Goal: Task Accomplishment & Management: Use online tool/utility

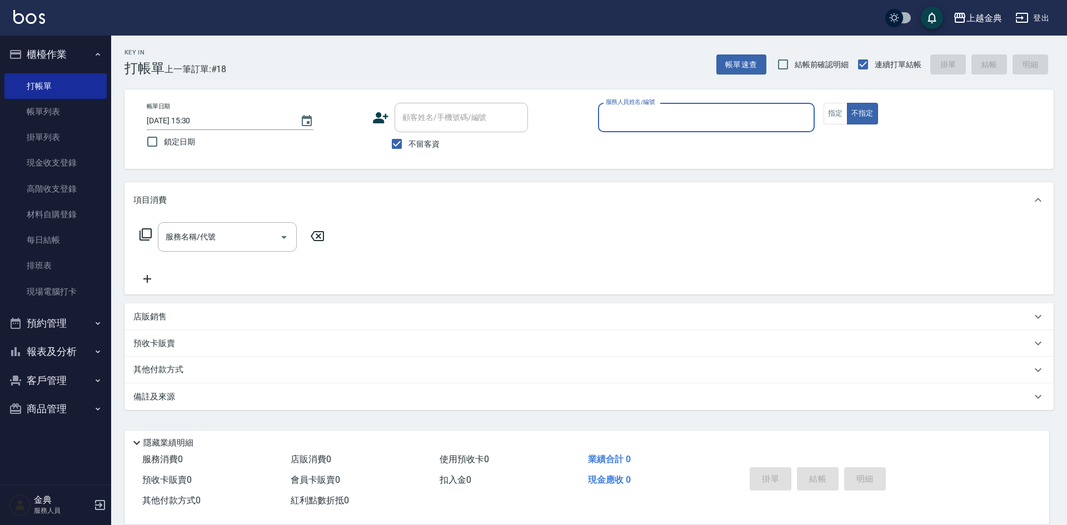
click at [766, 126] on input "服務人員姓名/編號" at bounding box center [706, 117] width 207 height 19
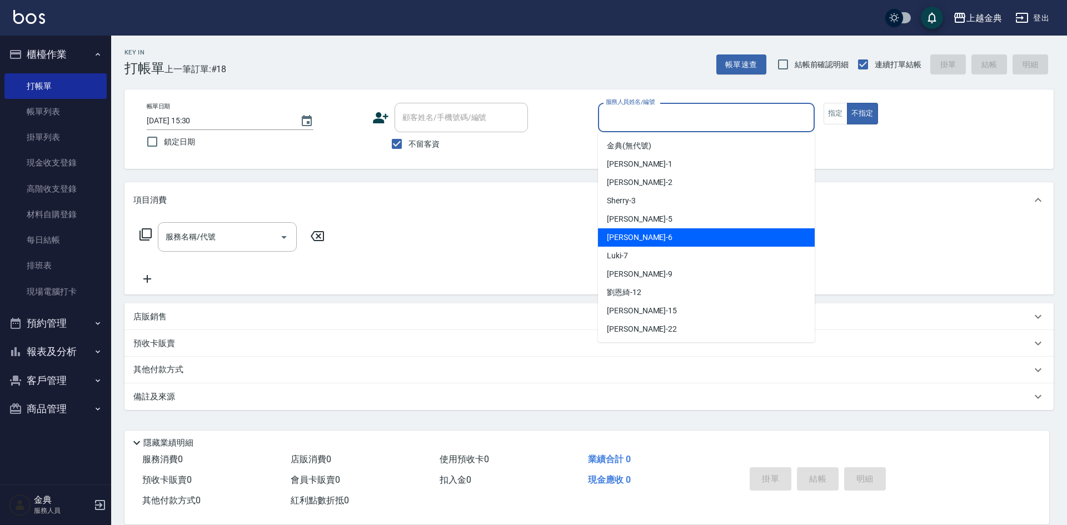
click at [651, 234] on div "[PERSON_NAME] -6" at bounding box center [706, 237] width 217 height 18
type input "[PERSON_NAME]-6"
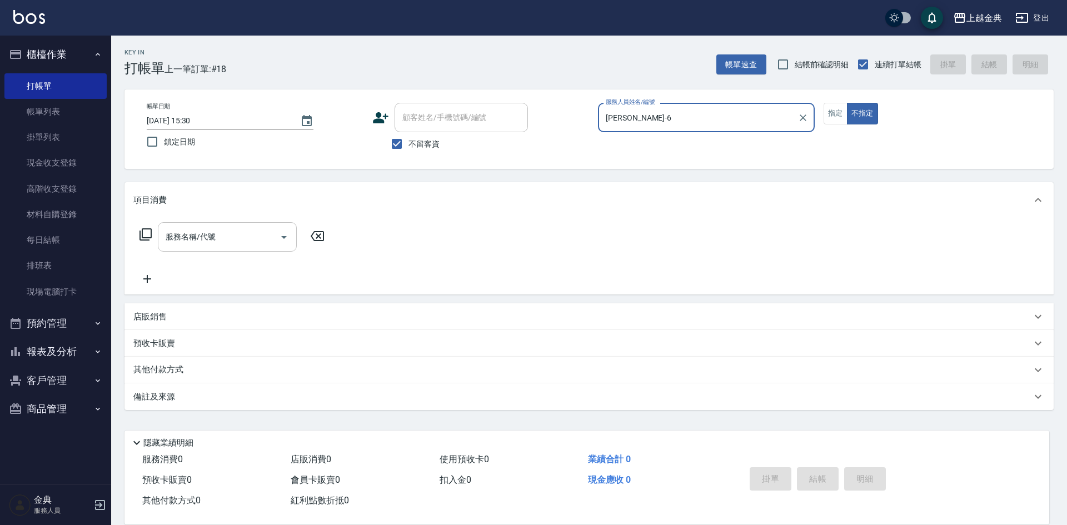
click at [264, 233] on input "服務名稱/代號" at bounding box center [219, 236] width 112 height 19
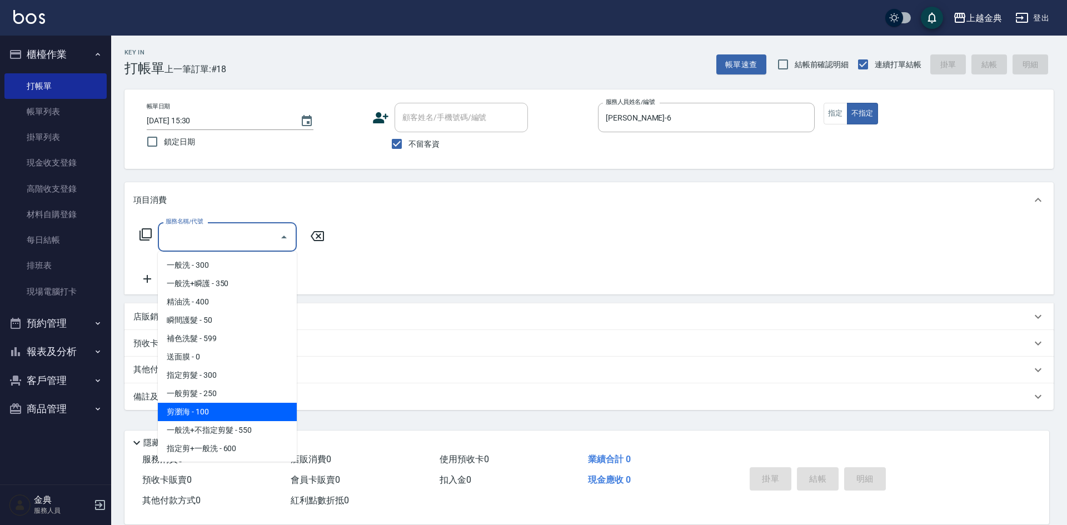
click at [233, 408] on span "剪瀏海 - 100" at bounding box center [227, 412] width 139 height 18
type input "剪瀏海(202)"
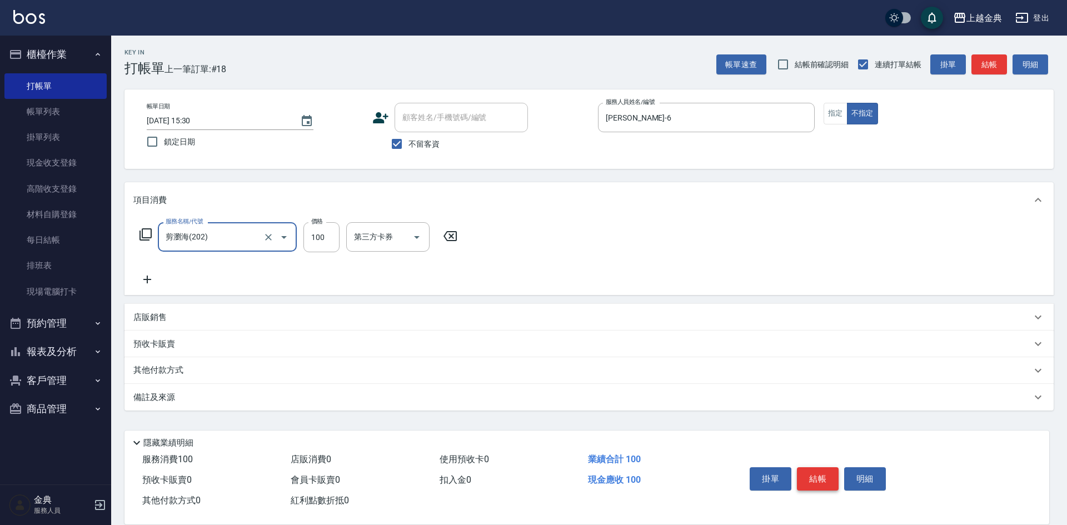
click at [821, 479] on button "結帳" at bounding box center [818, 478] width 42 height 23
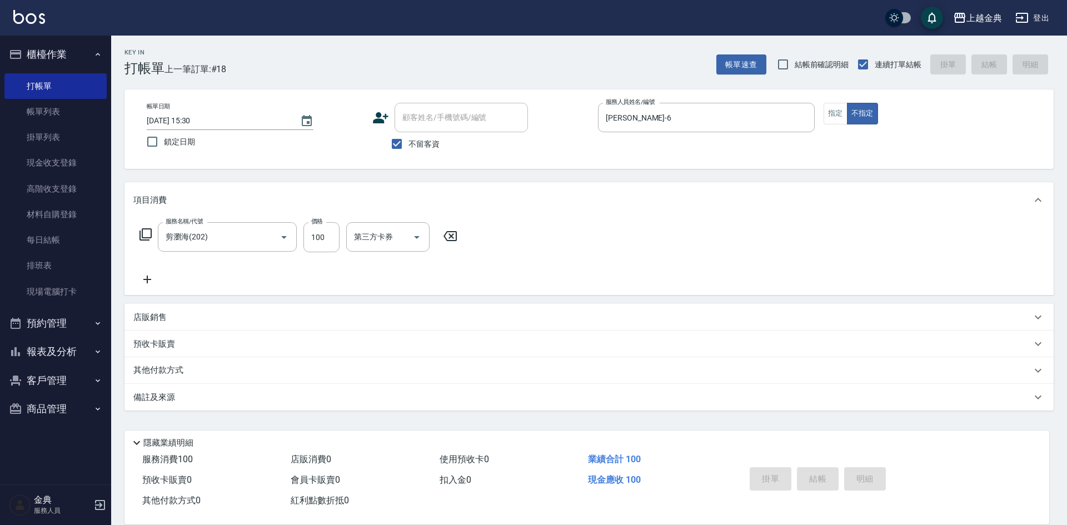
type input "[DATE] 18:22"
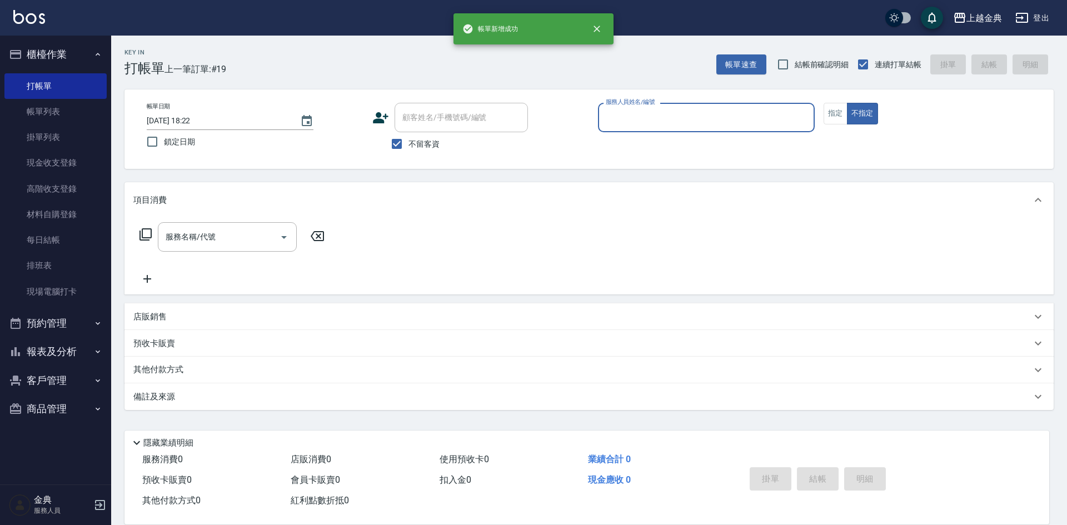
click at [751, 117] on input "服務人員姓名/編號" at bounding box center [706, 117] width 207 height 19
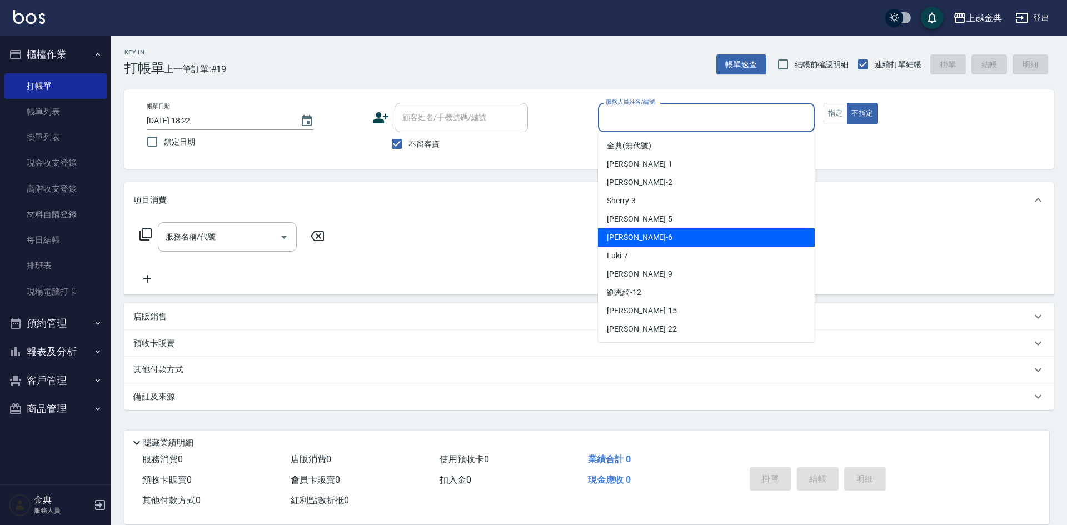
click at [661, 234] on div "[PERSON_NAME] -6" at bounding box center [706, 237] width 217 height 18
type input "[PERSON_NAME]-6"
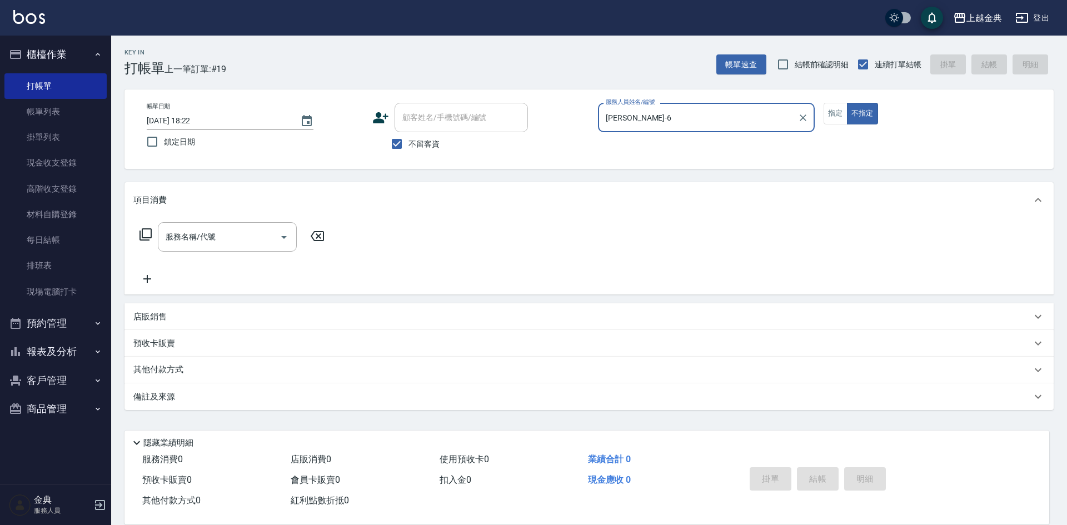
click at [203, 229] on div "服務名稱/代號 服務名稱/代號" at bounding box center [227, 236] width 139 height 29
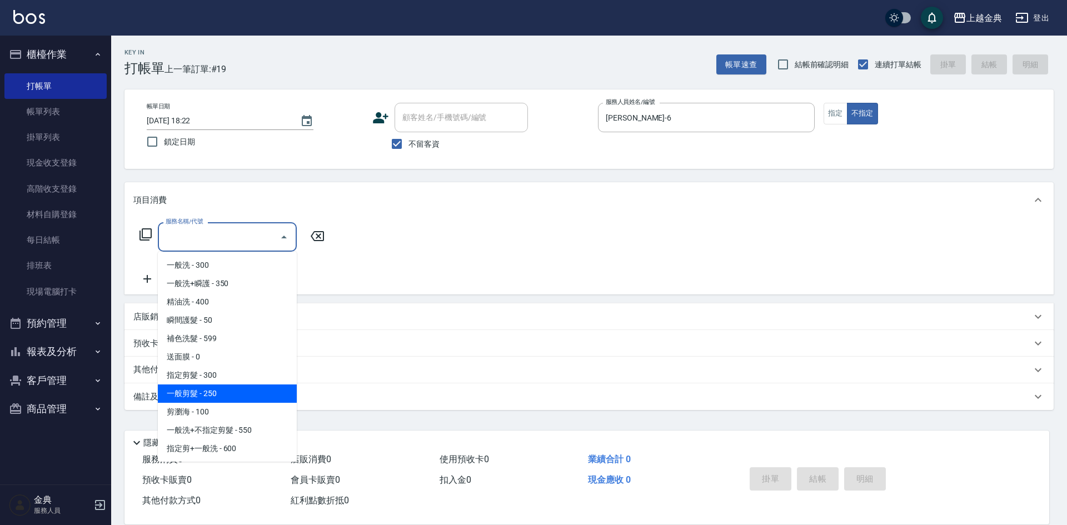
drag, startPoint x: 230, startPoint y: 391, endPoint x: 221, endPoint y: 380, distance: 14.2
click at [229, 391] on span "一般剪髮 - 250" at bounding box center [227, 393] width 139 height 18
type input "一般剪髮(200)"
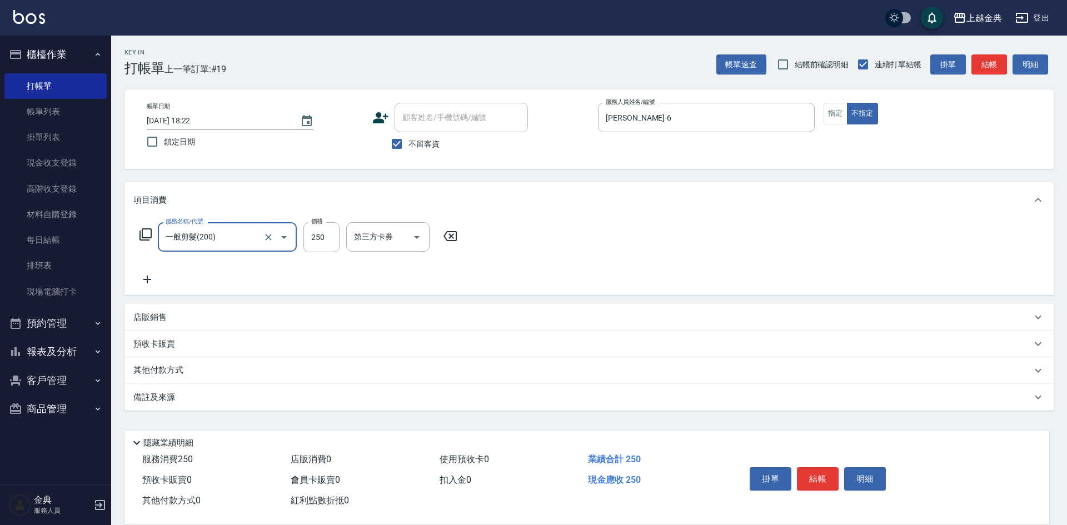
click at [151, 278] on icon at bounding box center [147, 279] width 28 height 13
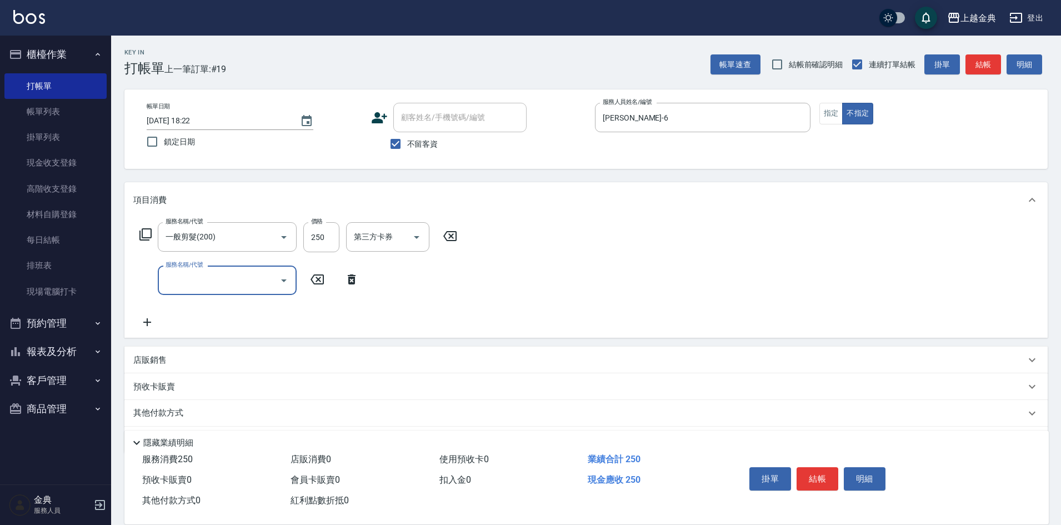
click at [169, 278] on input "服務名稱/代號" at bounding box center [219, 280] width 112 height 19
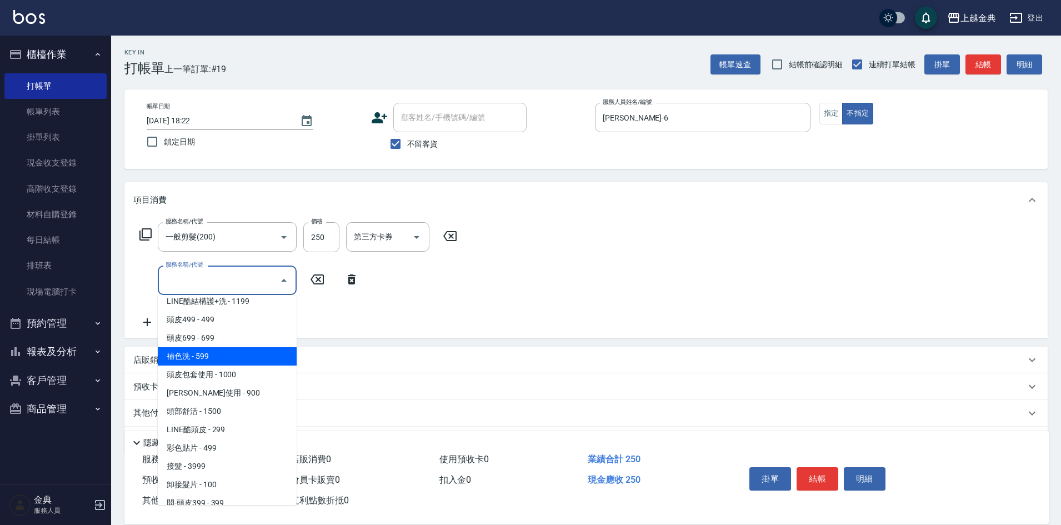
scroll to position [778, 0]
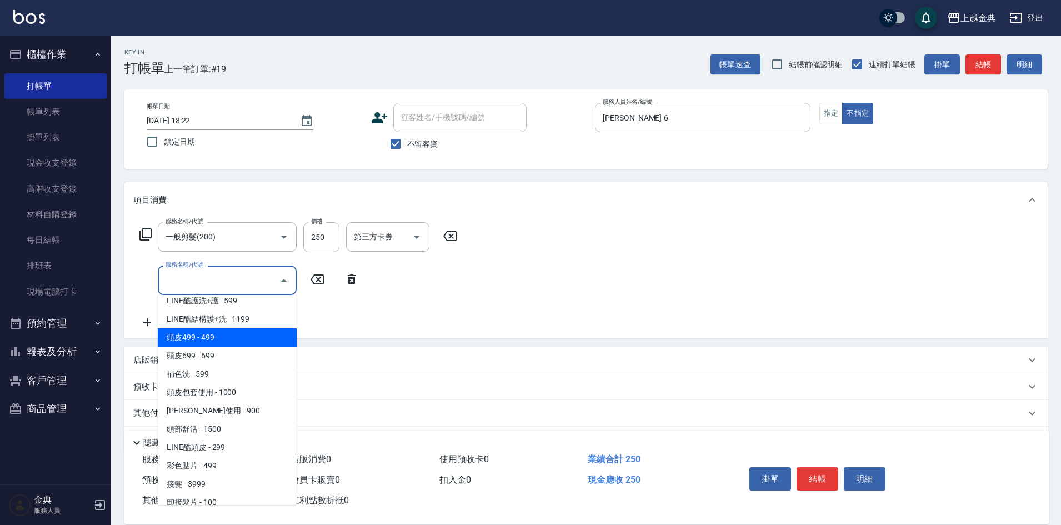
click at [234, 339] on span "頭皮499 - 499" at bounding box center [227, 337] width 139 height 18
type input "頭皮499(601)"
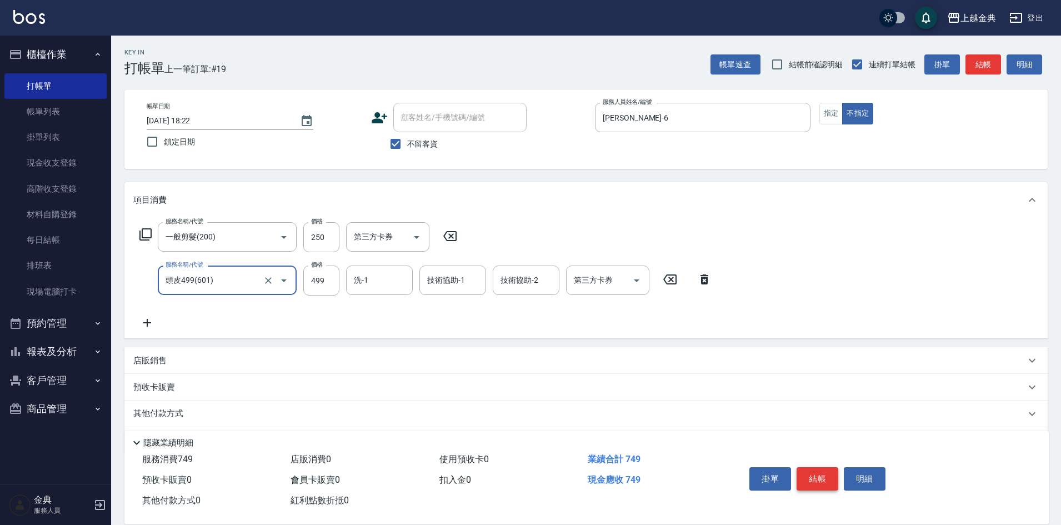
click at [821, 469] on button "結帳" at bounding box center [818, 478] width 42 height 23
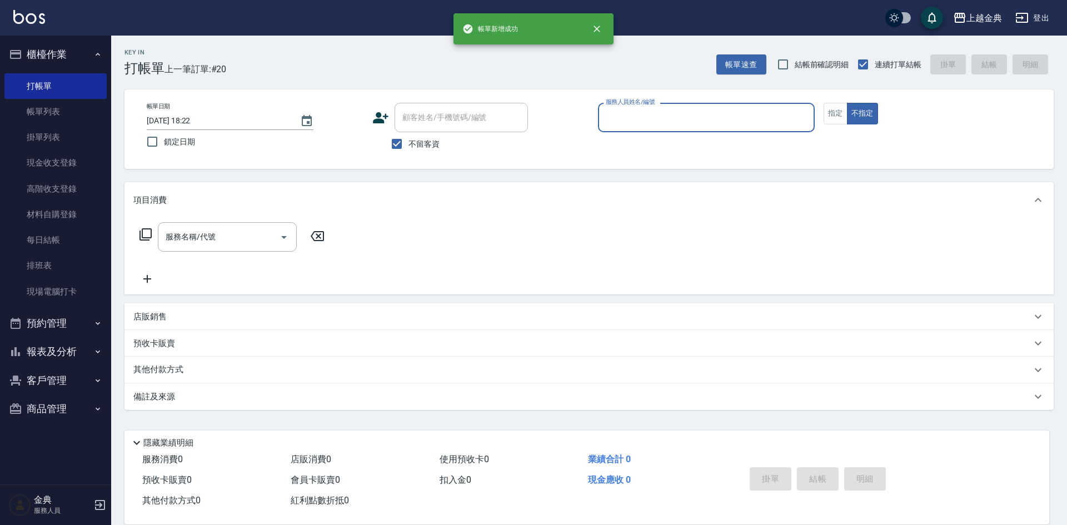
click at [785, 116] on input "服務人員姓名/編號" at bounding box center [706, 117] width 207 height 19
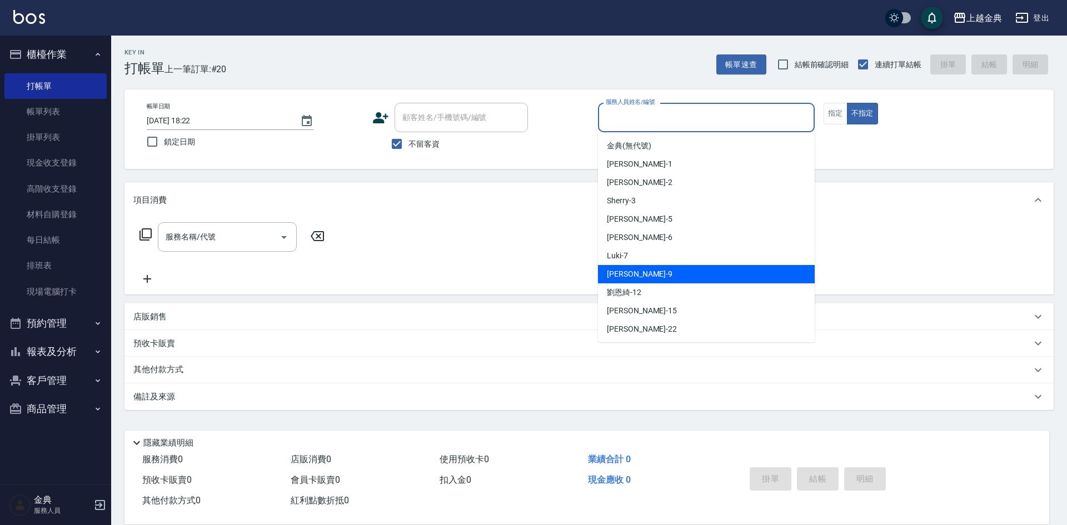
click at [642, 271] on div "[PERSON_NAME] -9" at bounding box center [706, 274] width 217 height 18
type input "[PERSON_NAME]-9"
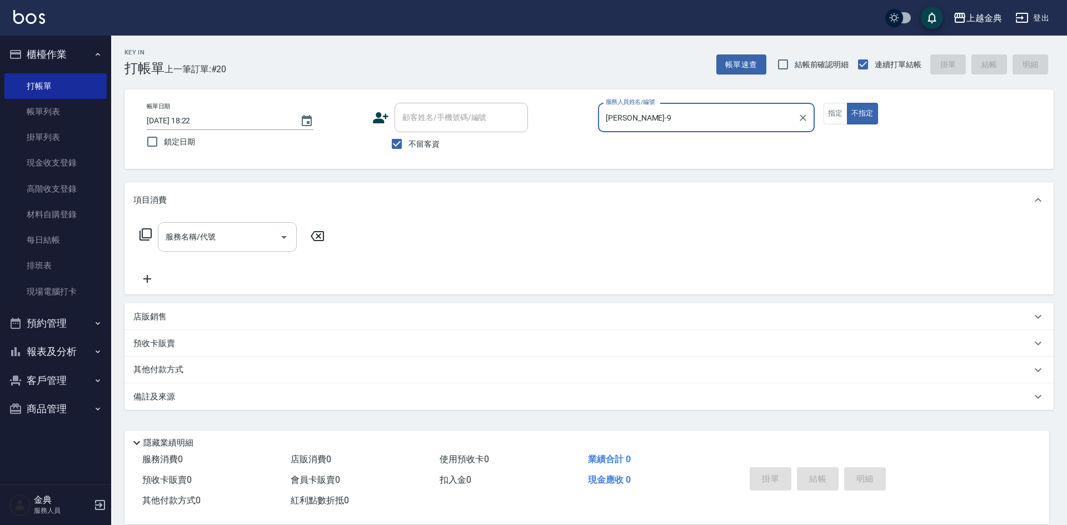
click at [221, 251] on div "服務名稱/代號" at bounding box center [227, 236] width 139 height 29
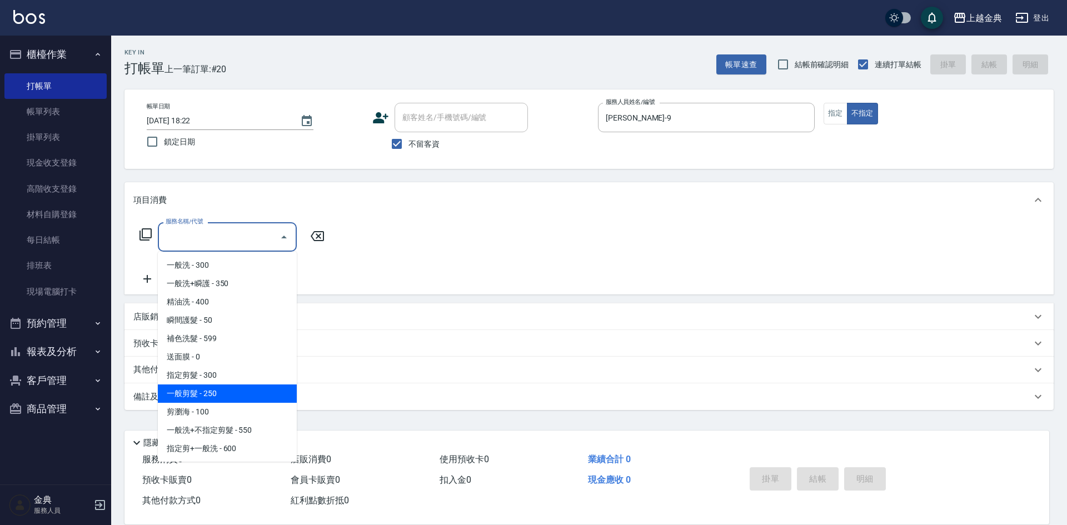
click at [230, 390] on span "一般剪髮 - 250" at bounding box center [227, 393] width 139 height 18
type input "一般剪髮(200)"
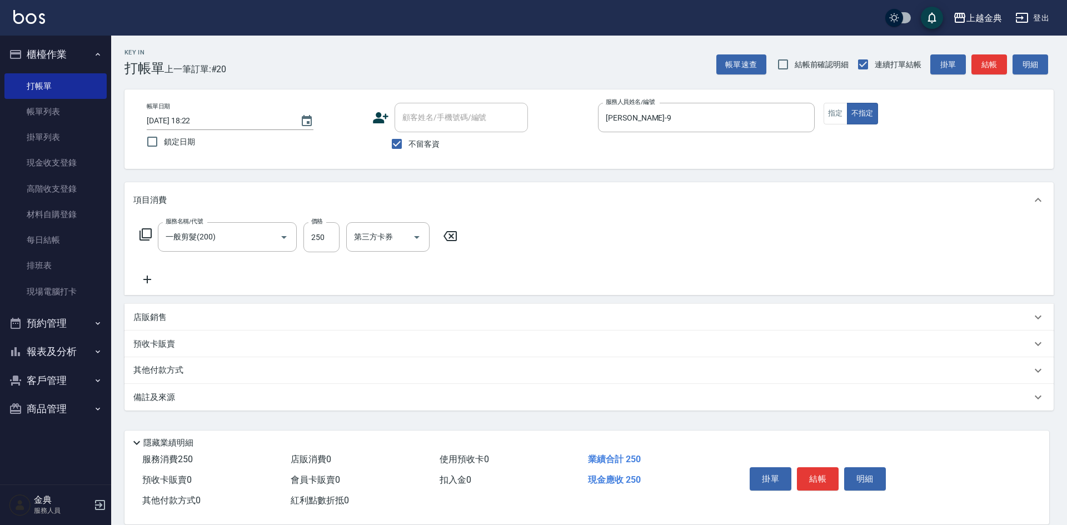
click at [146, 273] on icon at bounding box center [147, 279] width 28 height 13
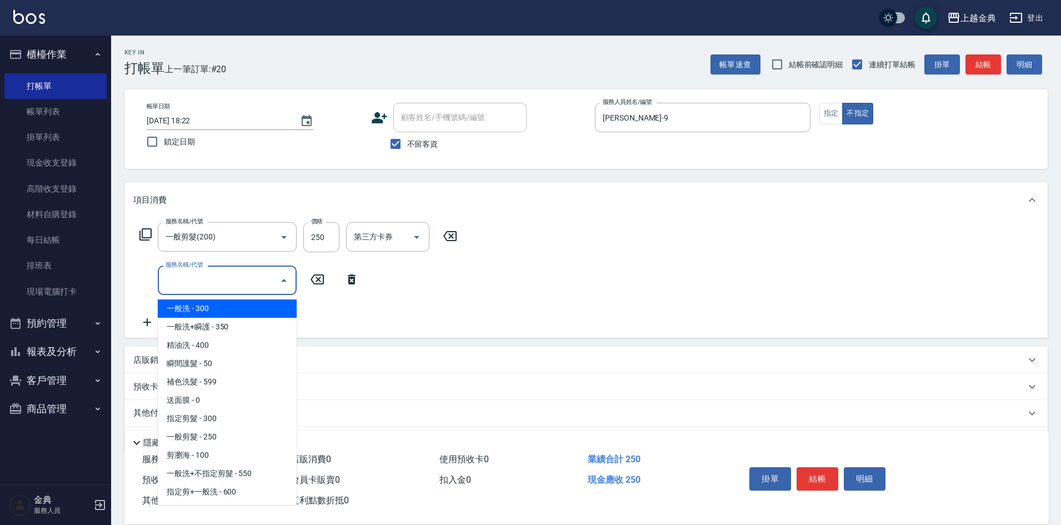
click at [188, 279] on input "服務名稱/代號" at bounding box center [219, 280] width 112 height 19
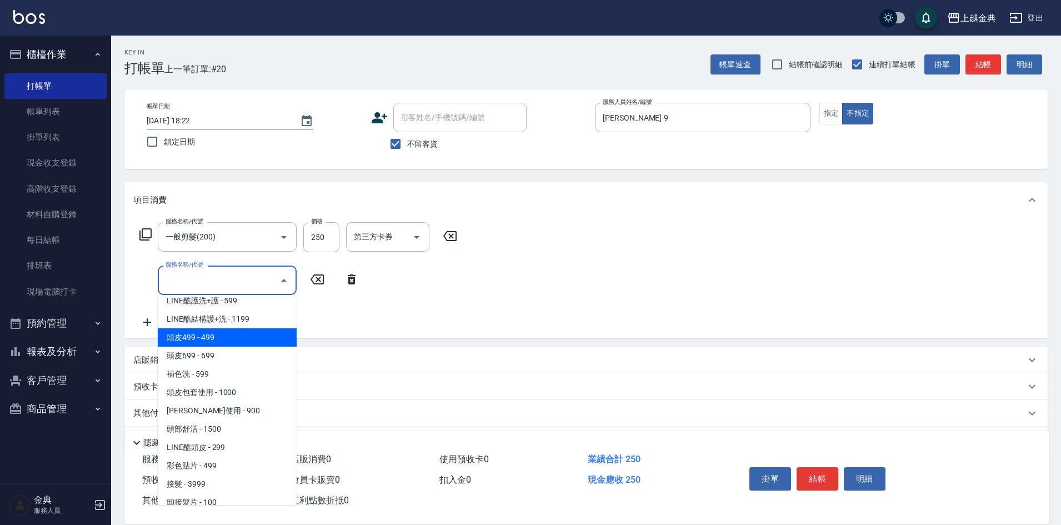
click at [235, 338] on span "頭皮499 - 499" at bounding box center [227, 337] width 139 height 18
type input "頭皮499(601)"
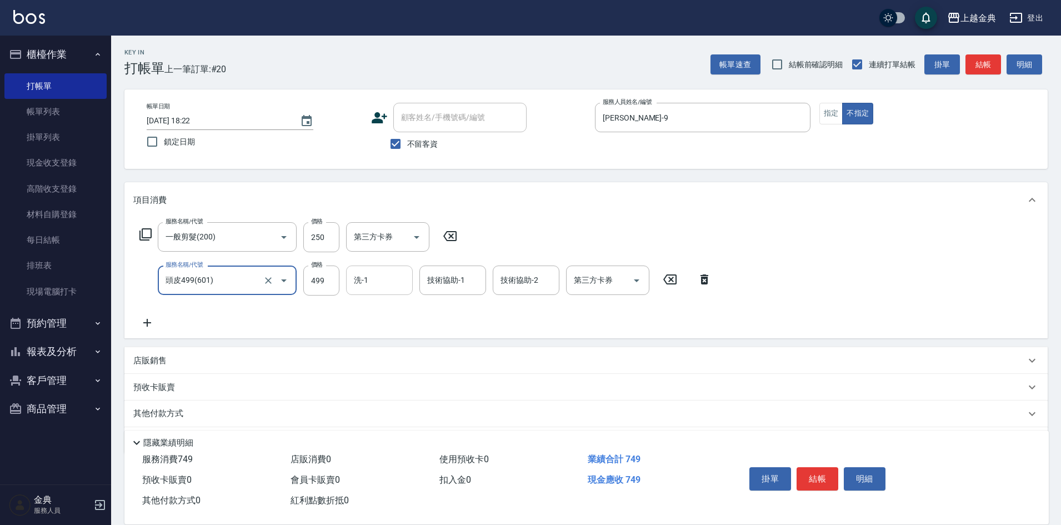
click at [352, 277] on input "洗-1" at bounding box center [379, 280] width 57 height 19
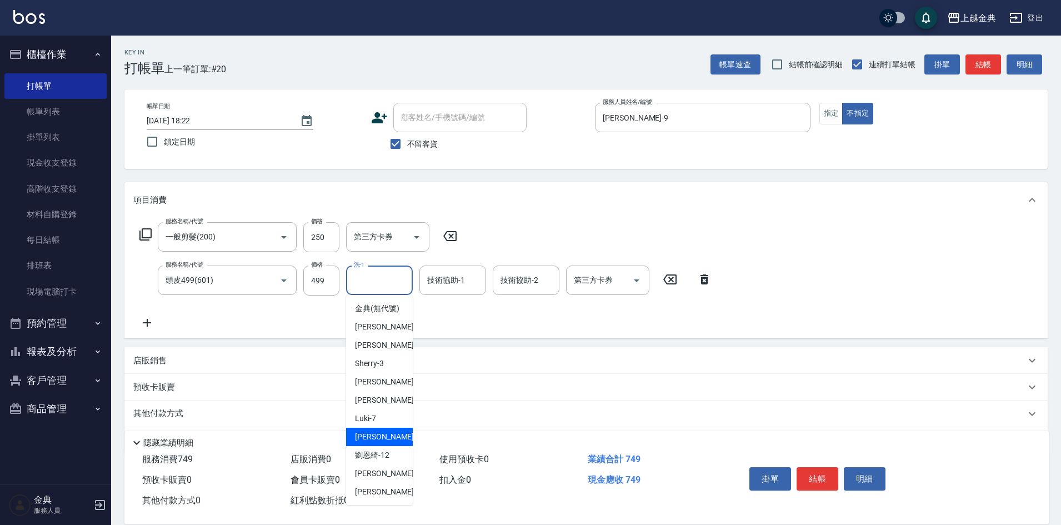
click at [378, 443] on span "[PERSON_NAME] -9" at bounding box center [388, 437] width 66 height 12
type input "[PERSON_NAME]-9"
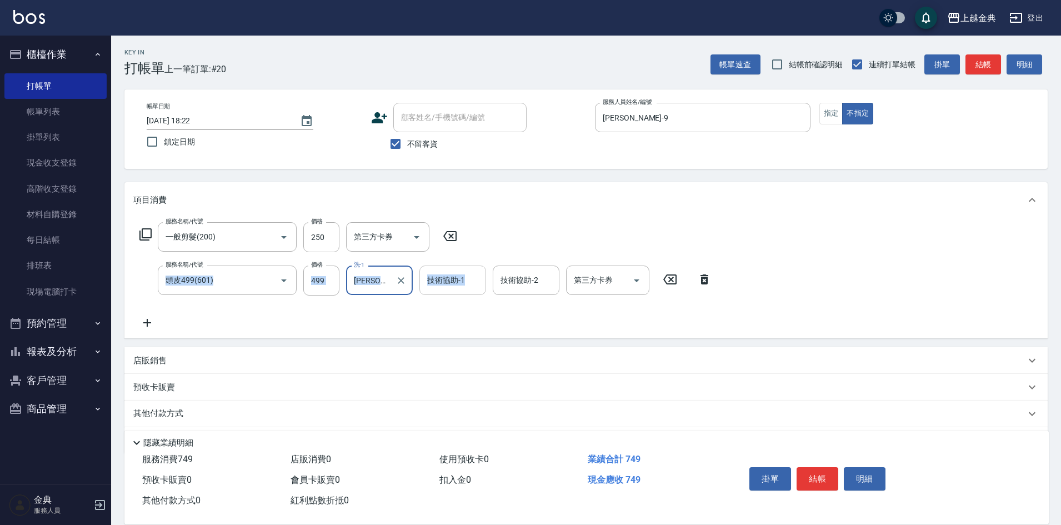
drag, startPoint x: 457, startPoint y: 261, endPoint x: 456, endPoint y: 272, distance: 10.6
click at [457, 266] on div "服務名稱/代號 一般剪髮(200) 服務名稱/代號 價格 250 價格 第三方卡券 第三方卡券 服務名稱/代號 頭皮499(601) 服務名稱/代號 價格 4…" at bounding box center [425, 275] width 585 height 107
click at [449, 279] on input "技術協助-1" at bounding box center [452, 280] width 57 height 19
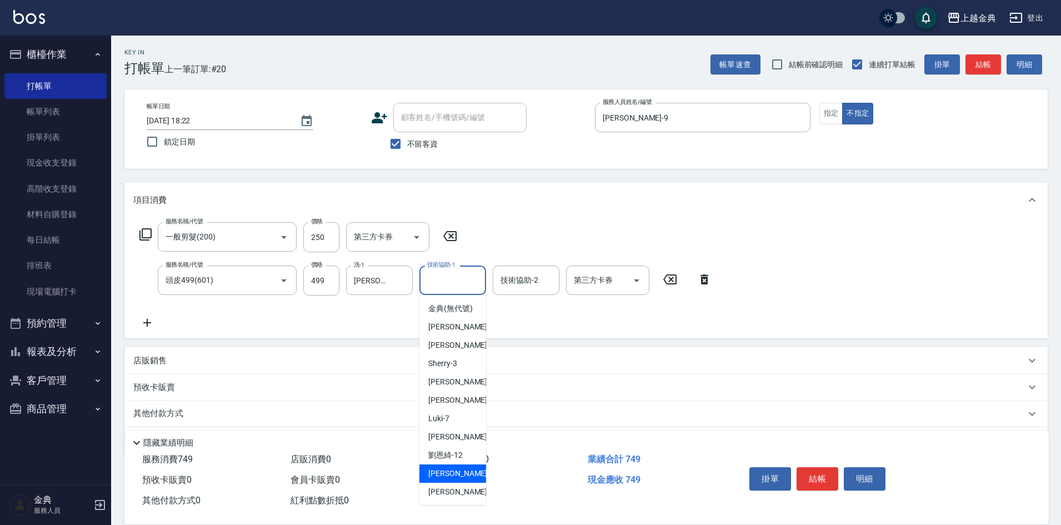
click at [446, 479] on span "[PERSON_NAME] -15" at bounding box center [463, 474] width 70 height 12
type input "[PERSON_NAME]-15"
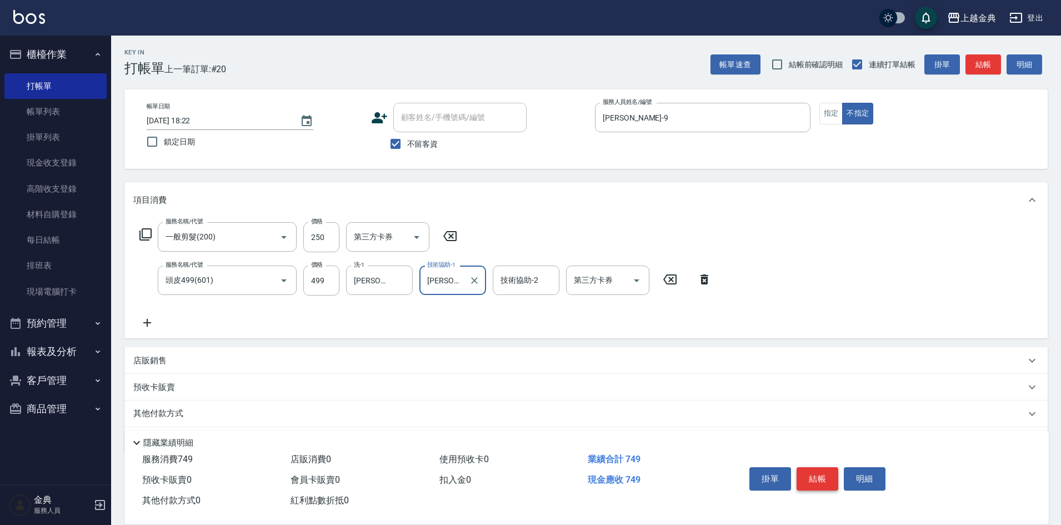
click at [817, 473] on button "結帳" at bounding box center [818, 478] width 42 height 23
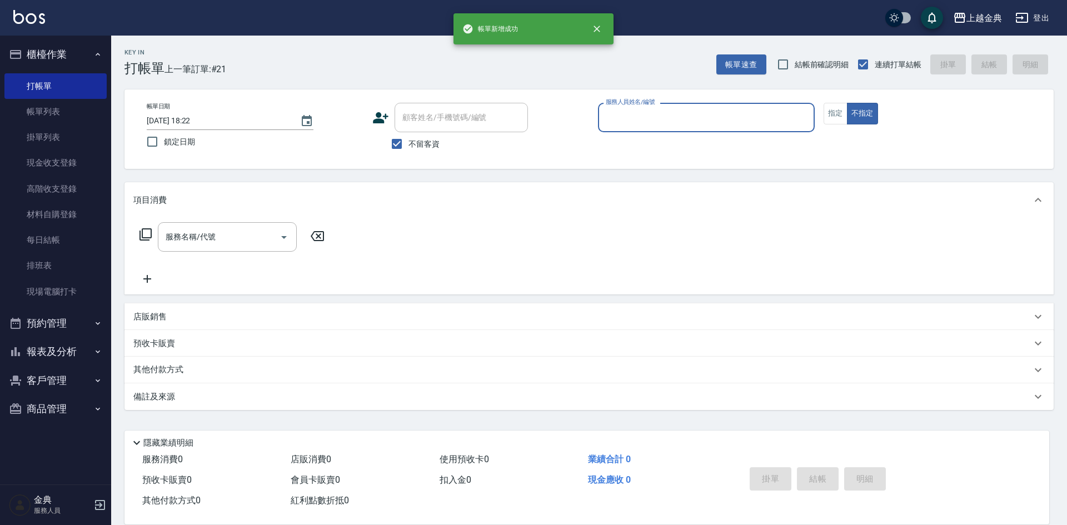
click at [708, 109] on input "服務人員姓名/編號" at bounding box center [706, 117] width 207 height 19
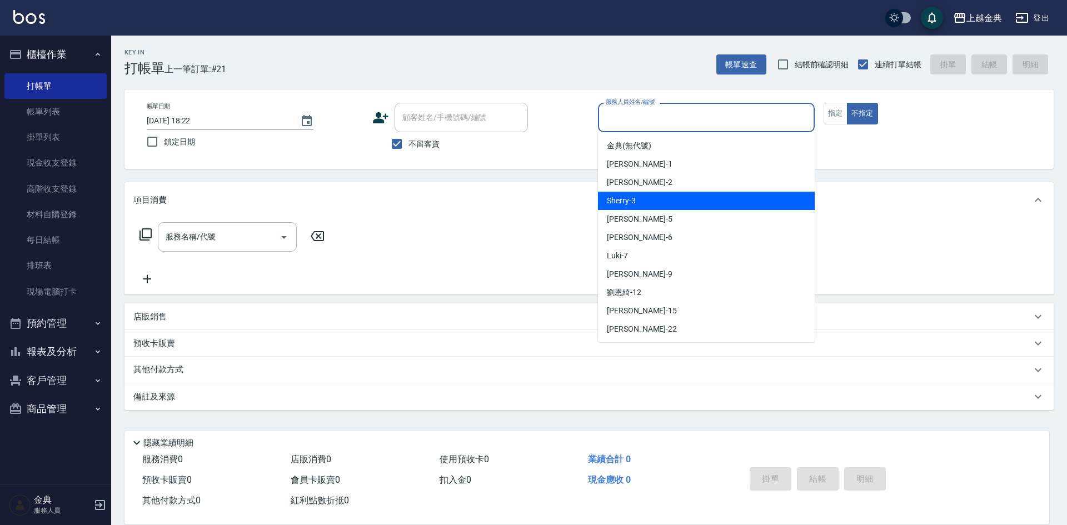
click at [657, 203] on div "Sherry -3" at bounding box center [706, 201] width 217 height 18
type input "Sherry-3"
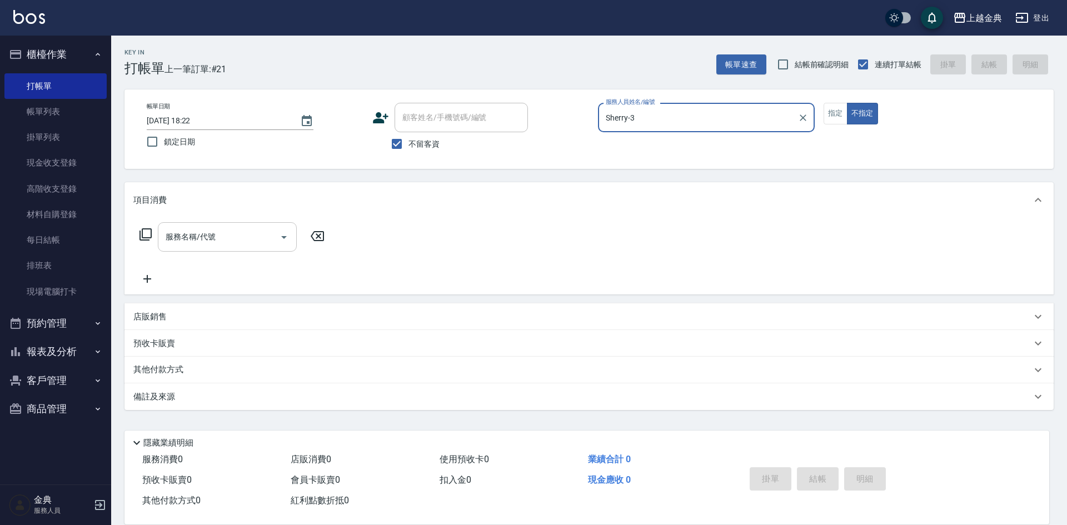
click at [208, 231] on div "服務名稱/代號 服務名稱/代號" at bounding box center [227, 236] width 139 height 29
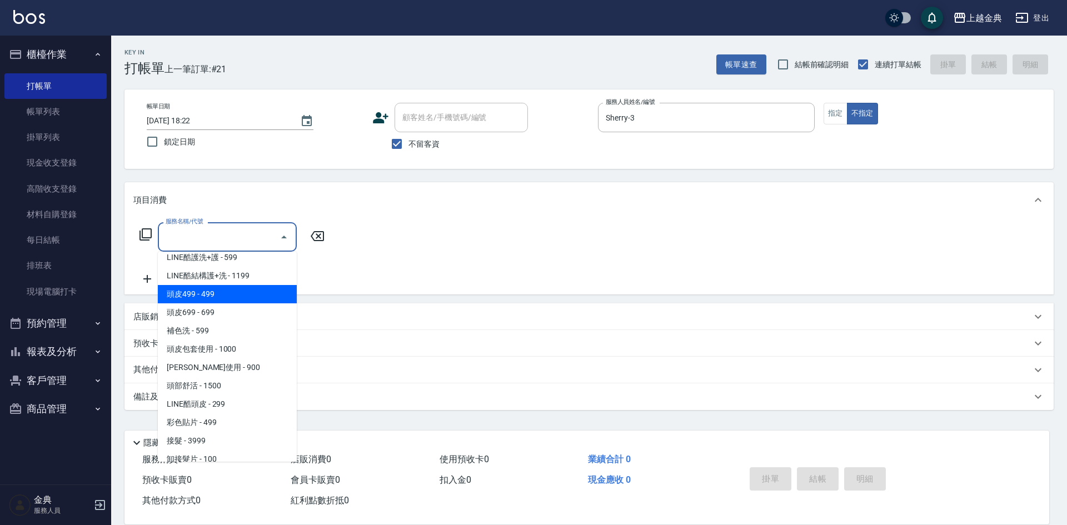
click at [245, 293] on span "頭皮499 - 499" at bounding box center [227, 294] width 139 height 18
type input "頭皮499(601)"
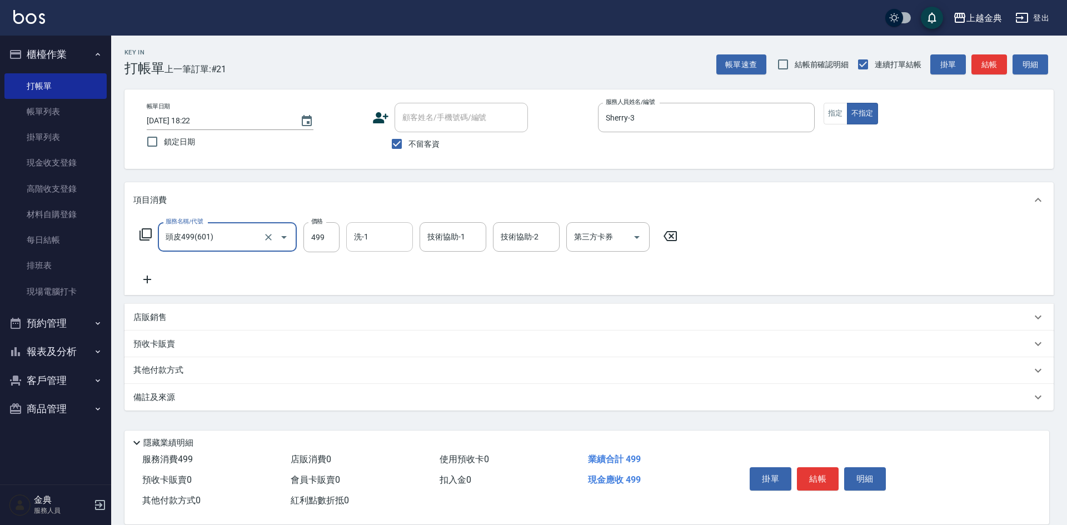
click at [364, 229] on div "洗-1 洗-1" at bounding box center [379, 236] width 67 height 29
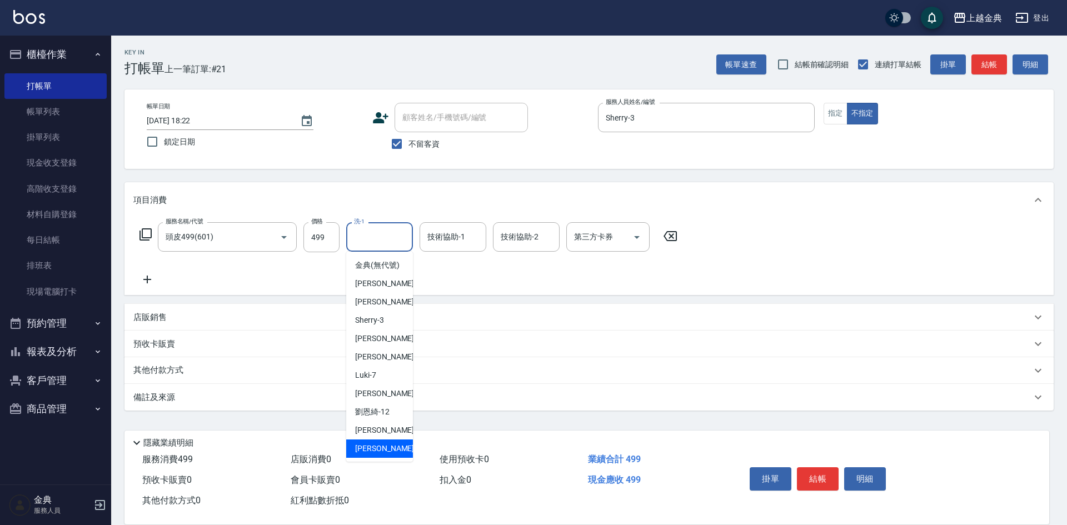
click at [391, 452] on div "[PERSON_NAME] -22" at bounding box center [379, 448] width 67 height 18
type input "[PERSON_NAME]-22"
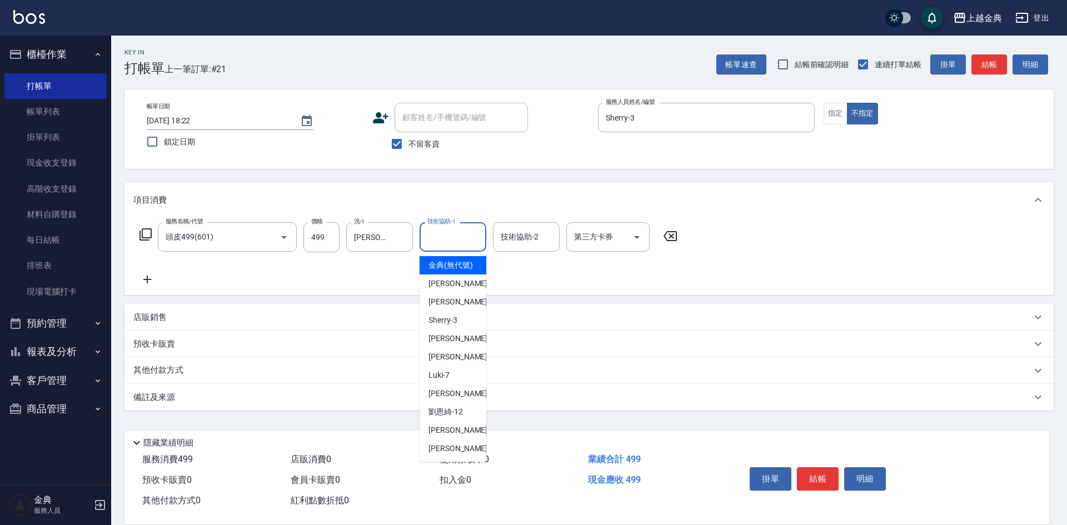
click at [434, 245] on input "技術協助-1" at bounding box center [452, 236] width 57 height 19
click at [430, 454] on span "[PERSON_NAME] -22" at bounding box center [463, 449] width 70 height 12
type input "[PERSON_NAME]-22"
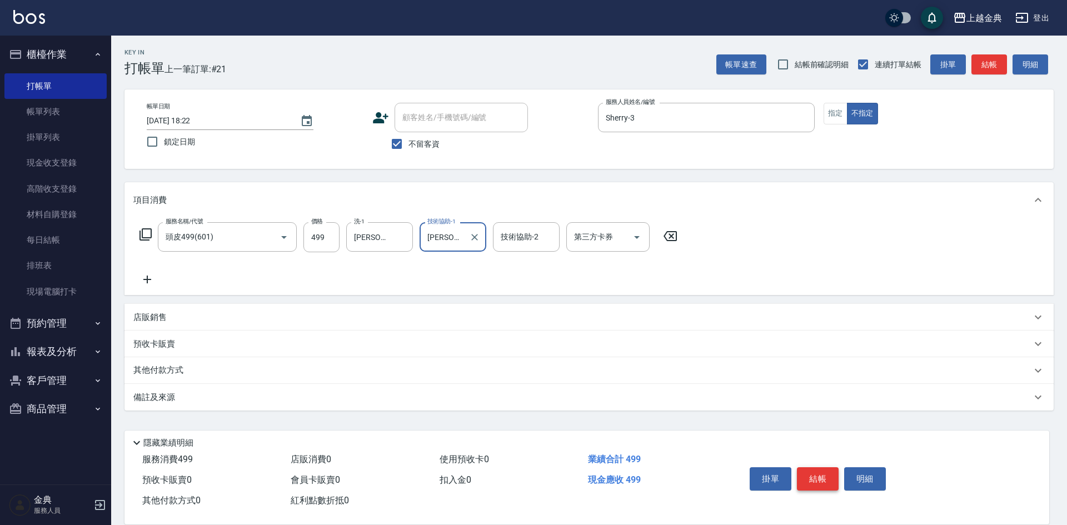
click at [811, 473] on button "結帳" at bounding box center [818, 478] width 42 height 23
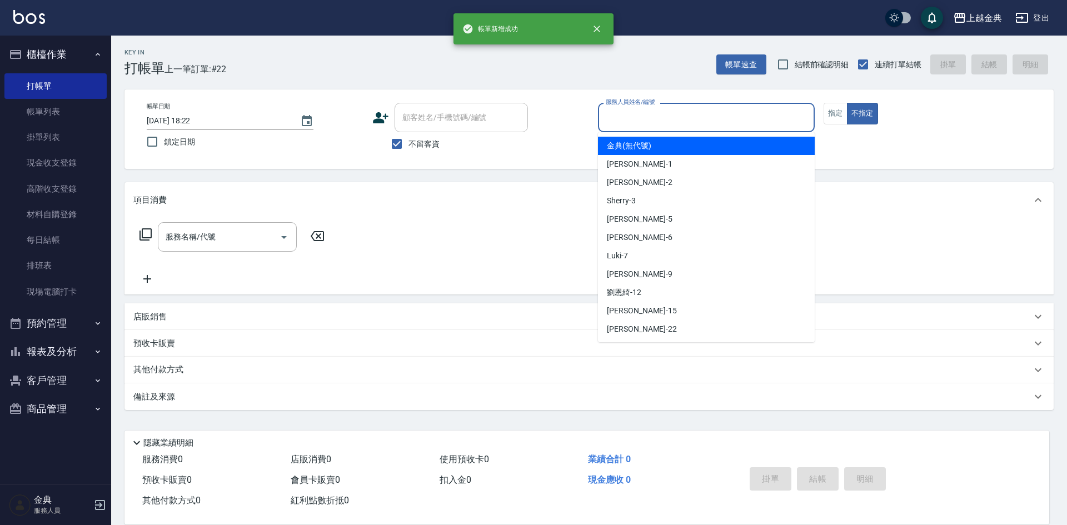
click at [746, 118] on input "服務人員姓名/編號" at bounding box center [706, 117] width 207 height 19
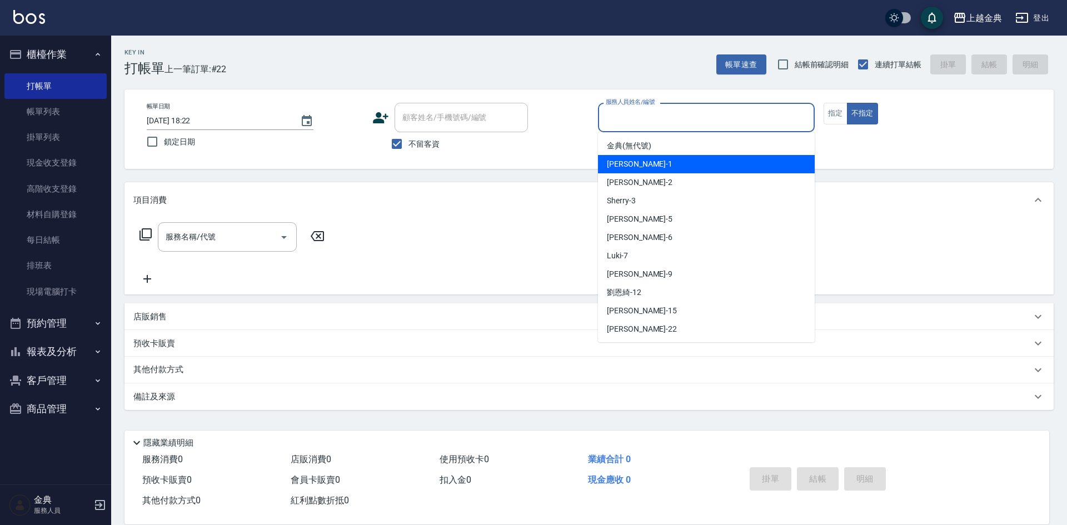
click at [672, 163] on div "Emma -1" at bounding box center [706, 164] width 217 height 18
type input "Emma-1"
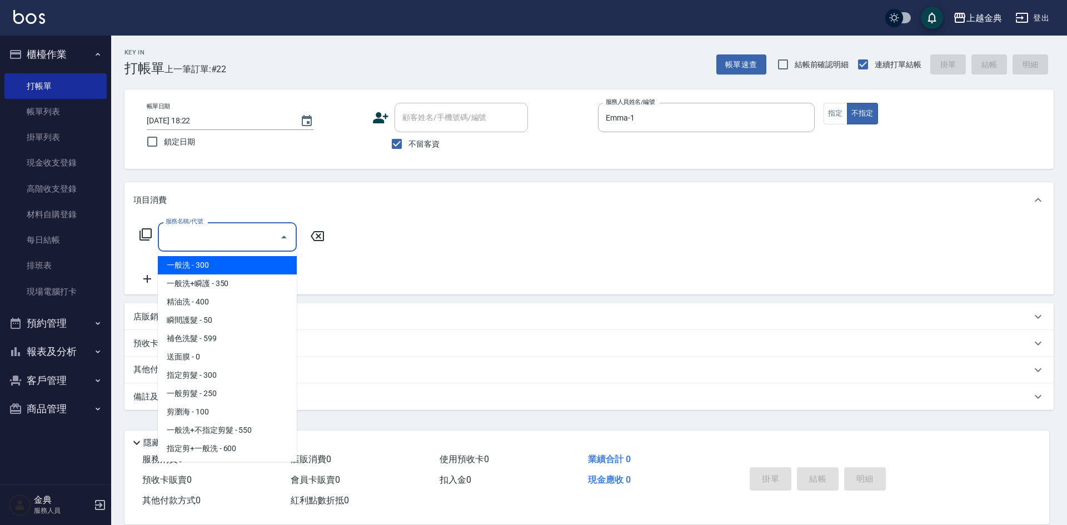
click at [252, 242] on input "服務名稱/代號" at bounding box center [219, 236] width 112 height 19
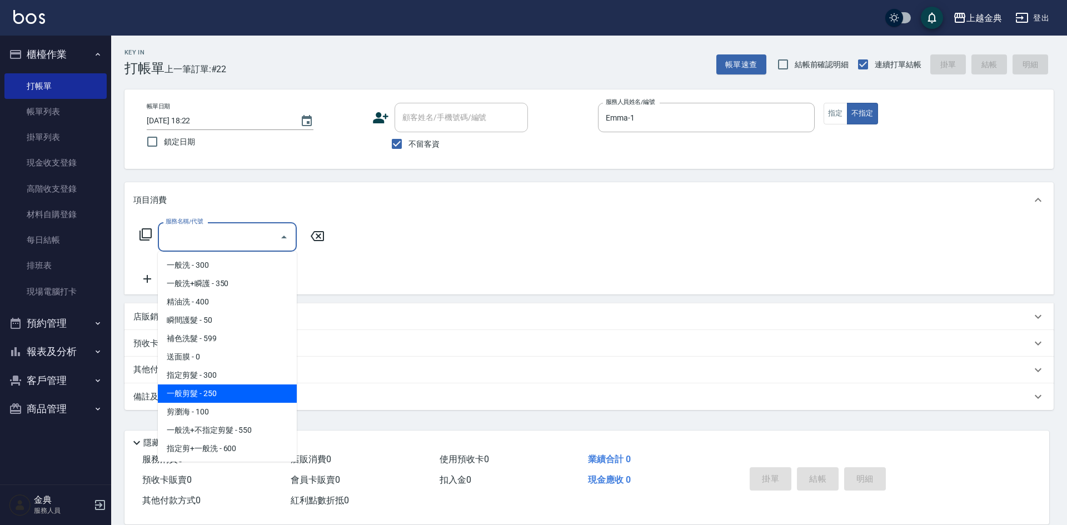
click at [270, 393] on span "一般剪髮 - 250" at bounding box center [227, 393] width 139 height 18
type input "一般剪髮(200)"
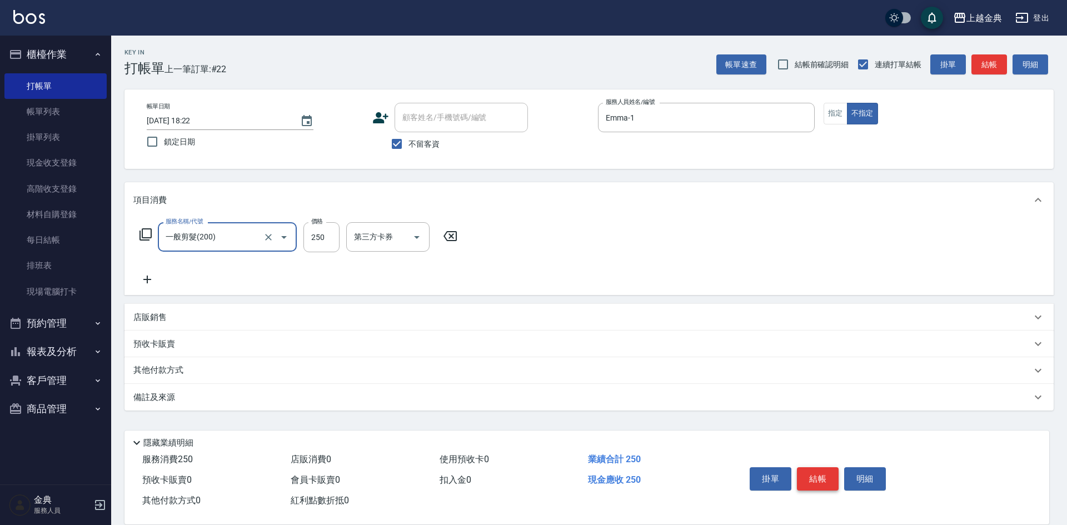
click at [821, 471] on button "結帳" at bounding box center [818, 478] width 42 height 23
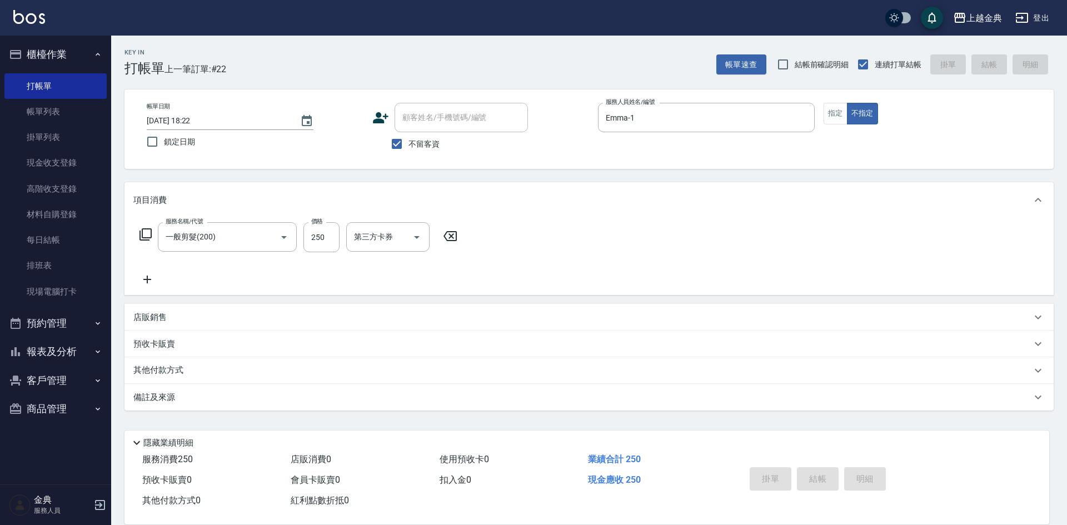
type input "[DATE] 18:23"
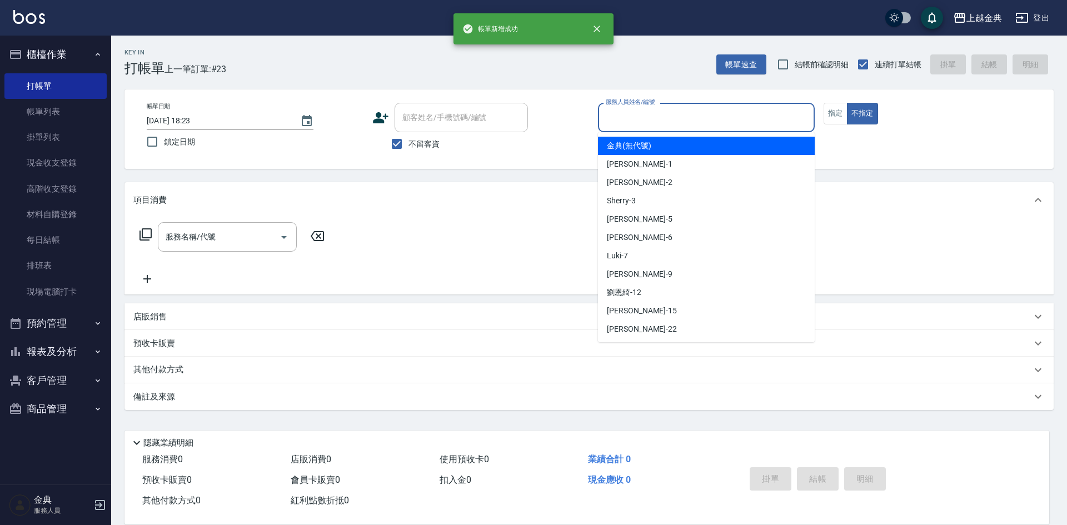
click at [671, 125] on input "服務人員姓名/編號" at bounding box center [706, 117] width 207 height 19
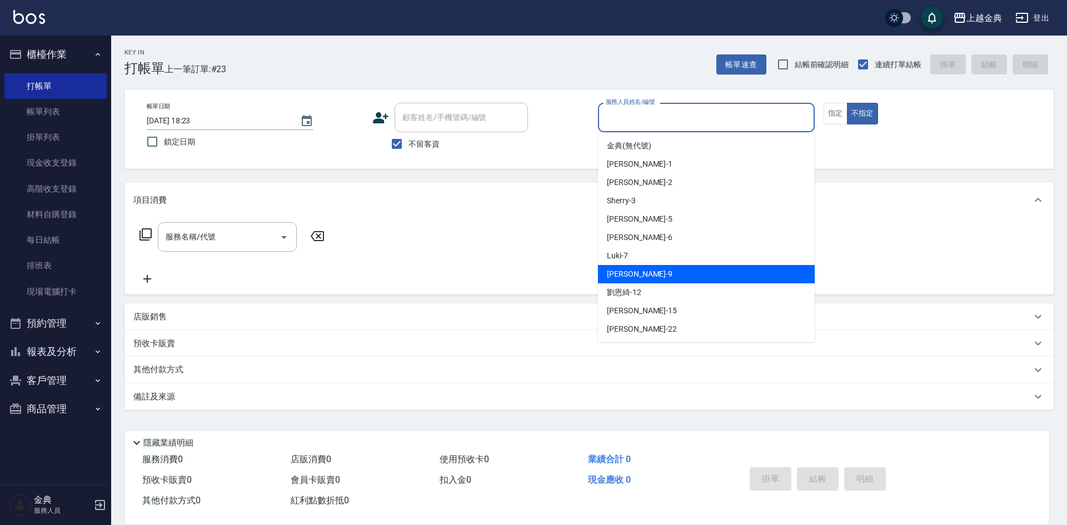
click at [653, 271] on div "[PERSON_NAME] -9" at bounding box center [706, 274] width 217 height 18
type input "[PERSON_NAME]-9"
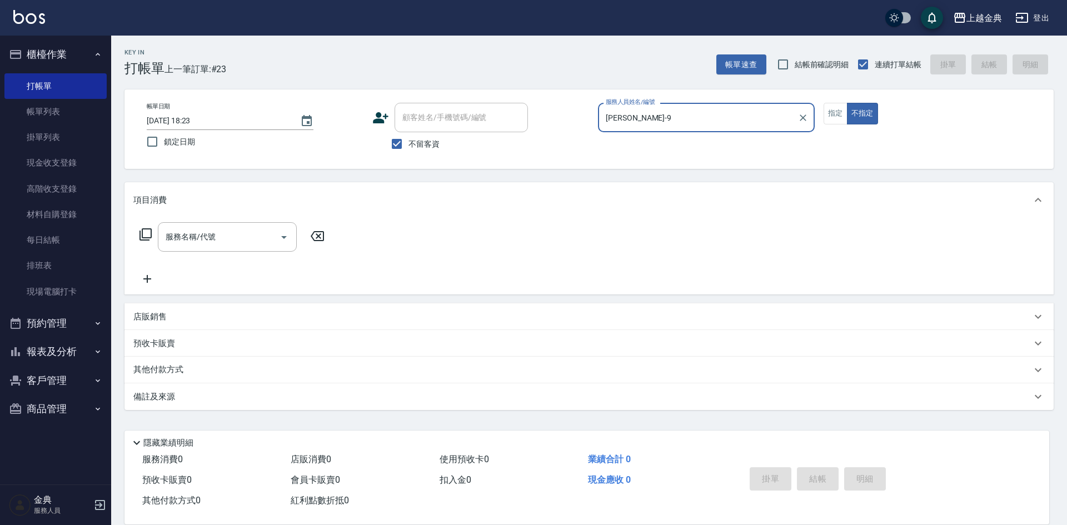
click at [232, 256] on div "服務名稱/代號 服務名稱/代號" at bounding box center [232, 253] width 198 height 63
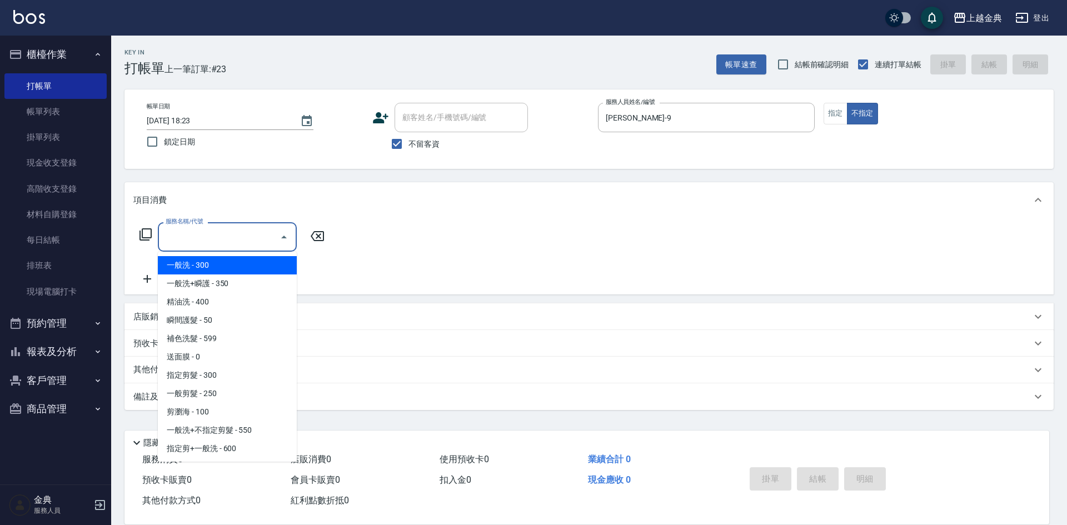
click at [218, 243] on input "服務名稱/代號" at bounding box center [219, 236] width 112 height 19
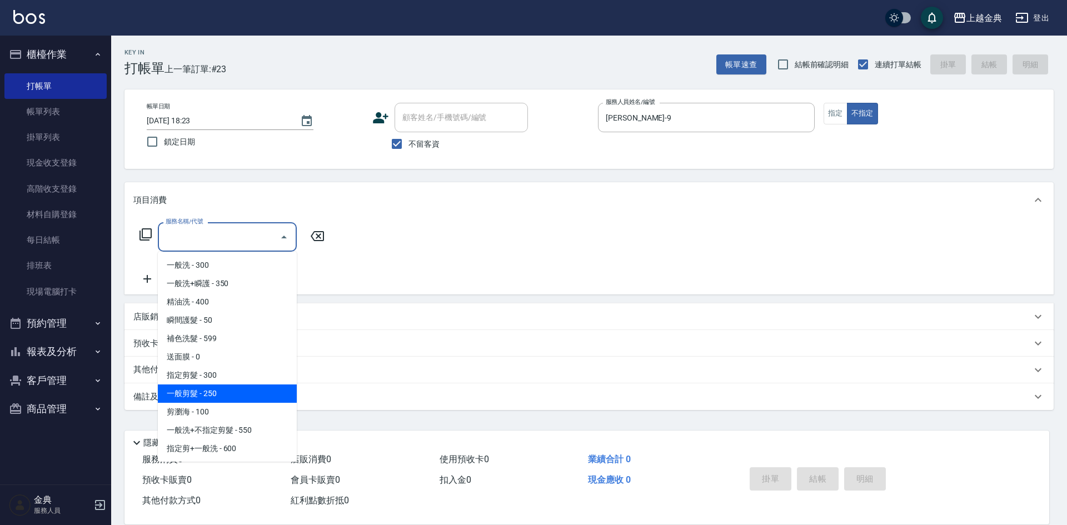
click at [228, 391] on span "一般剪髮 - 250" at bounding box center [227, 393] width 139 height 18
type input "一般剪髮(200)"
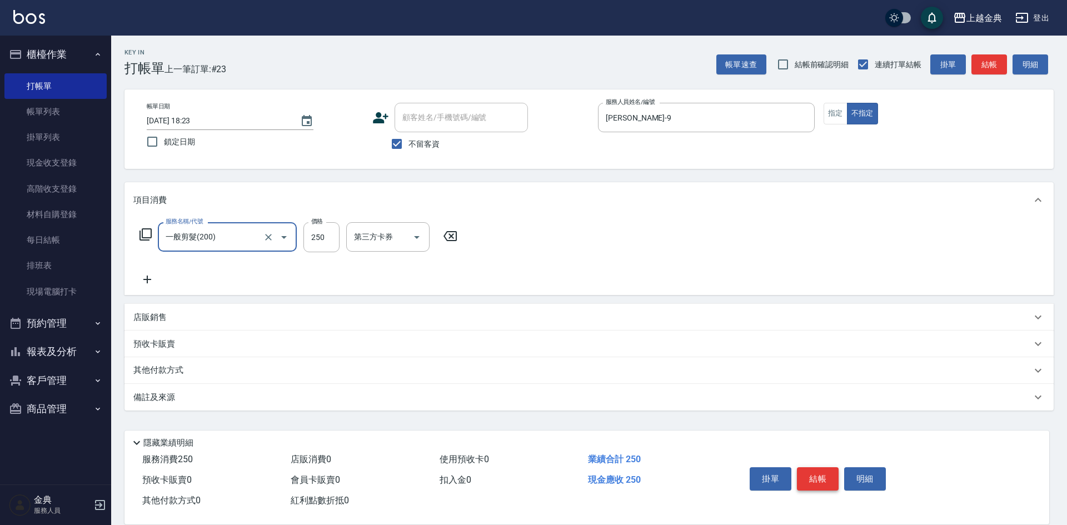
click at [824, 478] on button "結帳" at bounding box center [818, 478] width 42 height 23
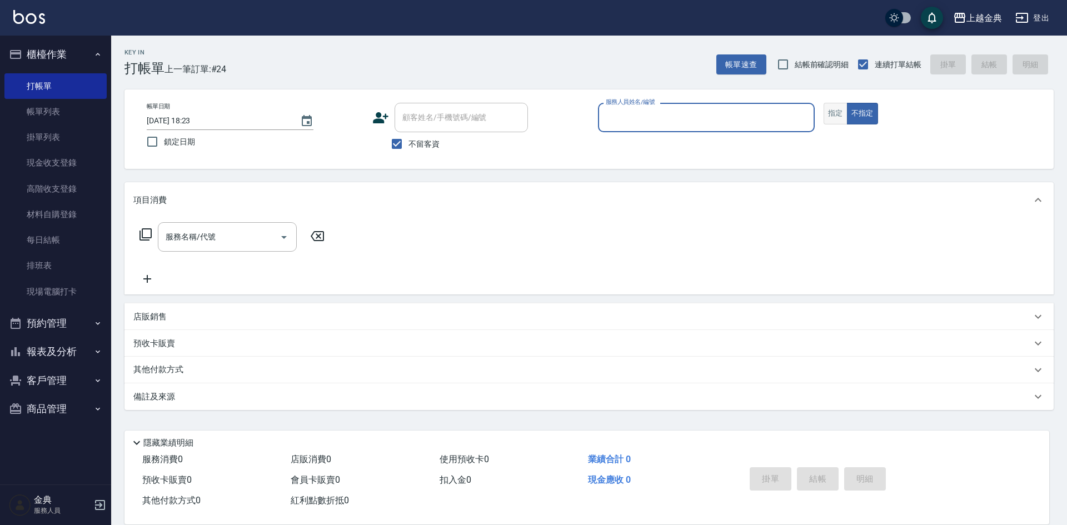
click at [836, 106] on button "指定" at bounding box center [835, 114] width 24 height 22
drag, startPoint x: 767, startPoint y: 123, endPoint x: 727, endPoint y: 128, distance: 39.8
click at [765, 123] on input "服務人員姓名/編號" at bounding box center [706, 117] width 207 height 19
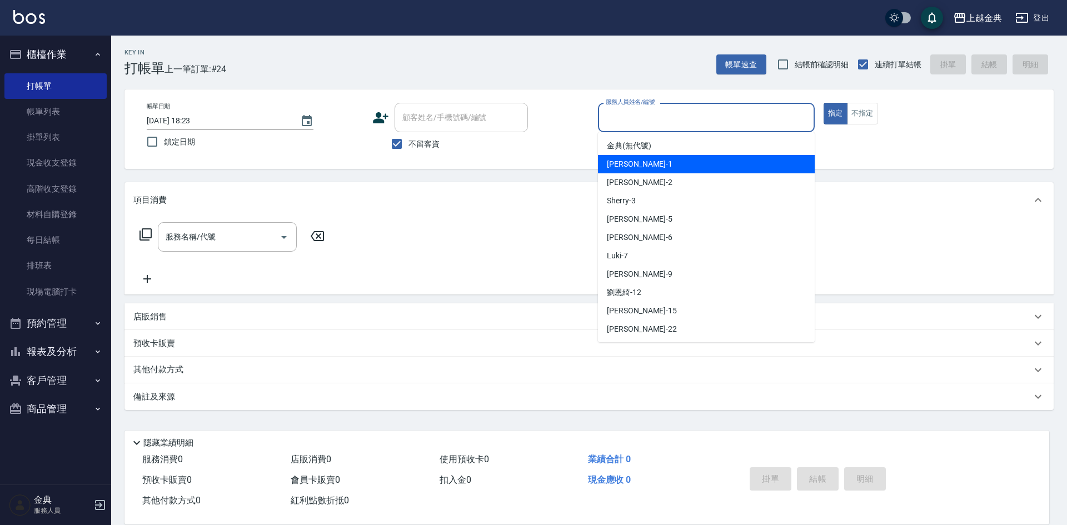
click at [656, 161] on div "Emma -1" at bounding box center [706, 164] width 217 height 18
type input "Emma-1"
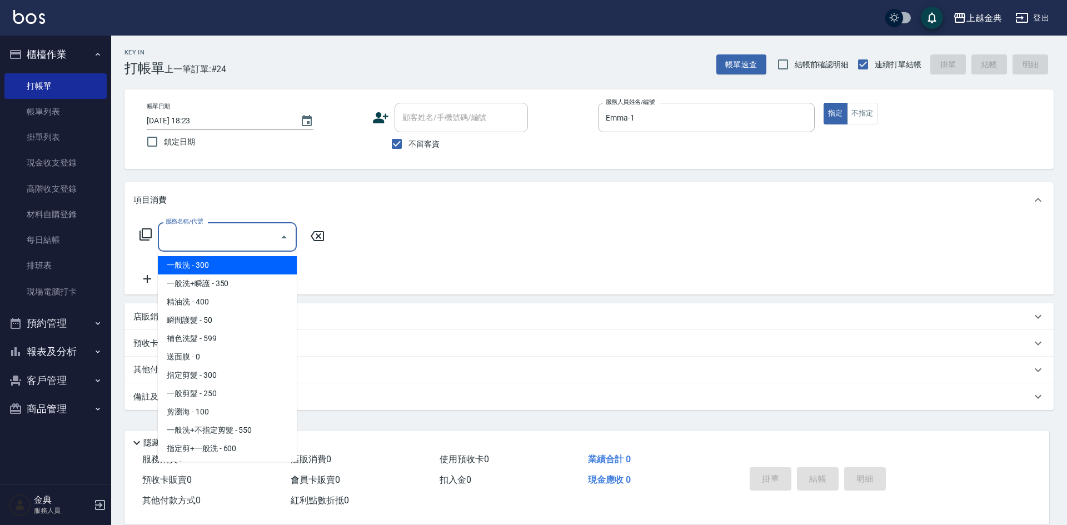
click at [259, 244] on input "服務名稱/代號" at bounding box center [219, 236] width 112 height 19
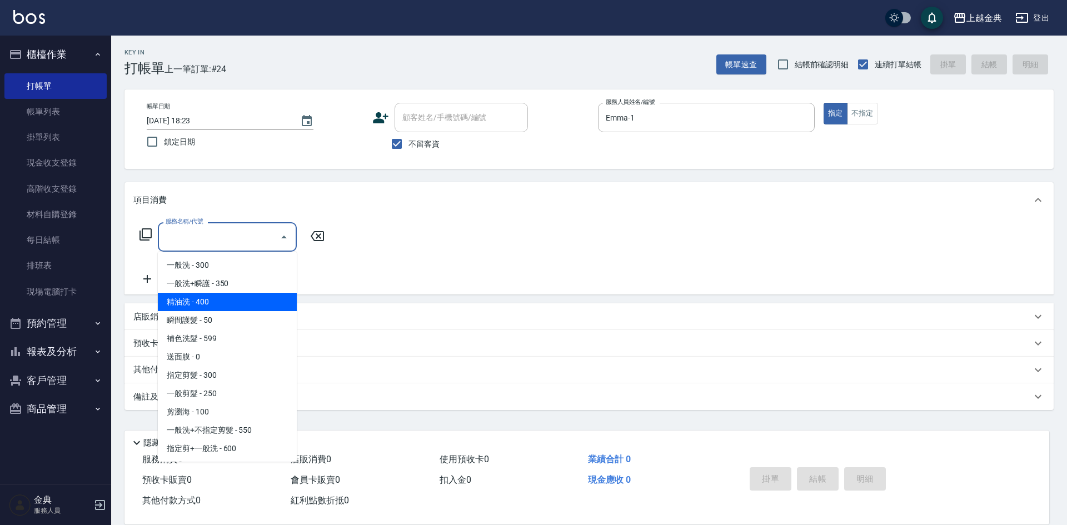
click at [240, 308] on span "精油洗 - 400" at bounding box center [227, 302] width 139 height 18
type input "精油洗(102)"
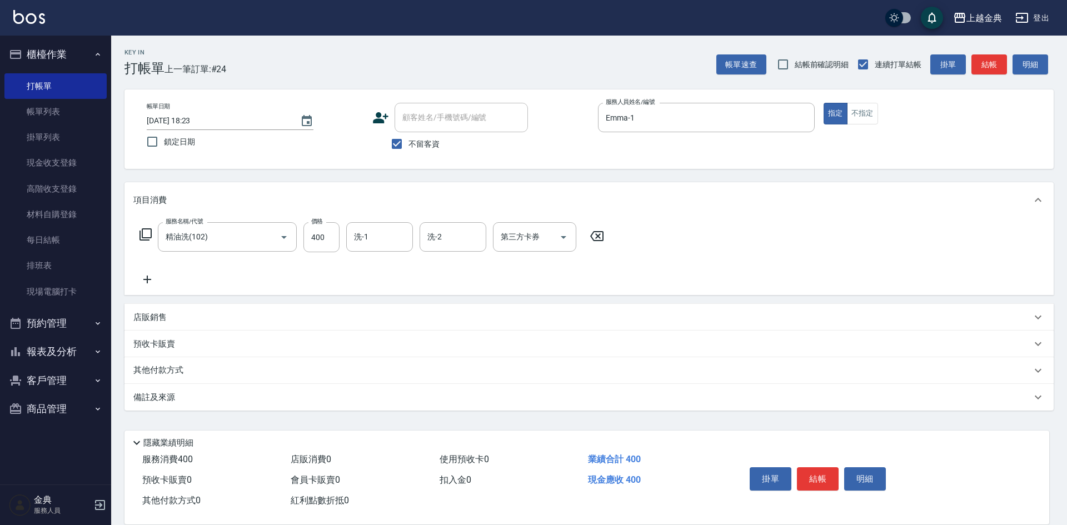
click at [150, 281] on icon at bounding box center [147, 279] width 28 height 13
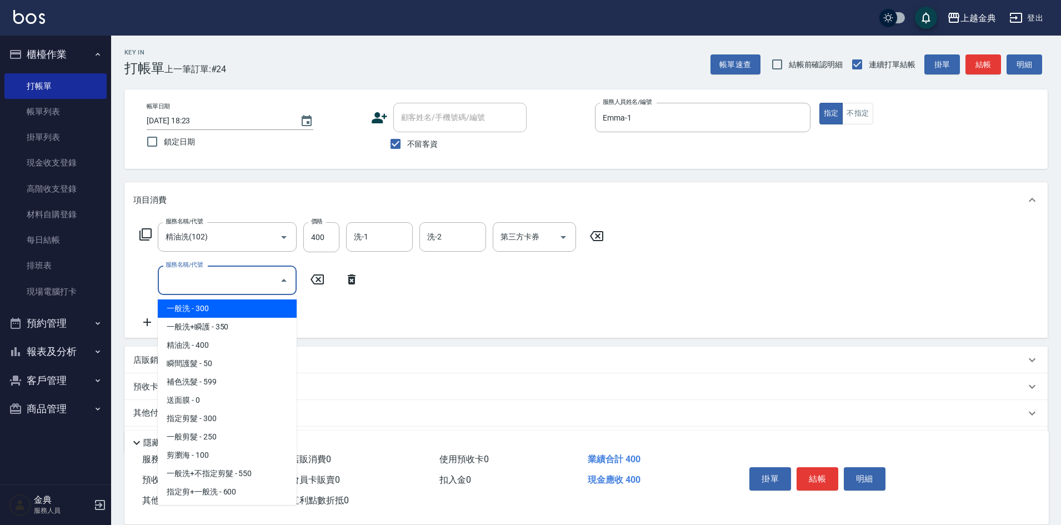
click at [226, 288] on input "服務名稱/代號" at bounding box center [219, 280] width 112 height 19
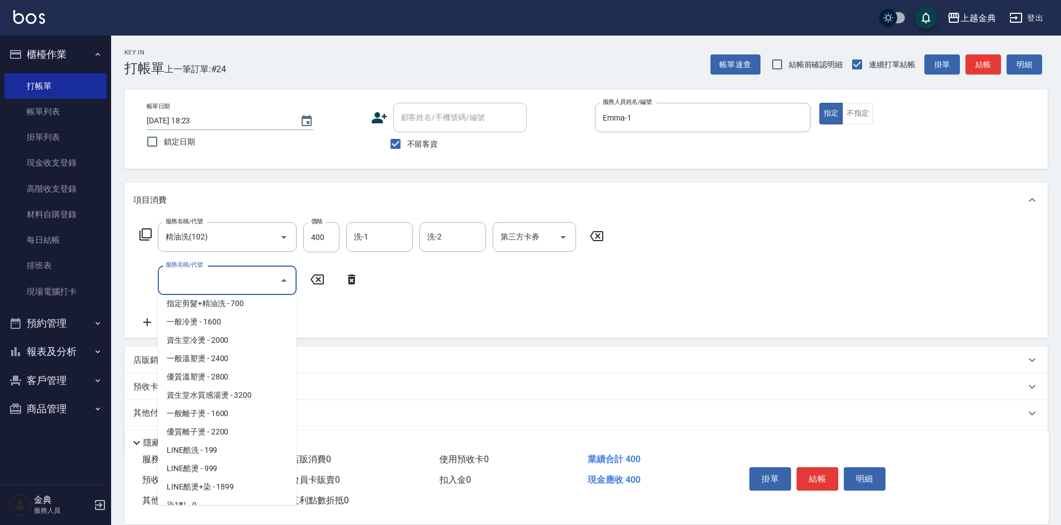
scroll to position [222, 0]
click at [220, 364] on span "一般溫塑燙 - 2400" at bounding box center [227, 361] width 139 height 18
type input "一般溫塑燙(303)"
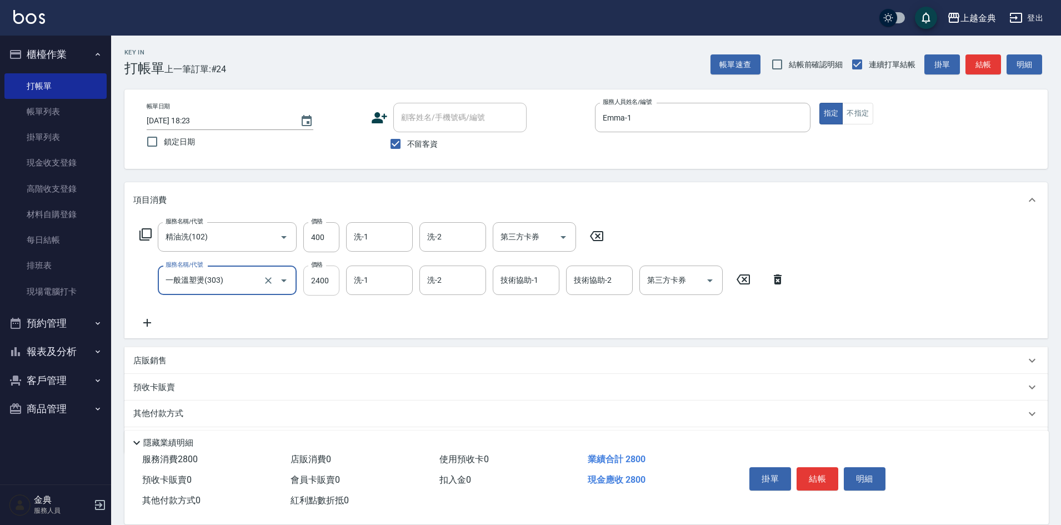
click at [308, 283] on input "2400" at bounding box center [321, 281] width 36 height 30
type input "500"
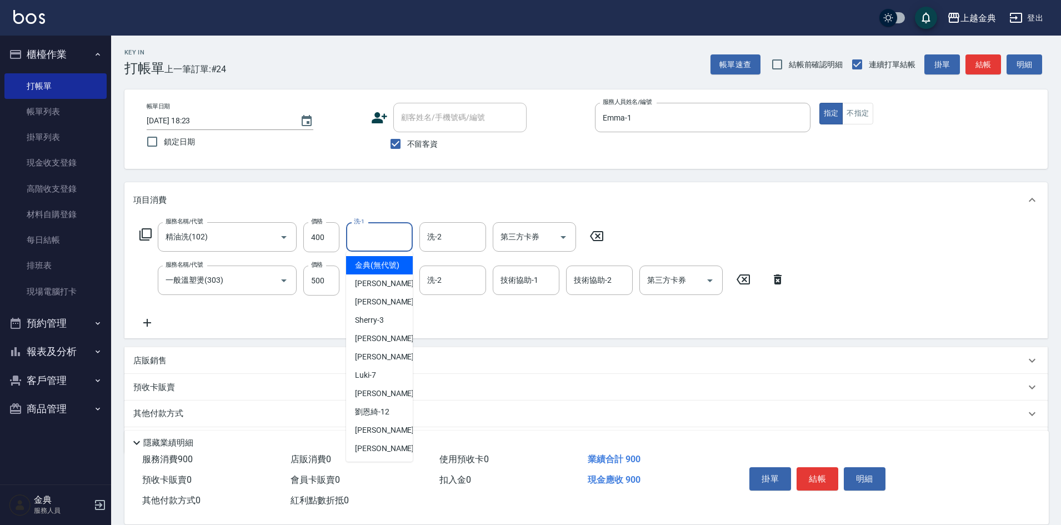
drag, startPoint x: 394, startPoint y: 239, endPoint x: 392, endPoint y: 249, distance: 10.8
click at [394, 239] on input "洗-1" at bounding box center [379, 236] width 57 height 19
click at [366, 454] on div "[PERSON_NAME] -22" at bounding box center [379, 448] width 67 height 18
type input "[PERSON_NAME]-22"
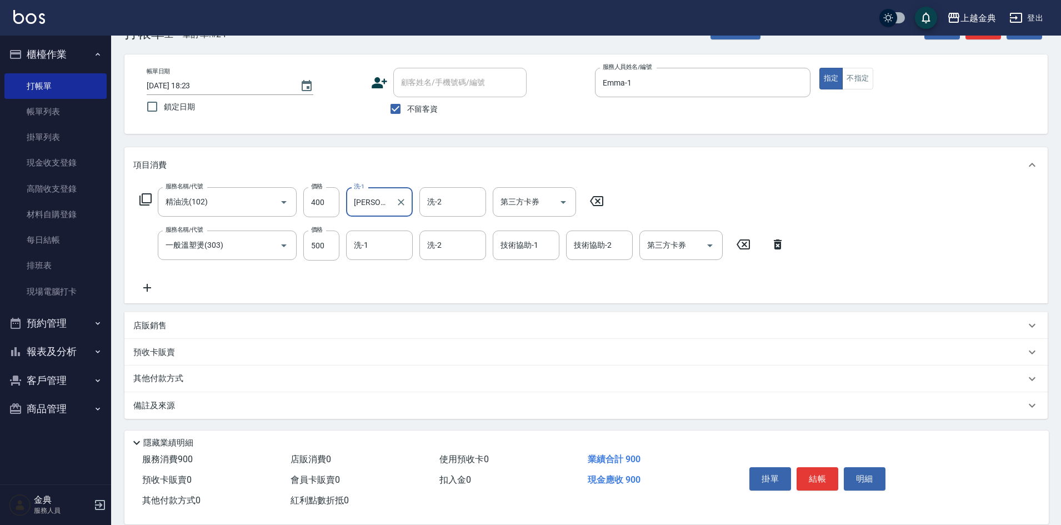
scroll to position [36, 0]
click at [822, 472] on button "結帳" at bounding box center [818, 478] width 42 height 23
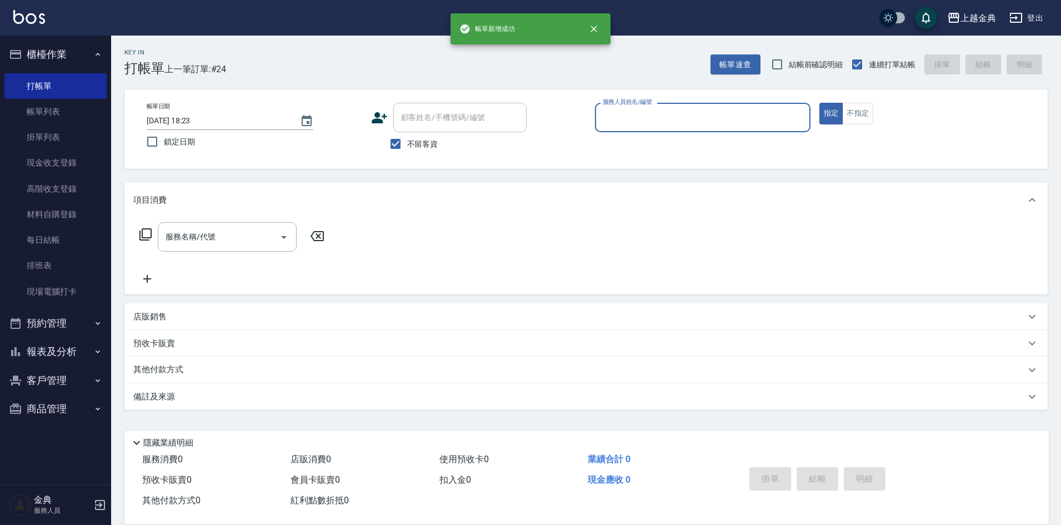
scroll to position [0, 0]
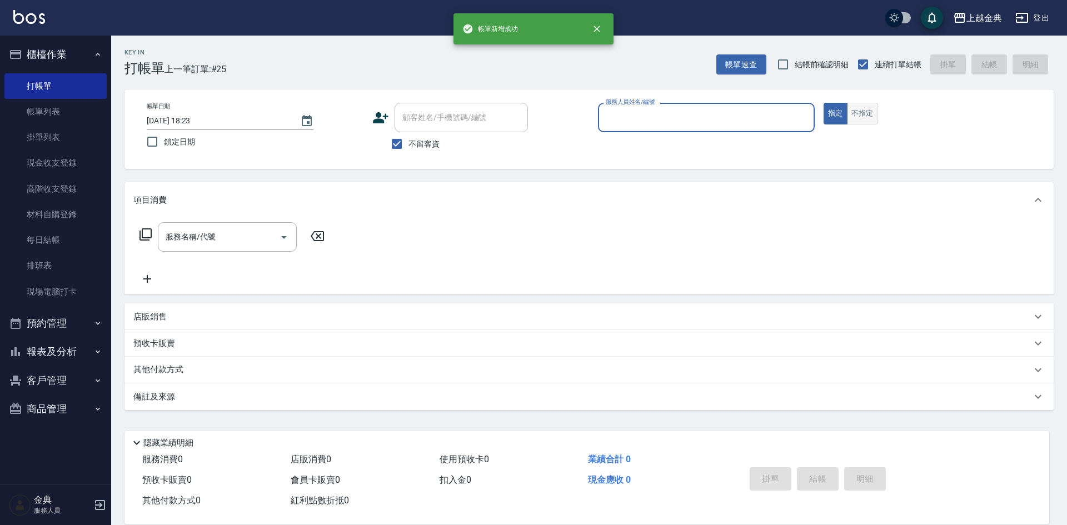
click at [858, 112] on button "不指定" at bounding box center [862, 114] width 31 height 22
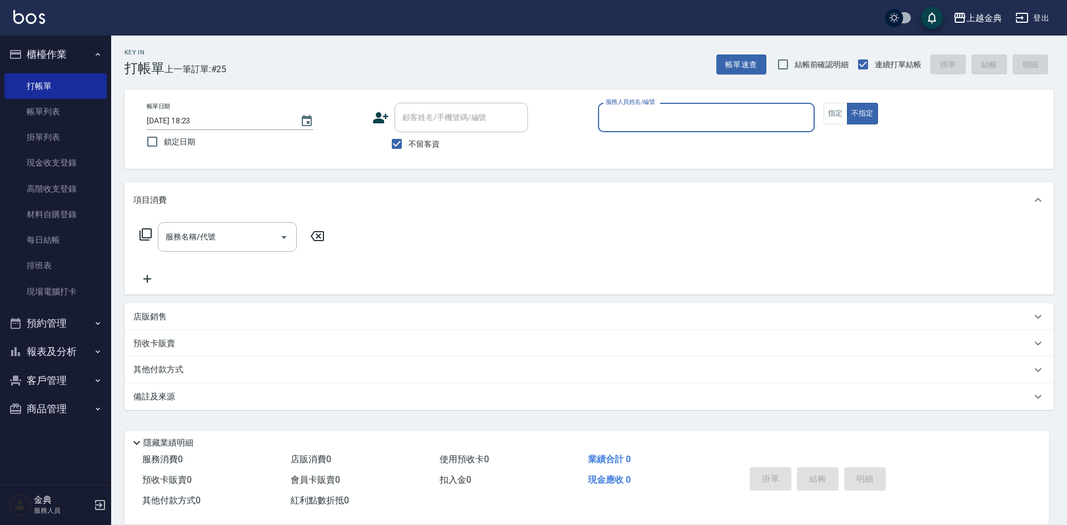
click at [738, 121] on input "服務人員姓名/編號" at bounding box center [706, 117] width 207 height 19
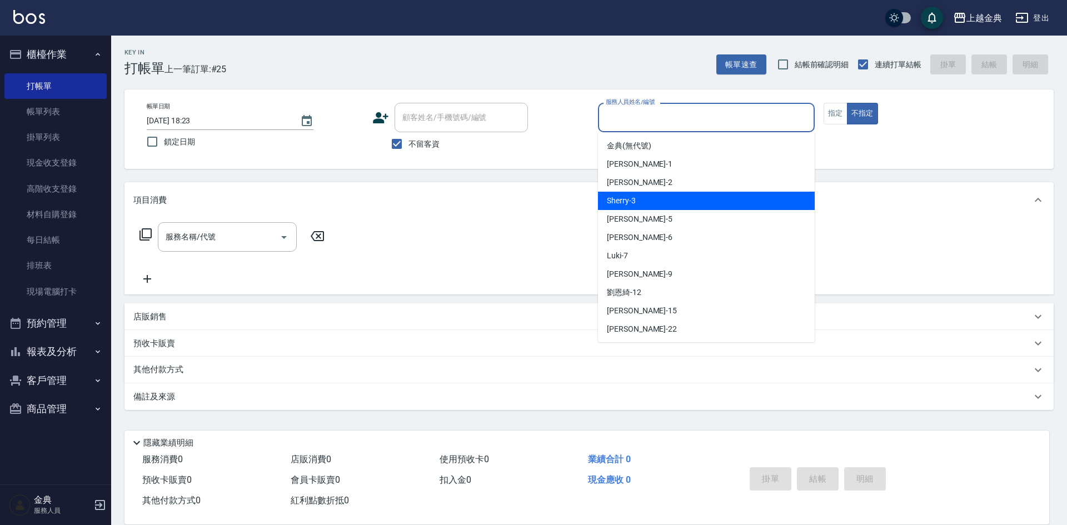
click at [640, 202] on div "Sherry -3" at bounding box center [706, 201] width 217 height 18
type input "Sherry-3"
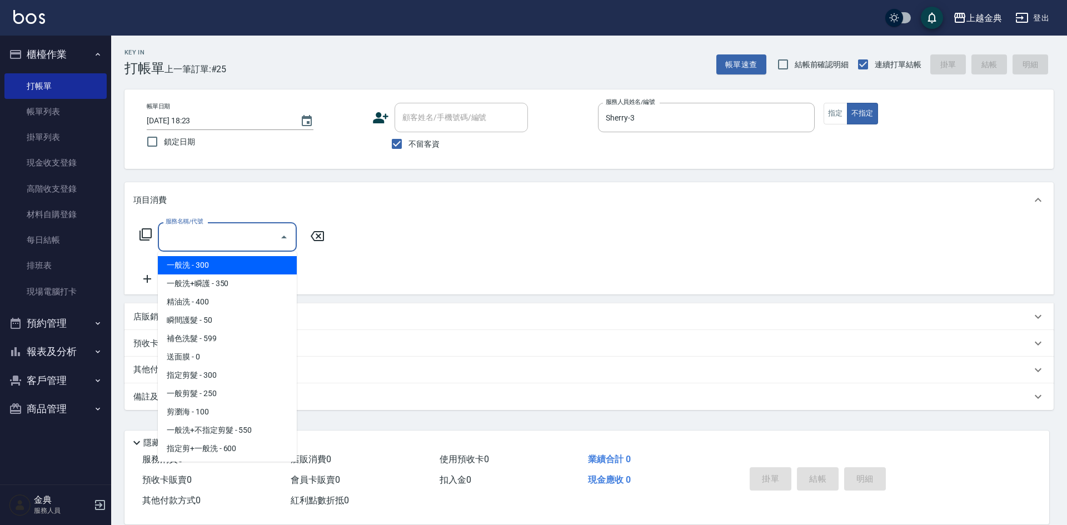
click at [255, 238] on input "服務名稱/代號" at bounding box center [219, 236] width 112 height 19
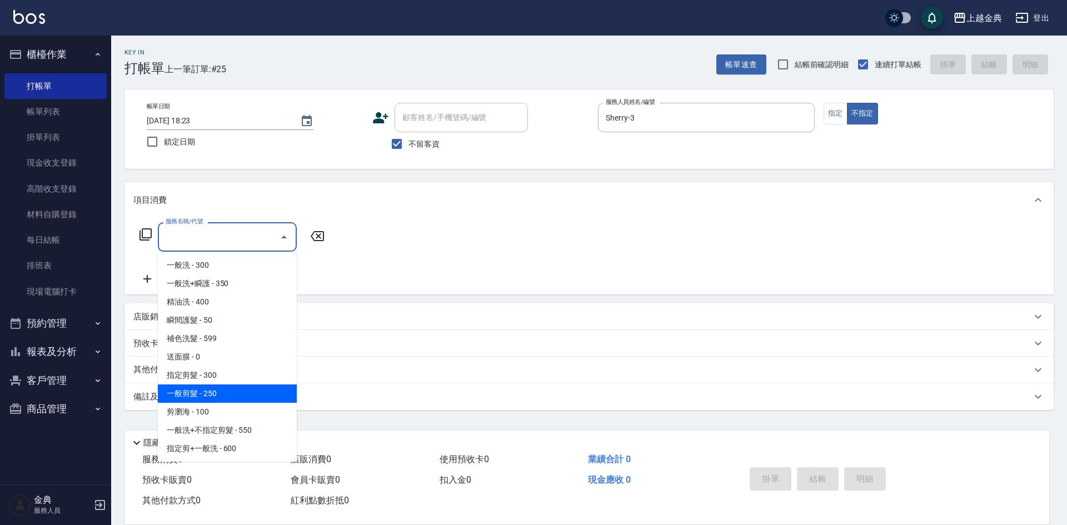
click at [216, 389] on span "一般剪髮 - 250" at bounding box center [227, 393] width 139 height 18
type input "一般剪髮(200)"
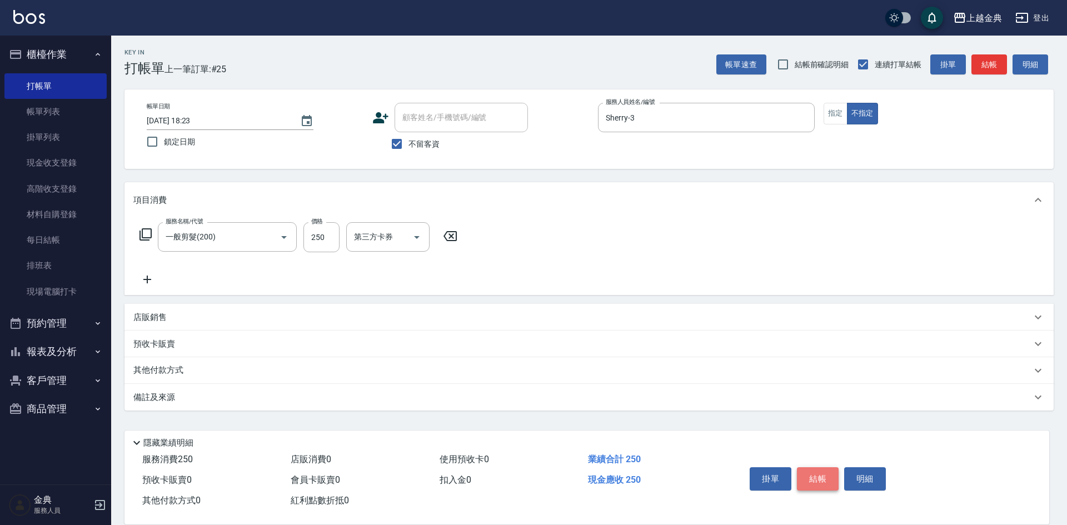
click at [822, 473] on button "結帳" at bounding box center [818, 478] width 42 height 23
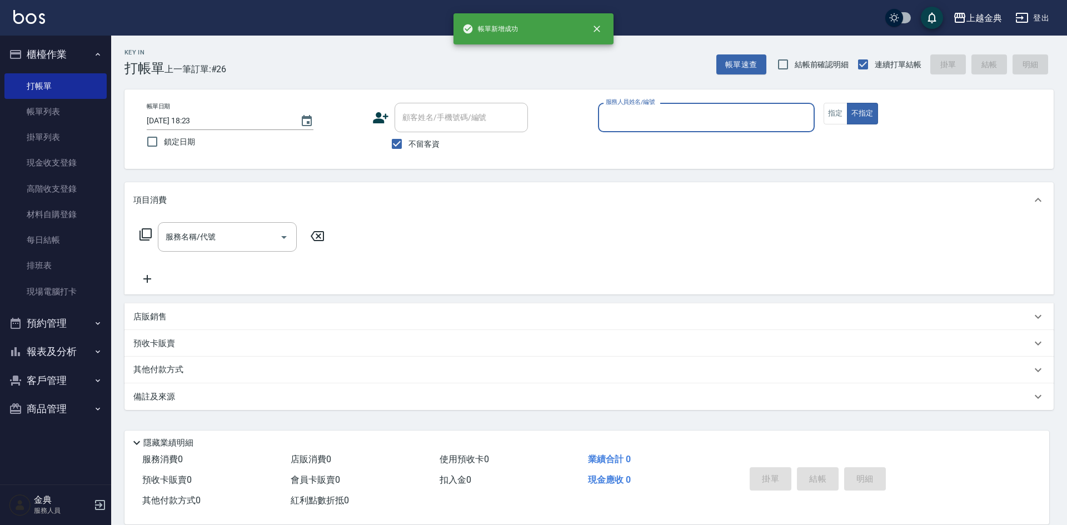
click at [716, 117] on input "服務人員姓名/編號" at bounding box center [706, 117] width 207 height 19
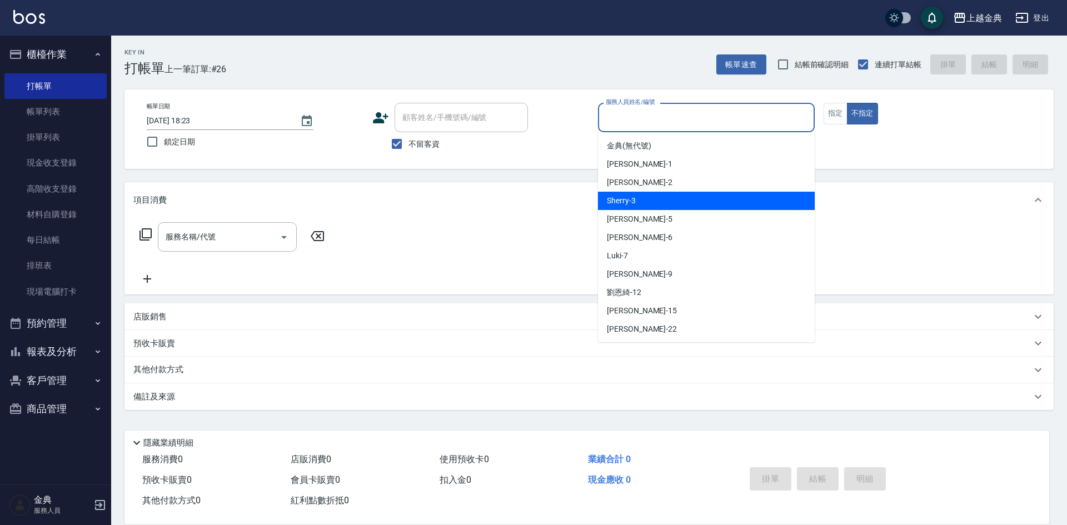
click at [681, 200] on div "Sherry -3" at bounding box center [706, 201] width 217 height 18
type input "Sherry-3"
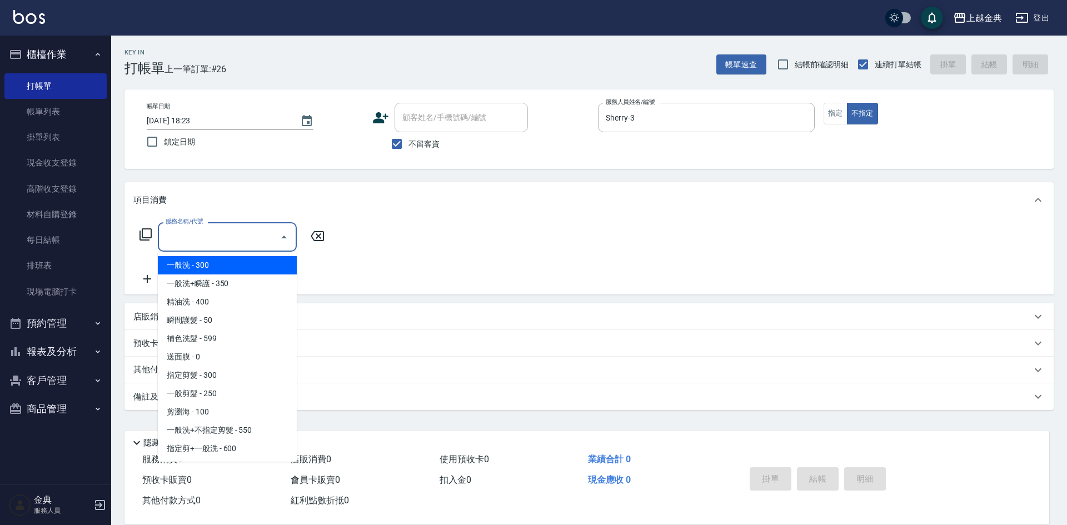
click at [267, 244] on input "服務名稱/代號" at bounding box center [219, 236] width 112 height 19
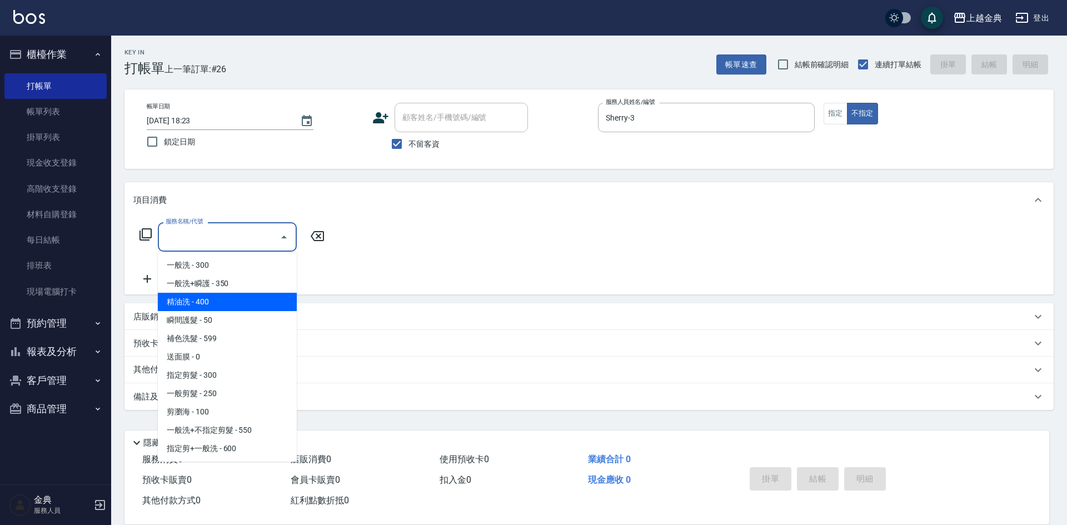
click at [236, 307] on span "精油洗 - 400" at bounding box center [227, 302] width 139 height 18
type input "精油洗(102)"
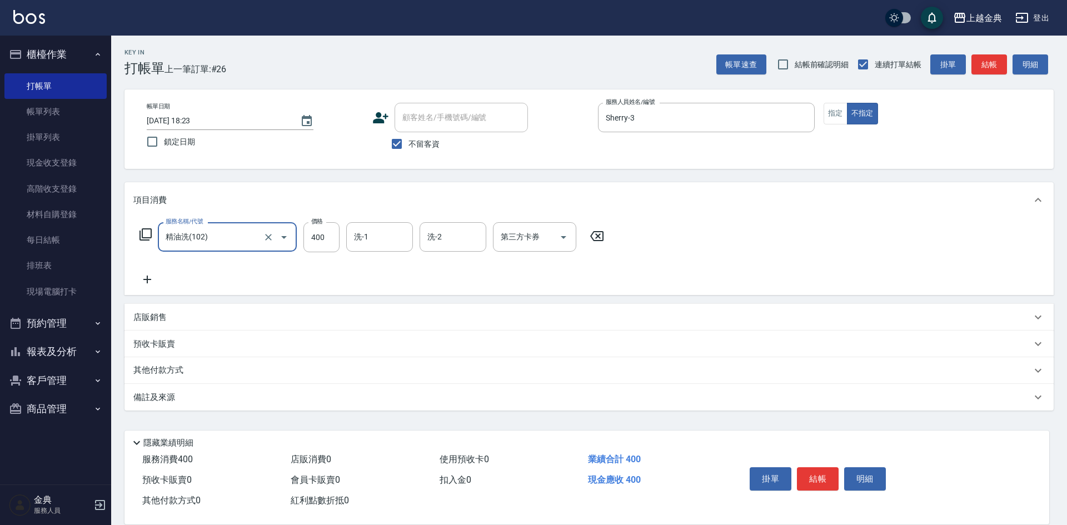
click at [374, 242] on input "洗-1" at bounding box center [379, 236] width 57 height 19
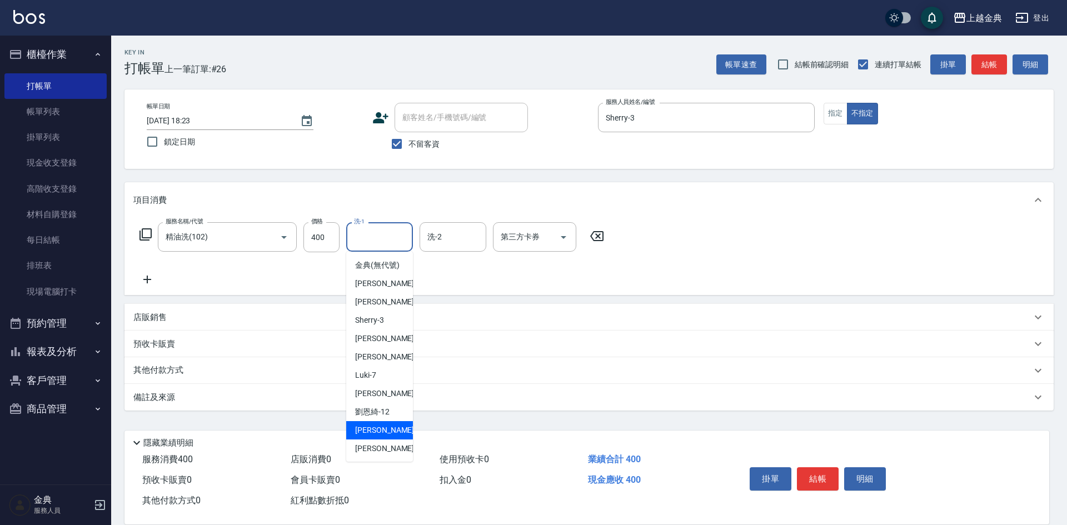
click at [401, 439] on div "[PERSON_NAME] -15" at bounding box center [379, 430] width 67 height 18
type input "[PERSON_NAME]-15"
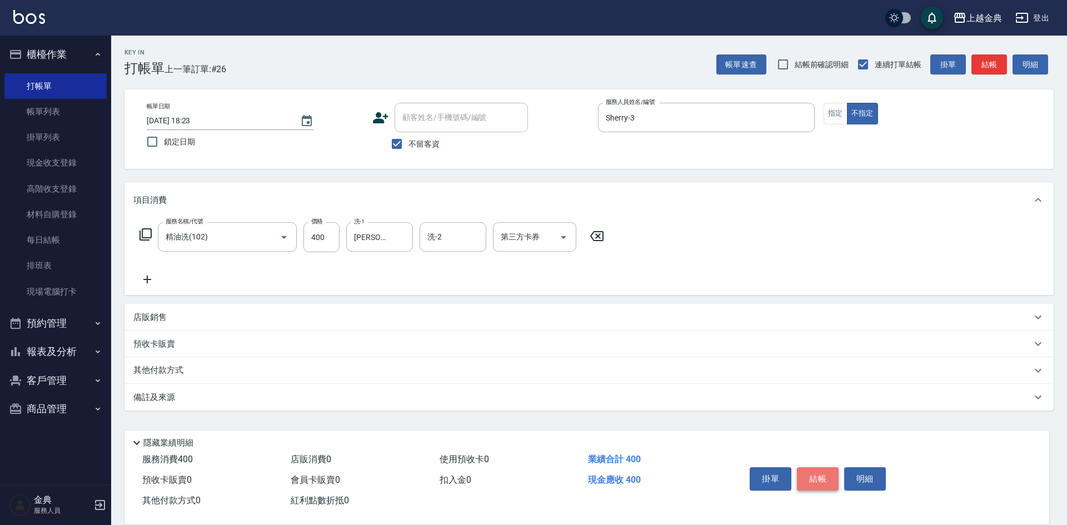
click at [822, 471] on button "結帳" at bounding box center [818, 478] width 42 height 23
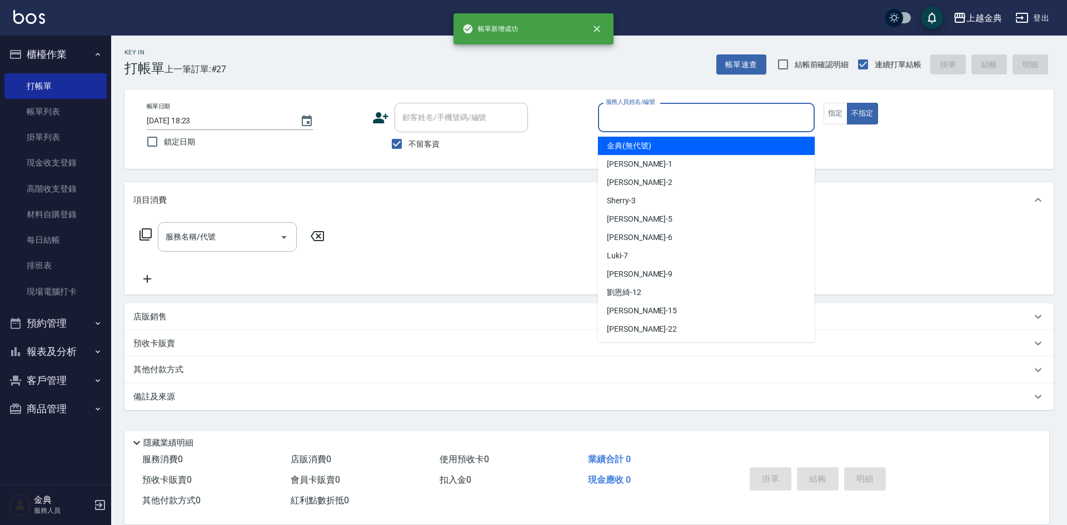
click at [733, 111] on input "服務人員姓名/編號" at bounding box center [706, 117] width 207 height 19
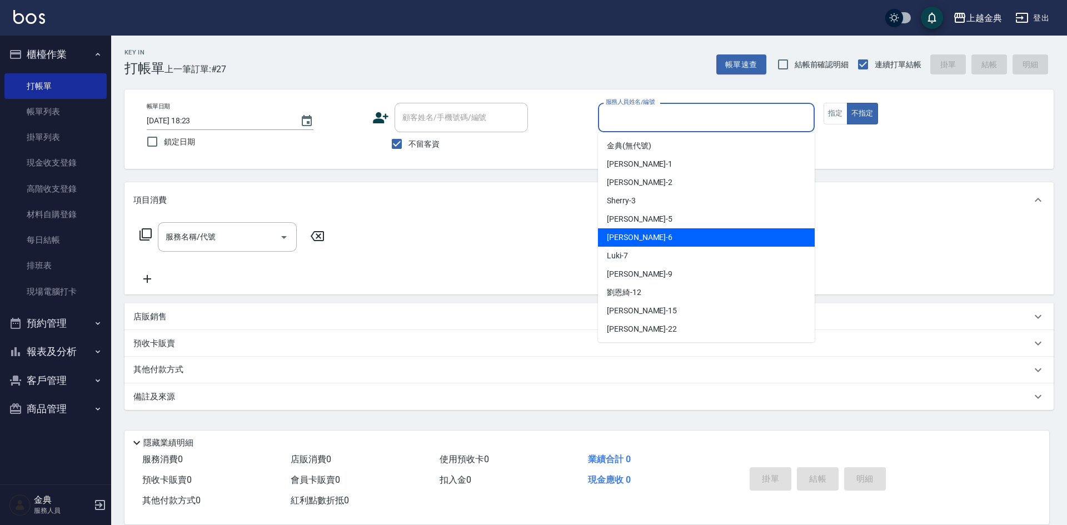
click at [636, 235] on div "[PERSON_NAME] -6" at bounding box center [706, 237] width 217 height 18
type input "[PERSON_NAME]-6"
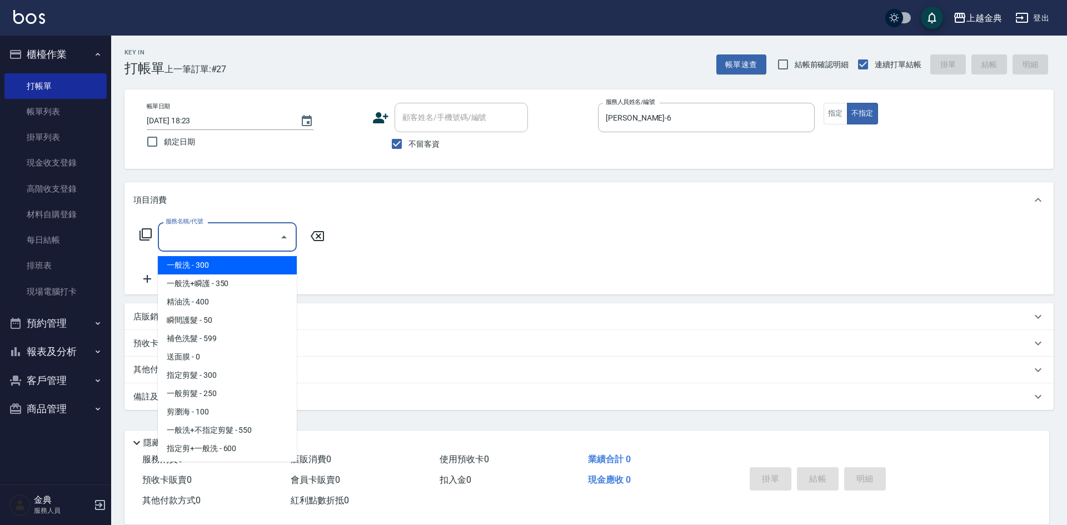
click at [247, 239] on input "服務名稱/代號" at bounding box center [219, 236] width 112 height 19
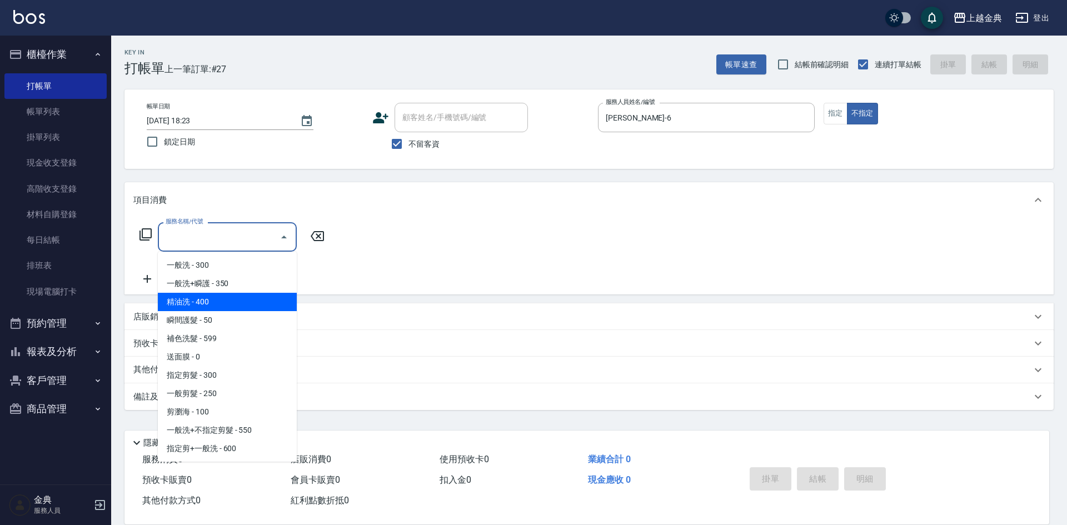
click at [245, 309] on span "精油洗 - 400" at bounding box center [227, 302] width 139 height 18
type input "精油洗(102)"
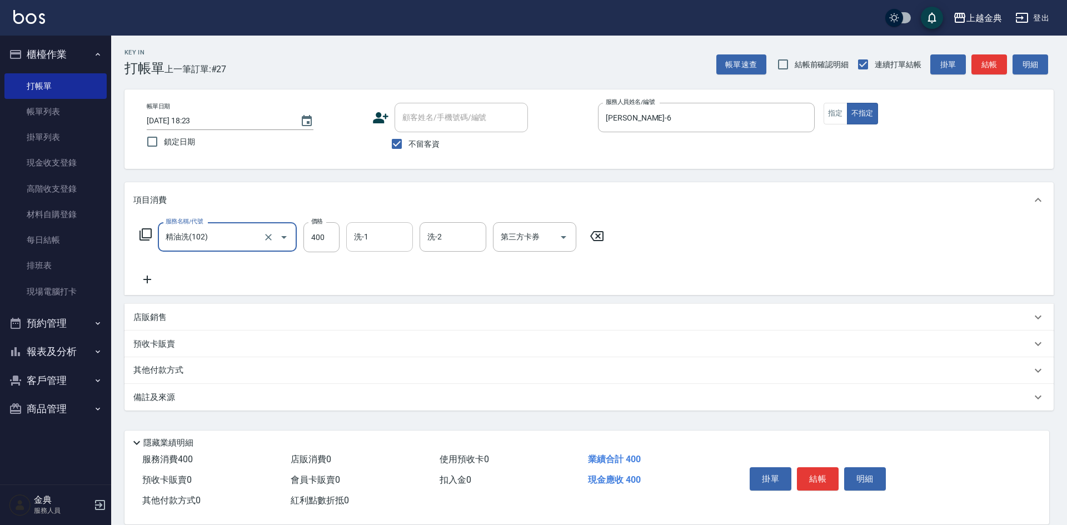
click at [388, 244] on input "洗-1" at bounding box center [379, 236] width 57 height 19
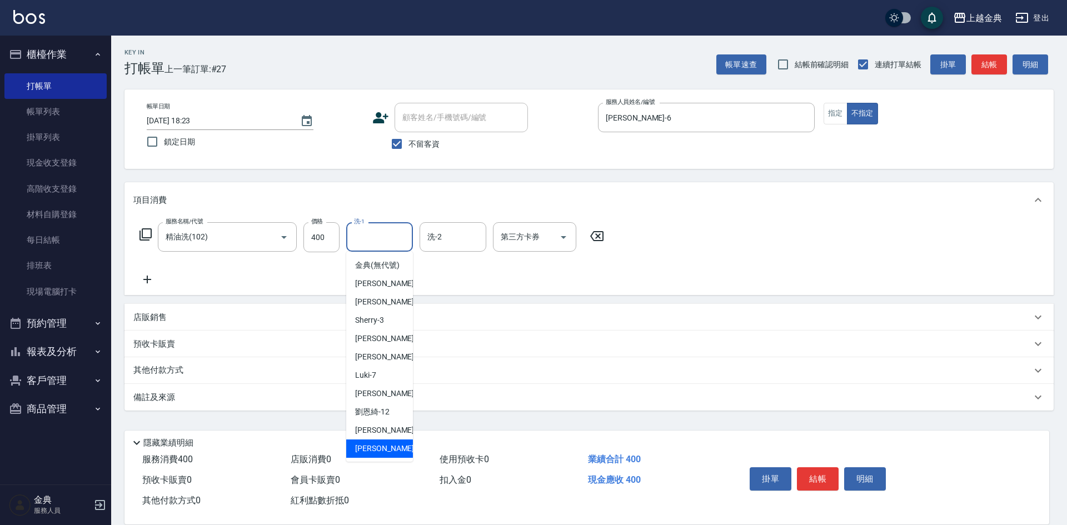
click at [382, 455] on div "[PERSON_NAME] -22" at bounding box center [379, 448] width 67 height 18
type input "[PERSON_NAME]-22"
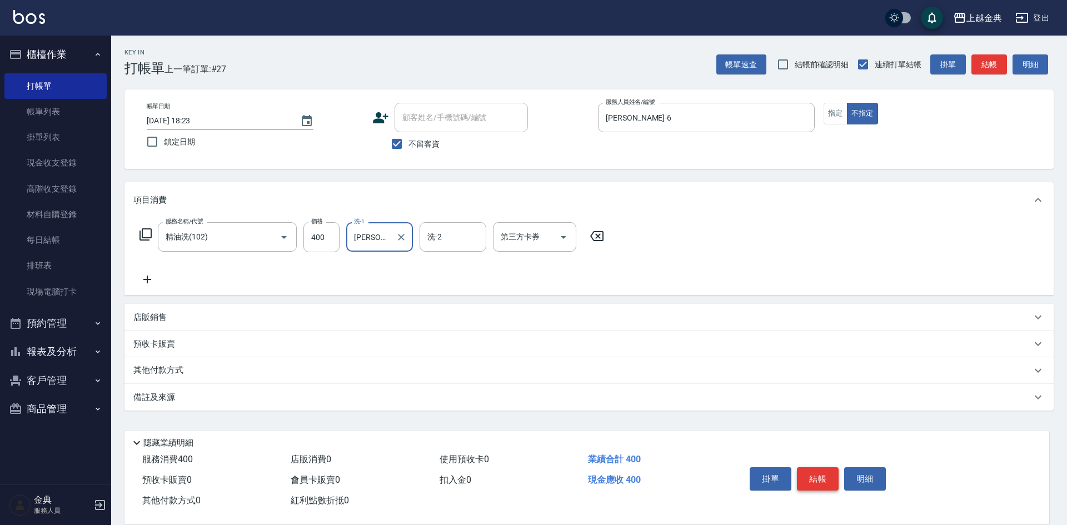
click at [818, 472] on button "結帳" at bounding box center [818, 478] width 42 height 23
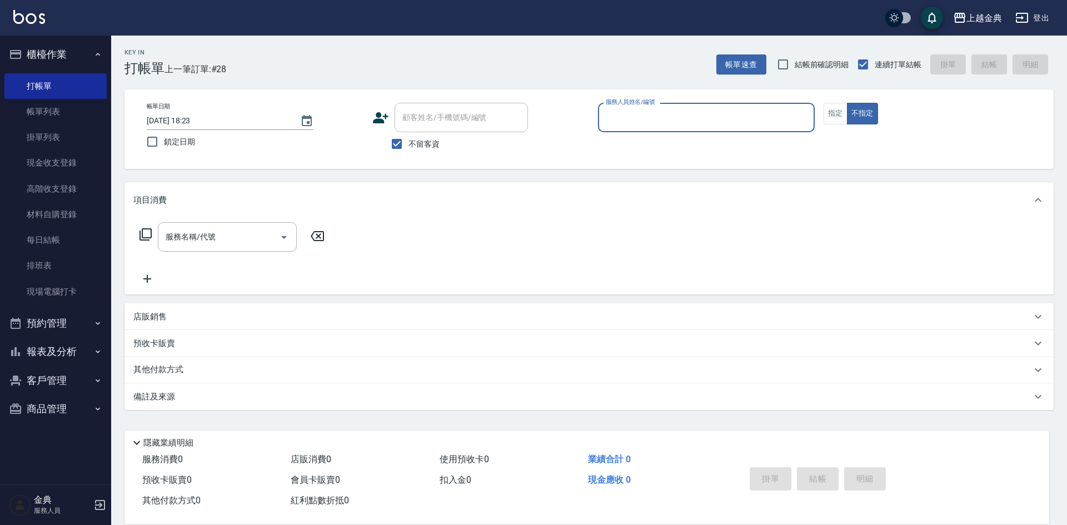
click at [701, 123] on input "服務人員姓名/編號" at bounding box center [706, 117] width 207 height 19
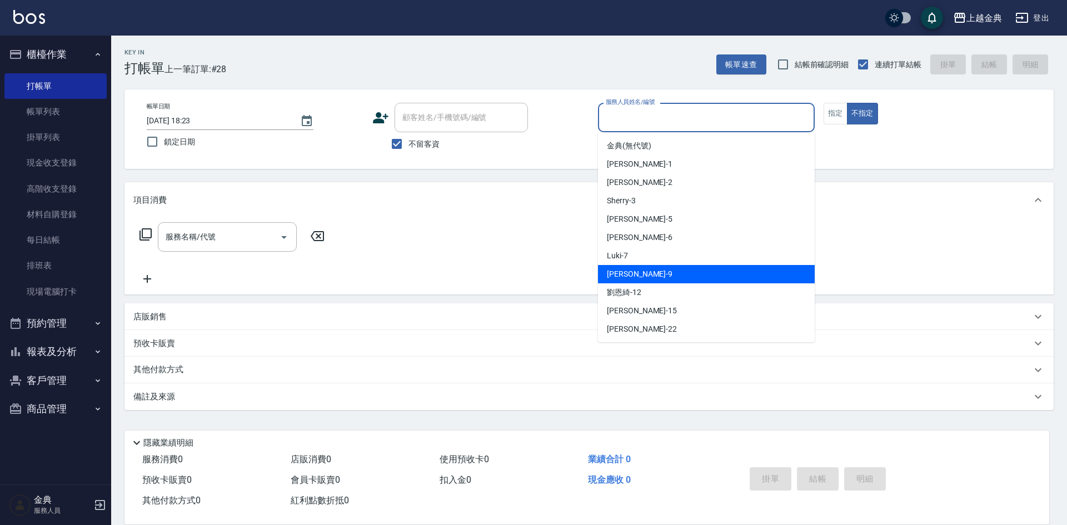
click at [633, 273] on span "[PERSON_NAME] -9" at bounding box center [640, 274] width 66 height 12
type input "[PERSON_NAME]-9"
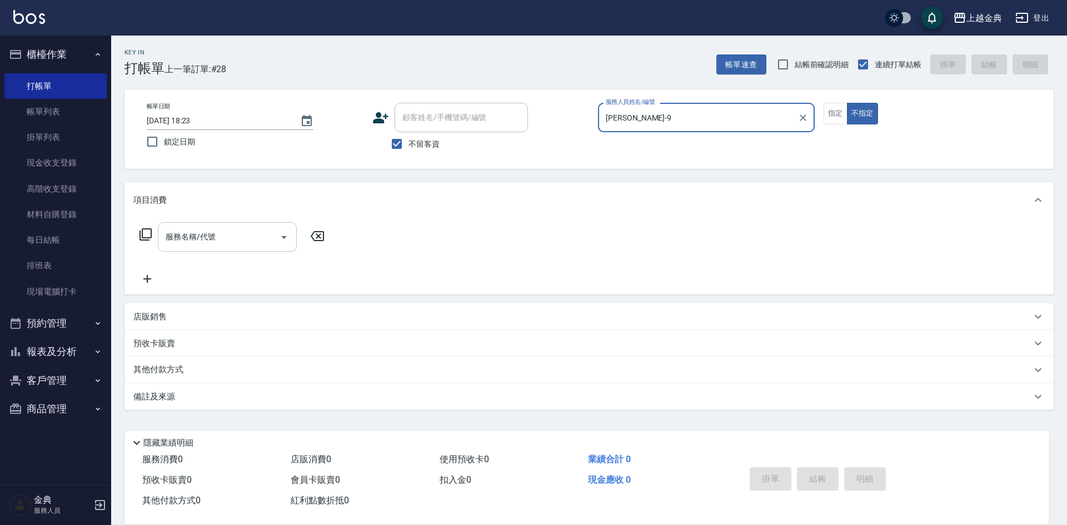
click at [227, 242] on input "服務名稱/代號" at bounding box center [219, 236] width 112 height 19
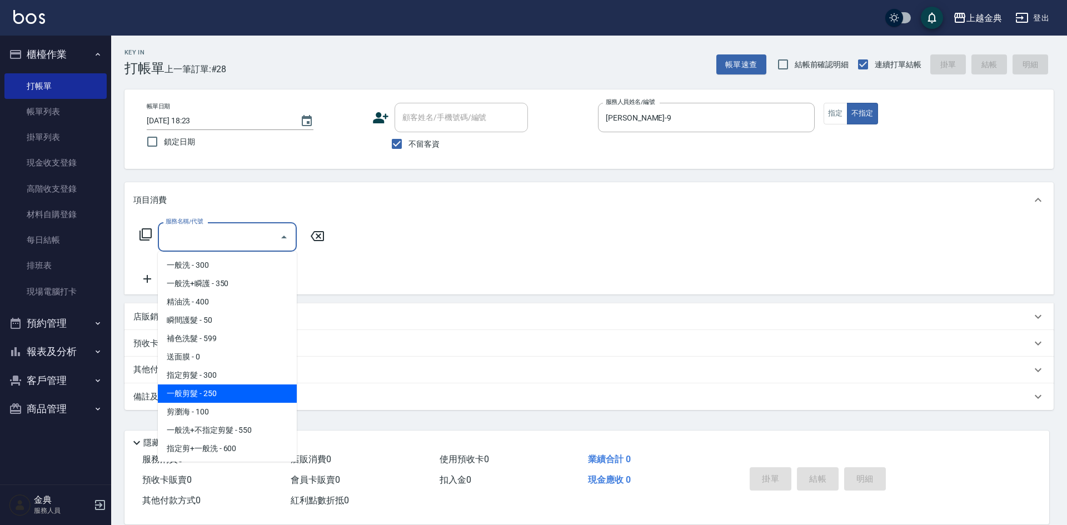
drag, startPoint x: 244, startPoint y: 388, endPoint x: 257, endPoint y: 386, distance: 13.6
click at [243, 388] on span "一般剪髮 - 250" at bounding box center [227, 393] width 139 height 18
type input "一般剪髮(200)"
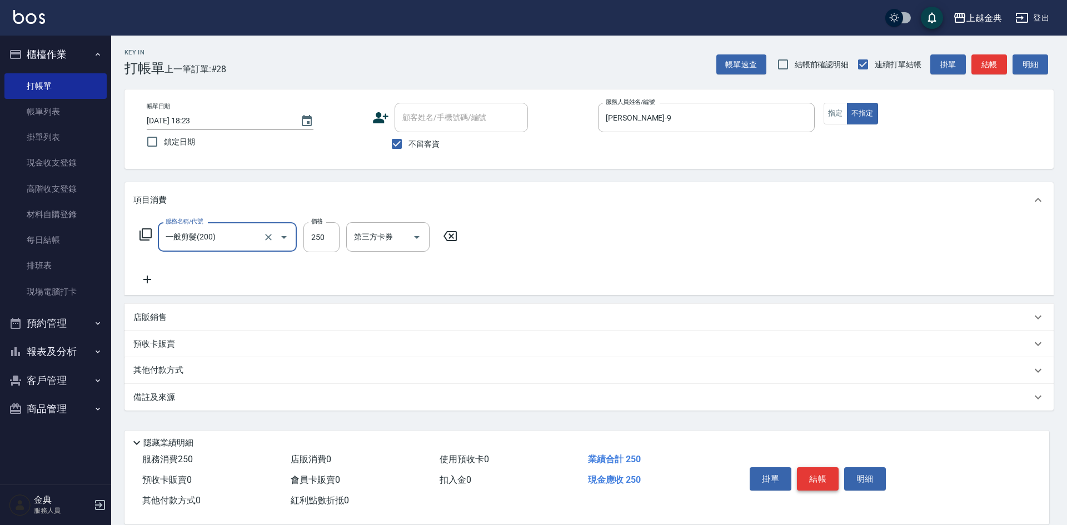
click at [817, 468] on button "結帳" at bounding box center [818, 478] width 42 height 23
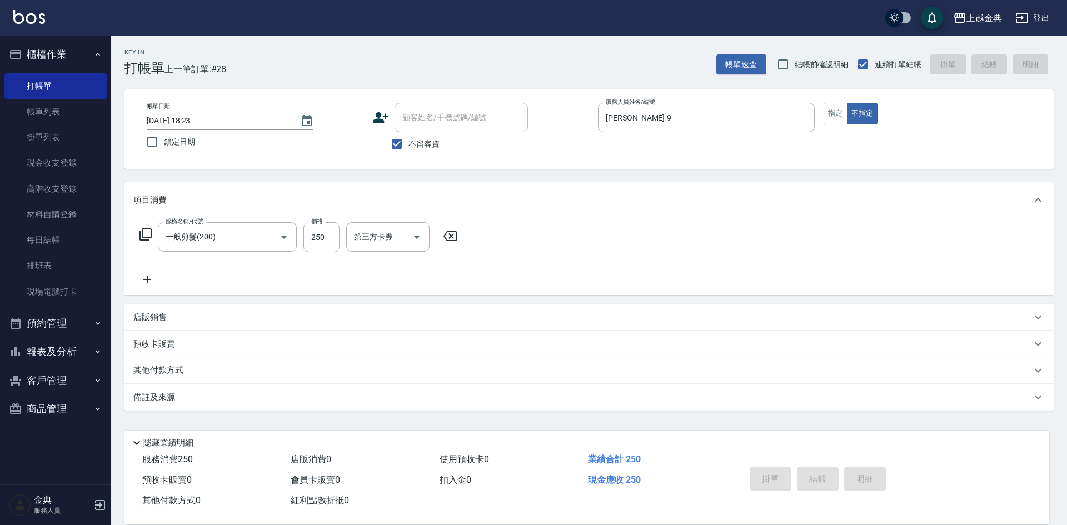
type input "[DATE] 18:24"
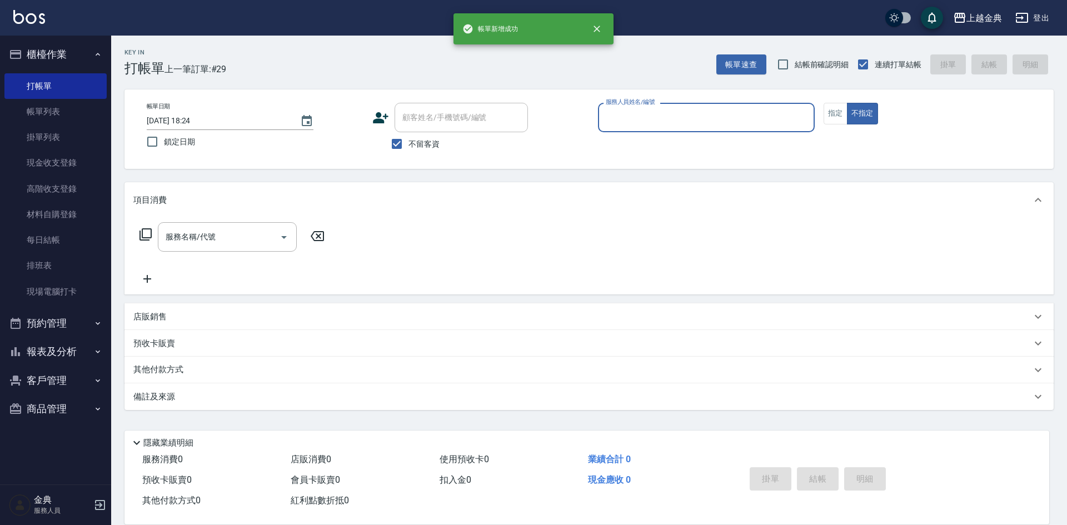
click at [716, 126] on input "服務人員姓名/編號" at bounding box center [706, 117] width 207 height 19
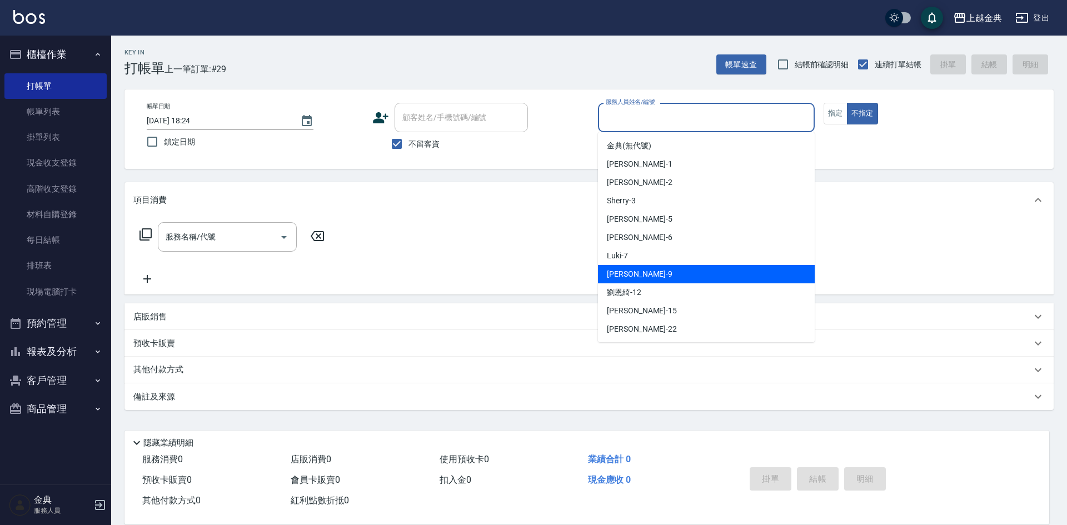
click at [624, 269] on span "[PERSON_NAME] -9" at bounding box center [640, 274] width 66 height 12
type input "[PERSON_NAME]-9"
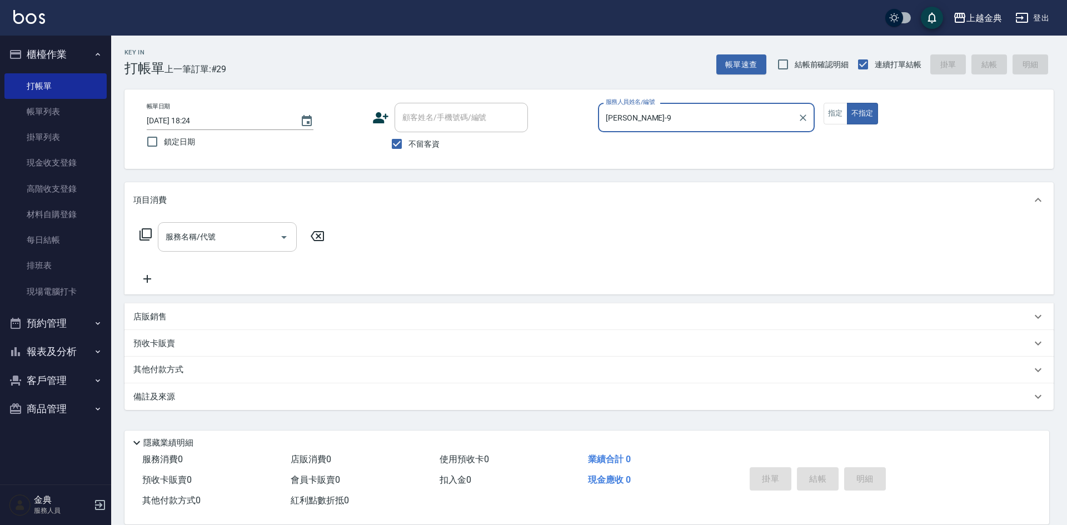
click at [248, 249] on div "服務名稱/代號" at bounding box center [227, 236] width 139 height 29
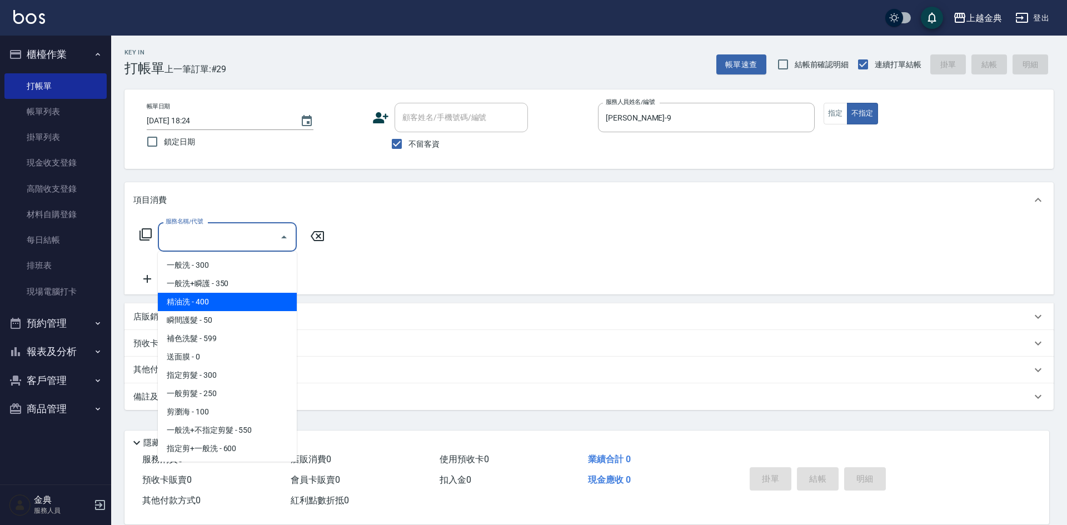
click at [246, 296] on span "精油洗 - 400" at bounding box center [227, 302] width 139 height 18
type input "精油洗(102)"
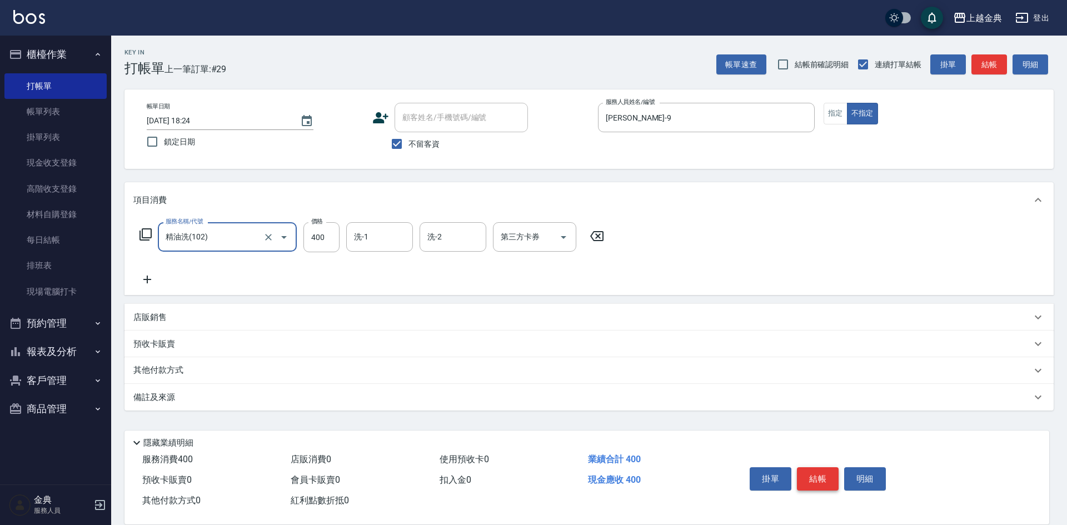
click at [820, 474] on button "結帳" at bounding box center [818, 478] width 42 height 23
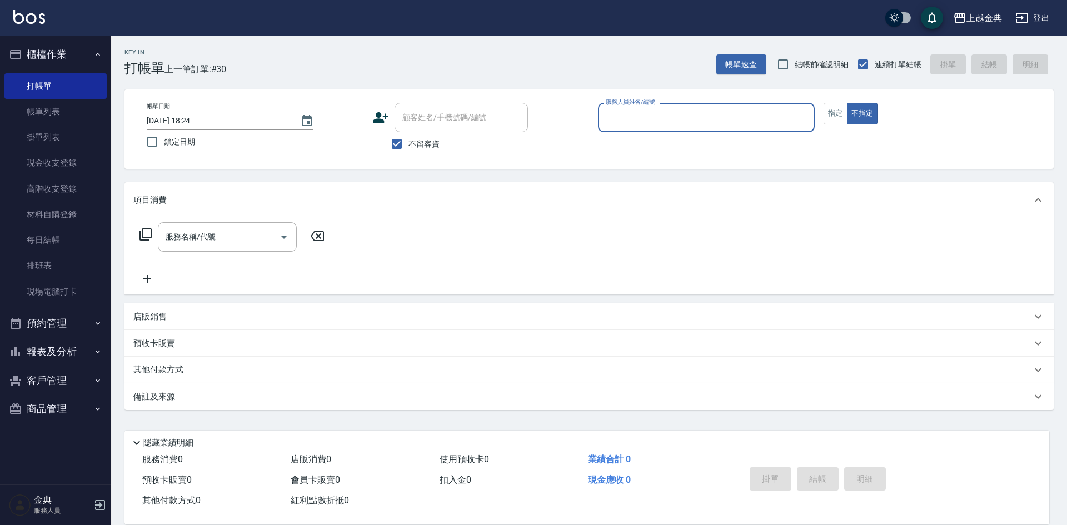
click at [722, 109] on input "服務人員姓名/編號" at bounding box center [706, 117] width 207 height 19
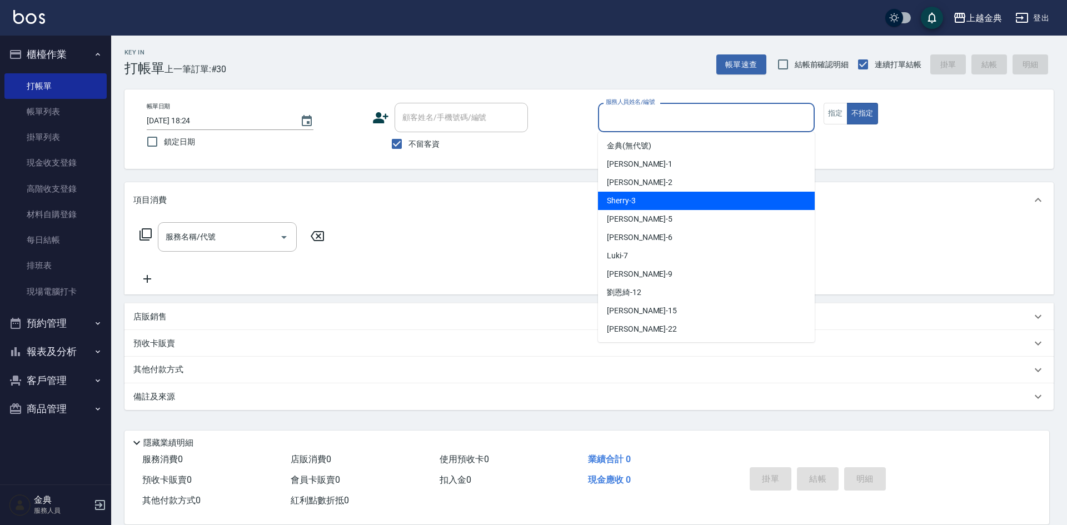
click at [680, 206] on div "Sherry -3" at bounding box center [706, 201] width 217 height 18
type input "Sherry-3"
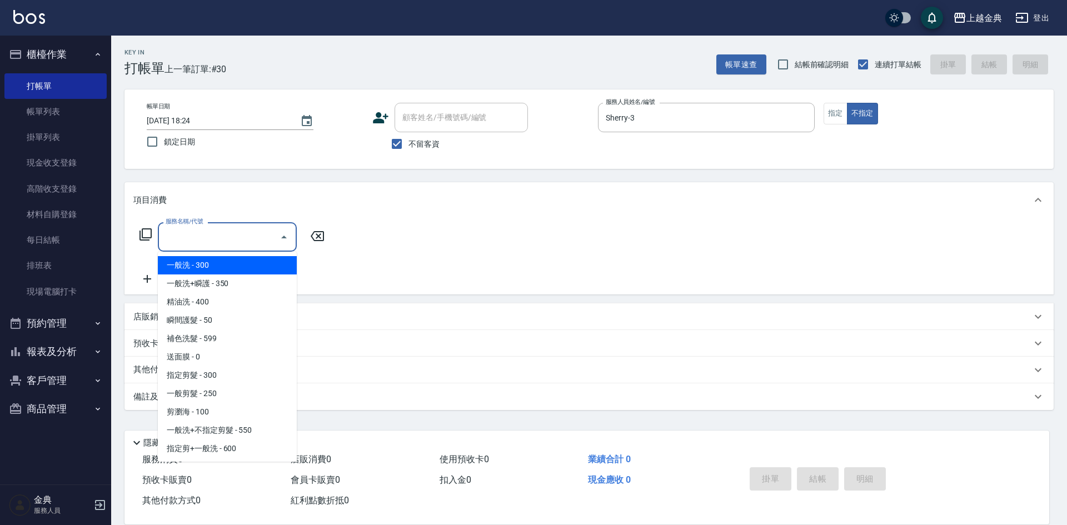
click at [250, 228] on input "服務名稱/代號" at bounding box center [219, 236] width 112 height 19
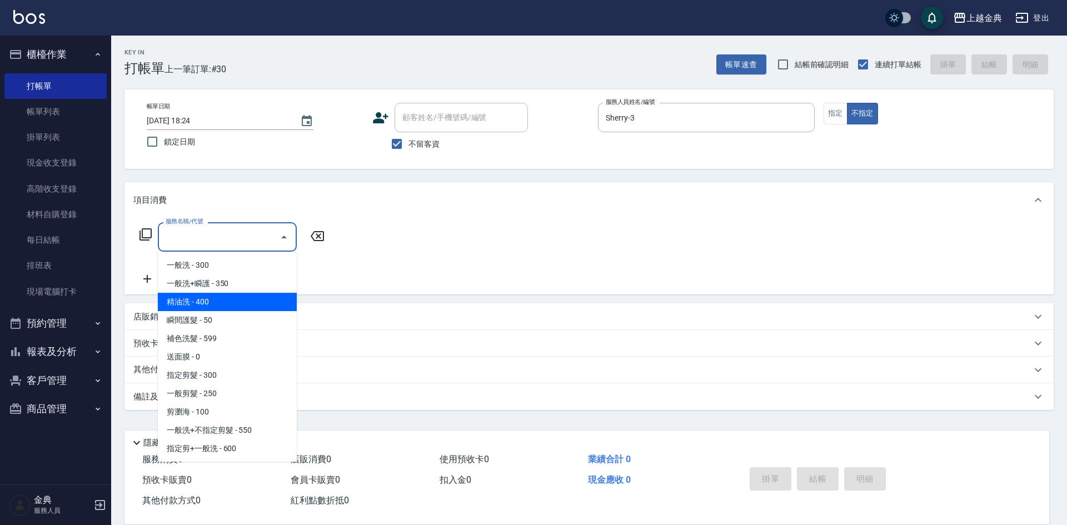
click at [242, 306] on span "精油洗 - 400" at bounding box center [227, 302] width 139 height 18
type input "精油洗(102)"
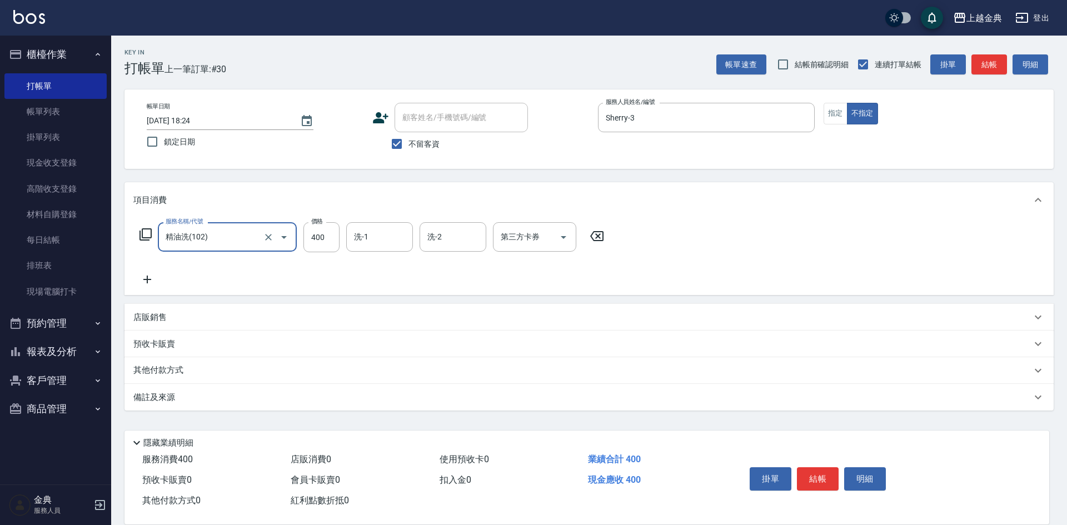
click at [367, 255] on div "服務名稱/代號 精油洗(102) 服務名稱/代號 價格 400 價格 洗-1 洗-1 洗-2 洗-2 第三方卡券 第三方卡券" at bounding box center [371, 254] width 477 height 64
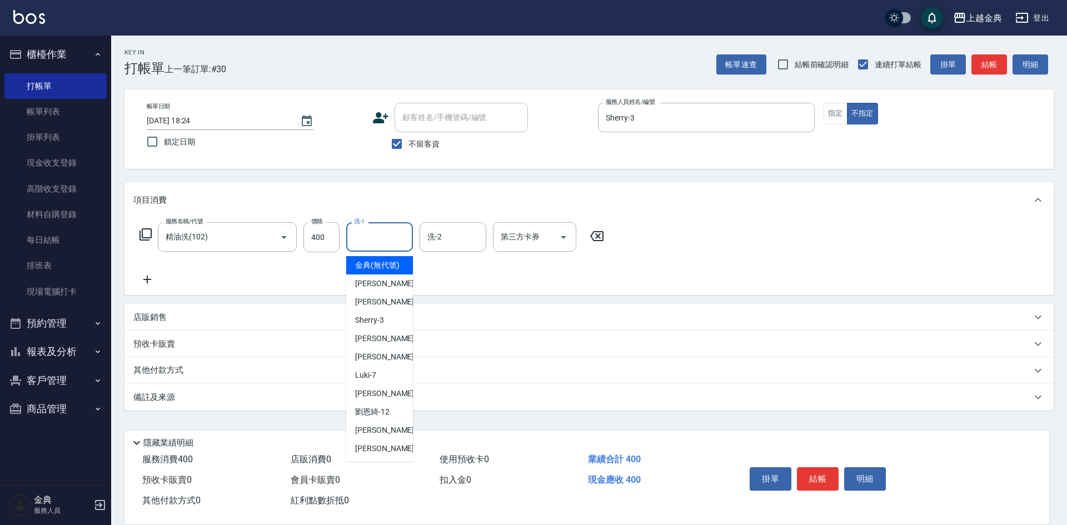
click at [376, 234] on input "洗-1" at bounding box center [379, 236] width 57 height 19
click at [381, 436] on span "[PERSON_NAME] -15" at bounding box center [390, 430] width 70 height 12
type input "[PERSON_NAME]-15"
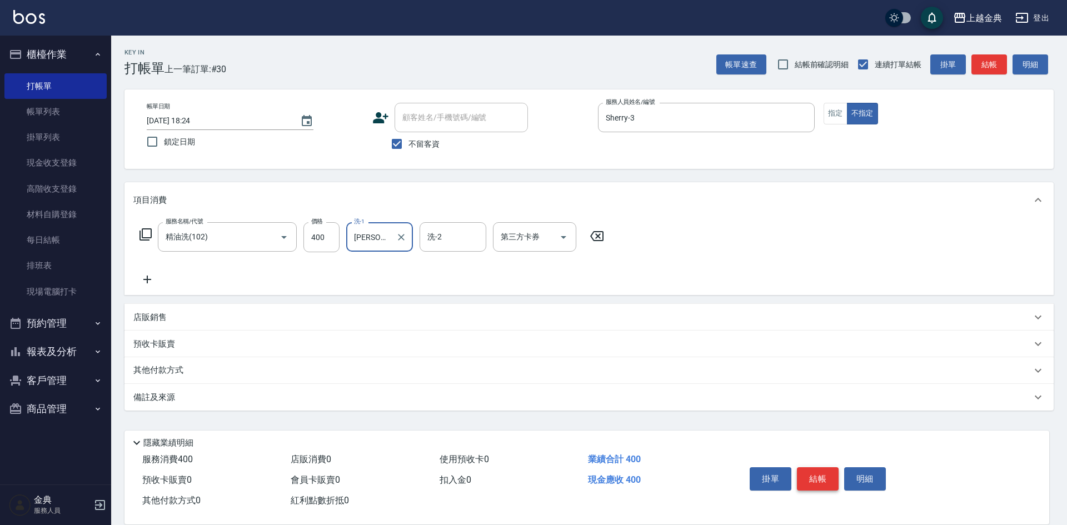
click at [817, 479] on button "結帳" at bounding box center [818, 478] width 42 height 23
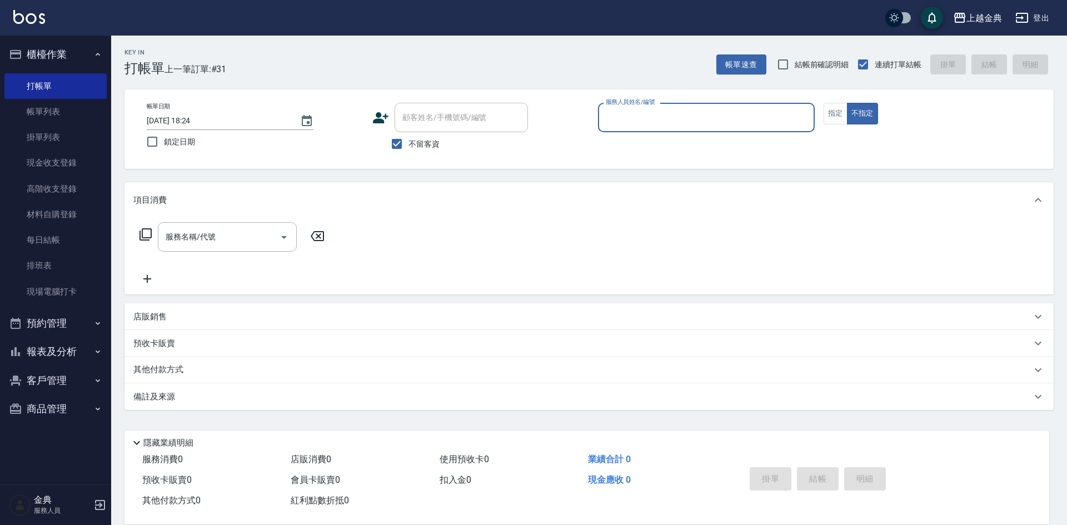
drag, startPoint x: 49, startPoint y: 111, endPoint x: 278, endPoint y: 213, distance: 250.2
click at [49, 111] on link "帳單列表" at bounding box center [55, 112] width 102 height 26
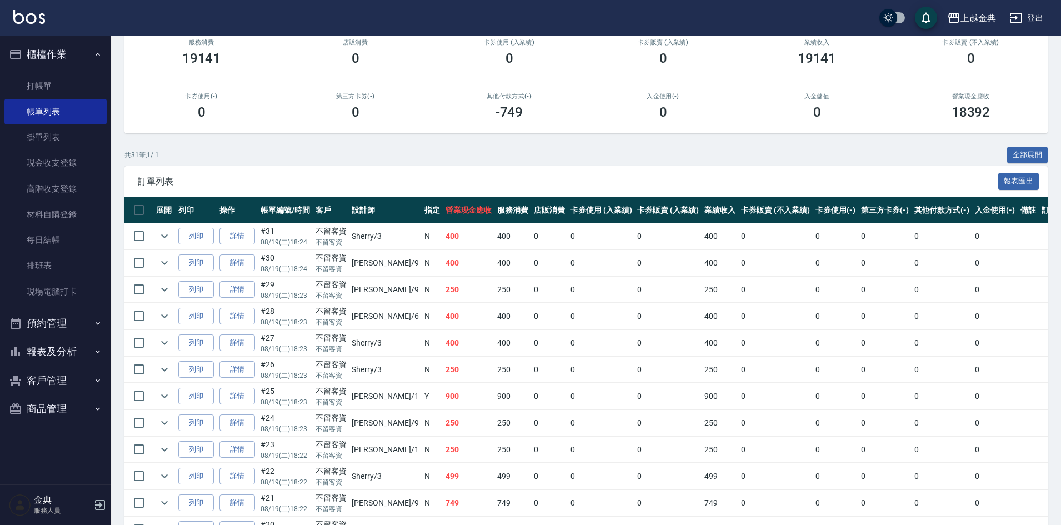
scroll to position [167, 0]
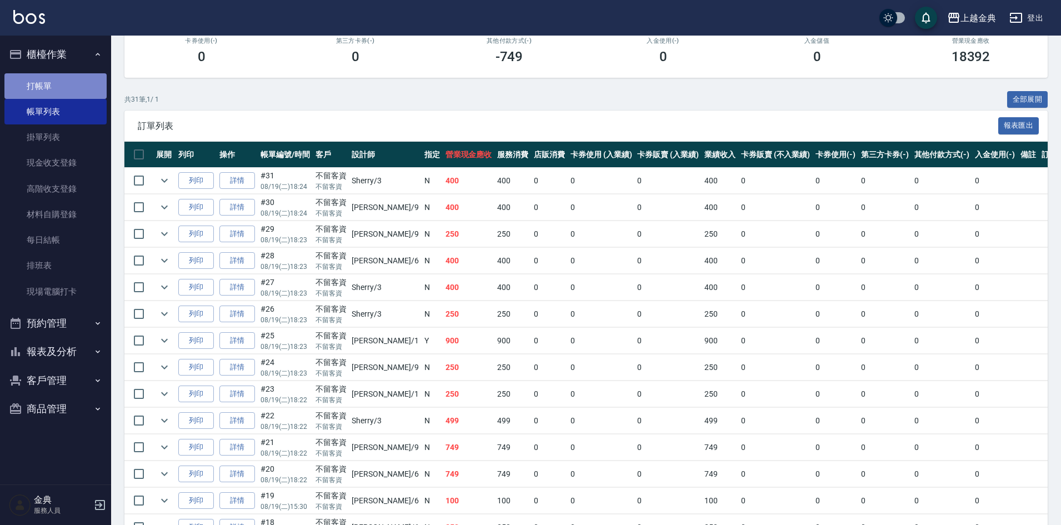
click at [77, 94] on link "打帳單" at bounding box center [55, 86] width 102 height 26
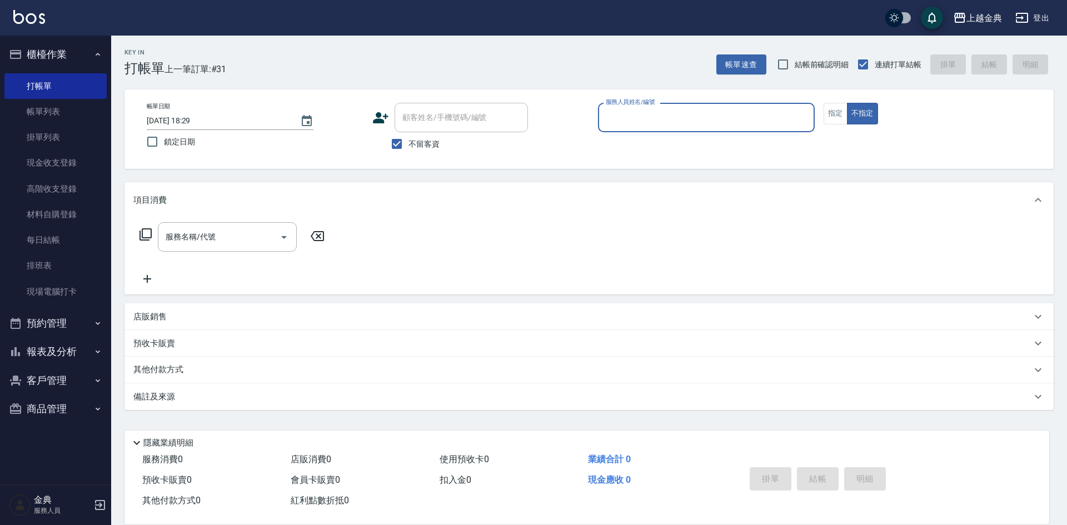
click at [767, 118] on input "服務人員姓名/編號" at bounding box center [706, 117] width 207 height 19
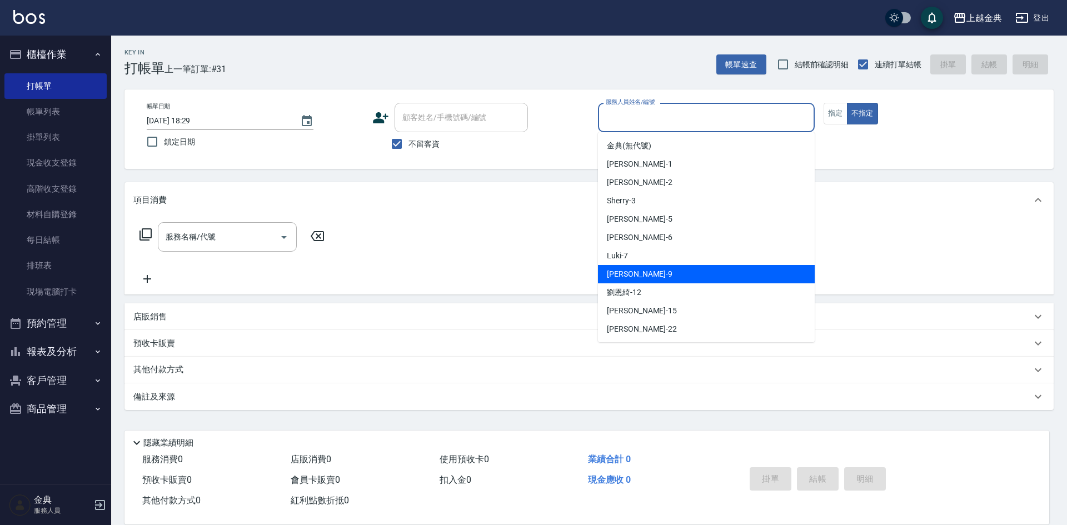
click at [636, 272] on div "[PERSON_NAME] -9" at bounding box center [706, 274] width 217 height 18
type input "[PERSON_NAME]-9"
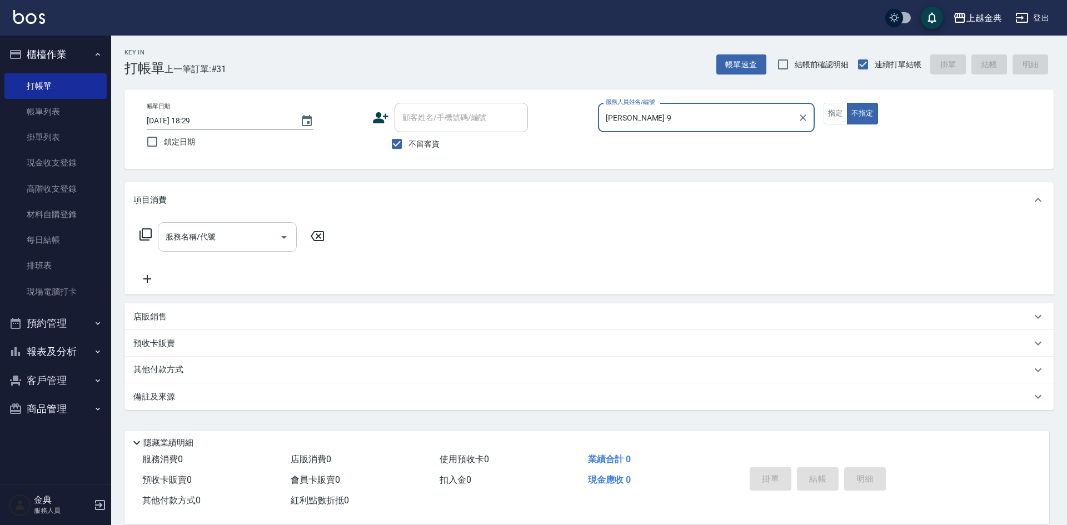
click at [248, 239] on input "服務名稱/代號" at bounding box center [219, 236] width 112 height 19
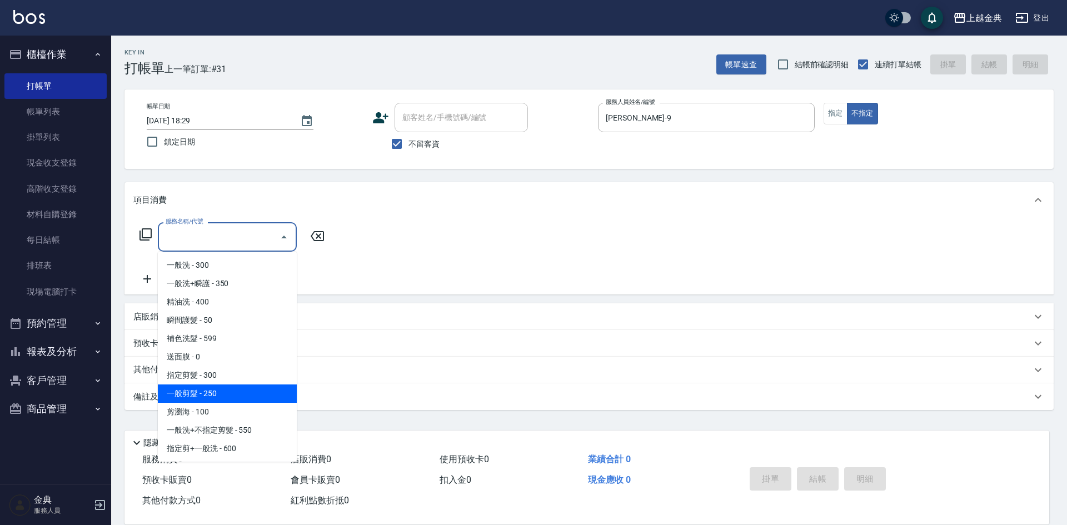
click at [221, 388] on span "一般剪髮 - 250" at bounding box center [227, 393] width 139 height 18
type input "一般剪髮(200)"
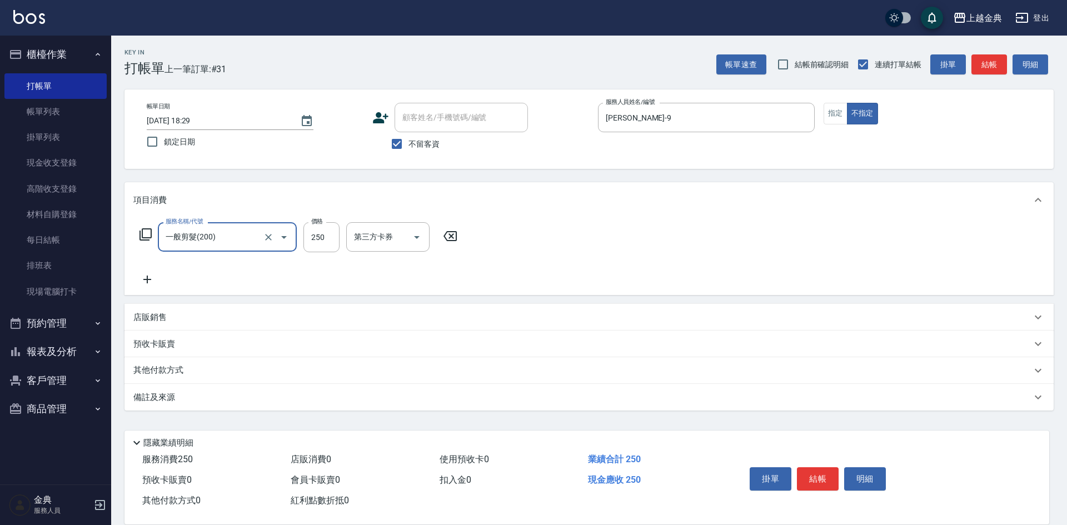
click at [818, 467] on button "結帳" at bounding box center [818, 478] width 42 height 23
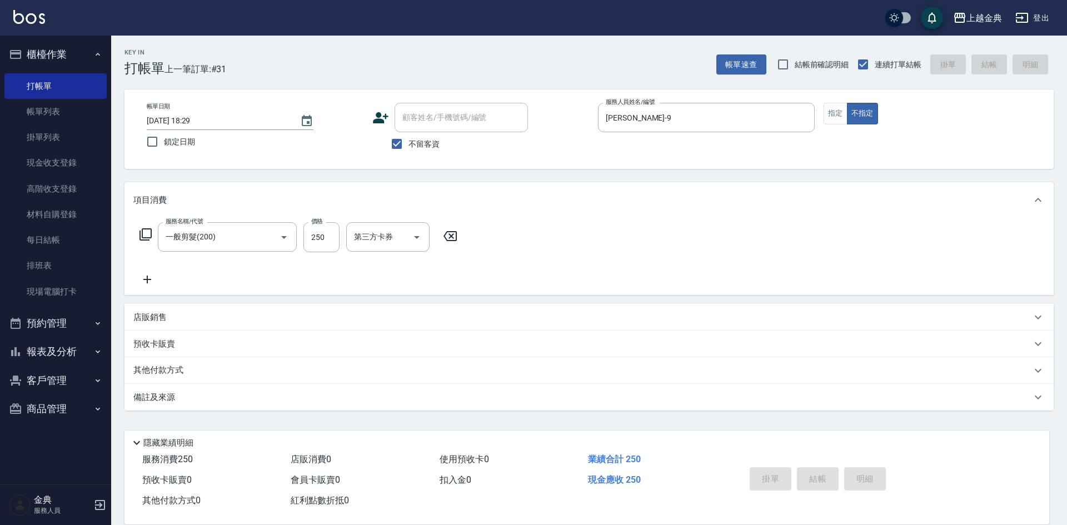
type input "[DATE] 18:36"
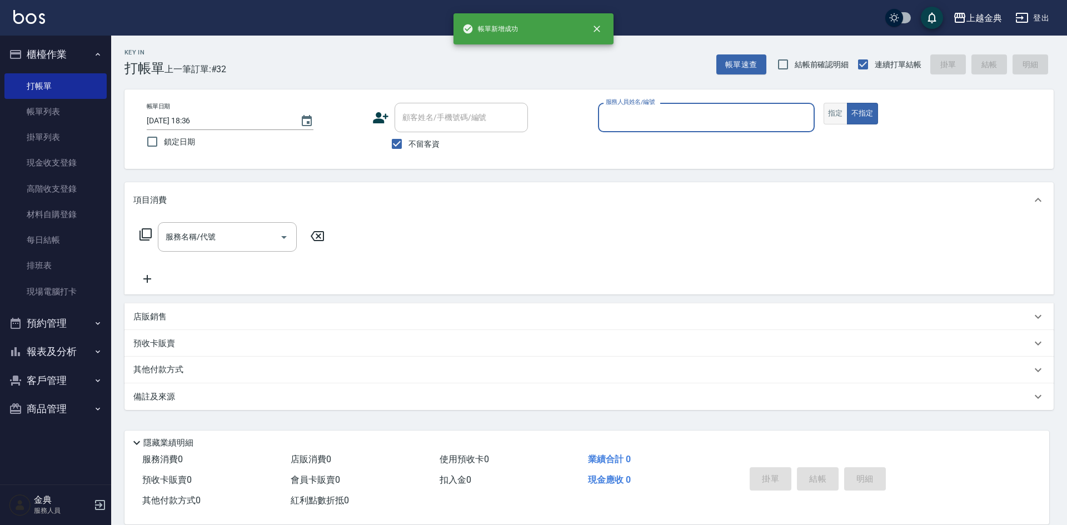
click at [838, 113] on button "指定" at bounding box center [835, 114] width 24 height 22
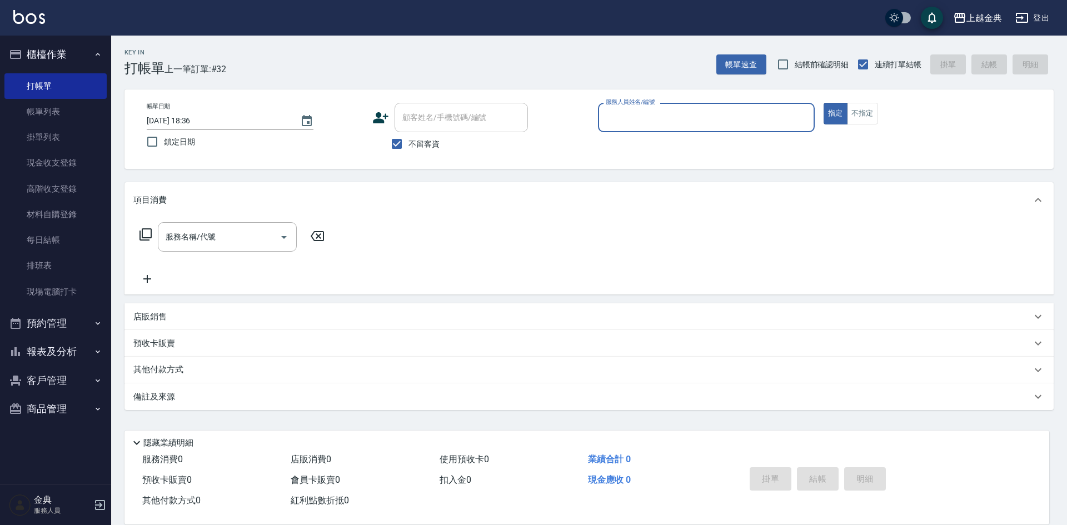
click at [752, 119] on input "服務人員姓名/編號" at bounding box center [706, 117] width 207 height 19
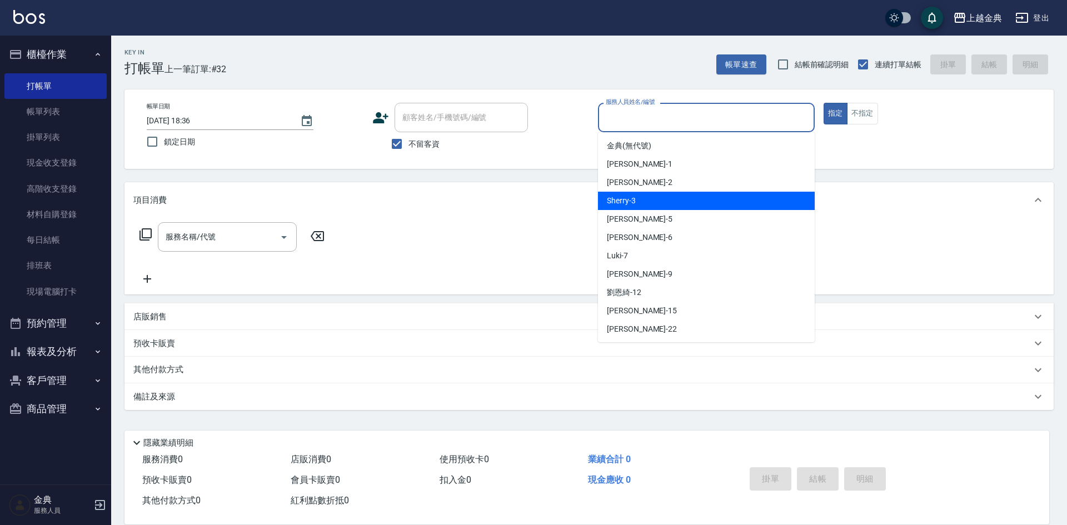
click at [652, 203] on div "Sherry -3" at bounding box center [706, 201] width 217 height 18
type input "Sherry-3"
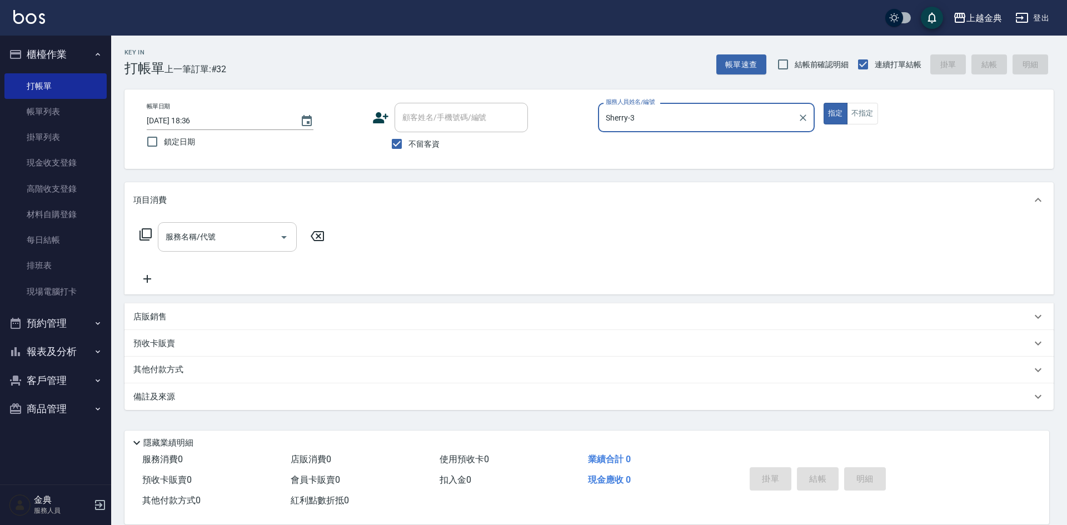
click at [223, 234] on input "服務名稱/代號" at bounding box center [219, 236] width 112 height 19
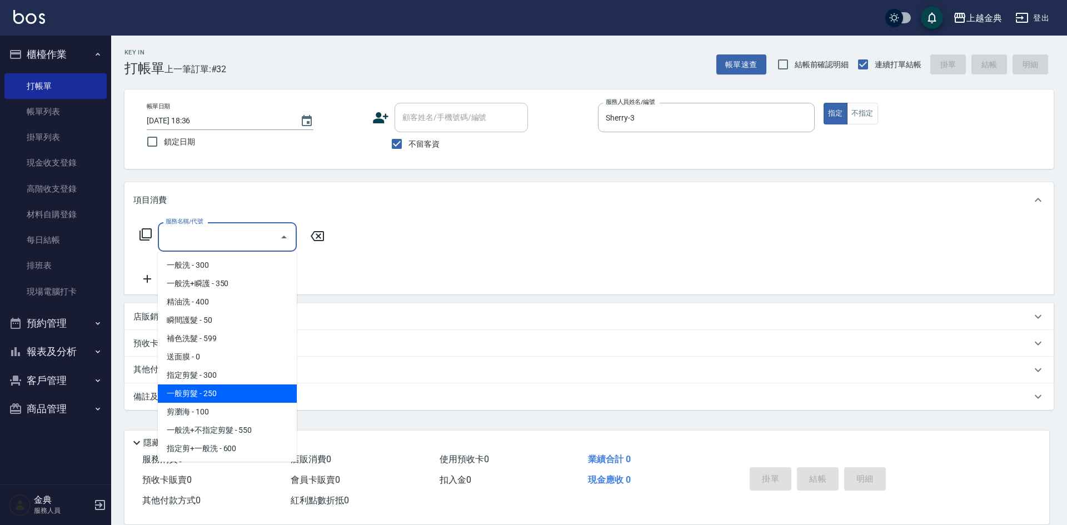
click at [214, 388] on span "一般剪髮 - 250" at bounding box center [227, 393] width 139 height 18
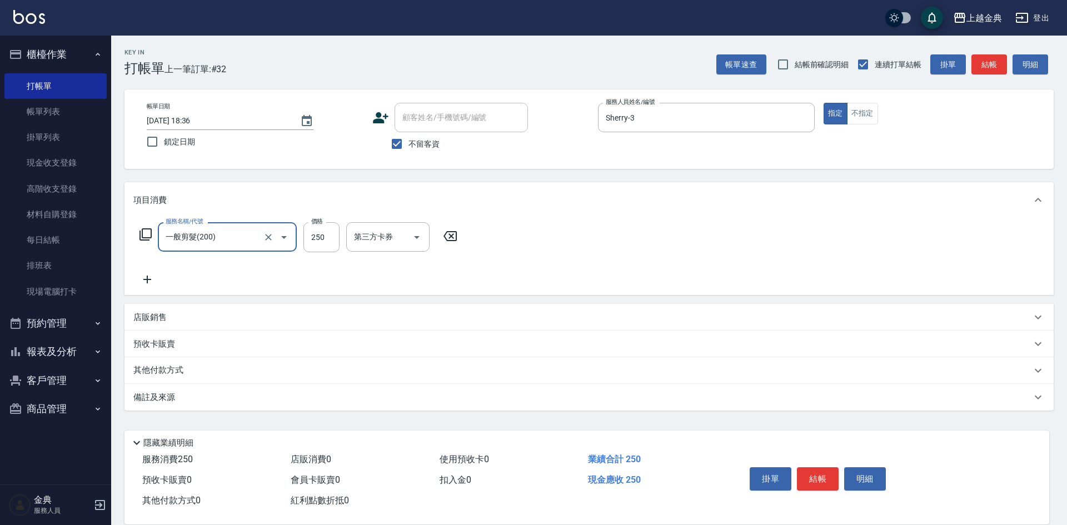
click at [141, 282] on icon at bounding box center [147, 279] width 28 height 13
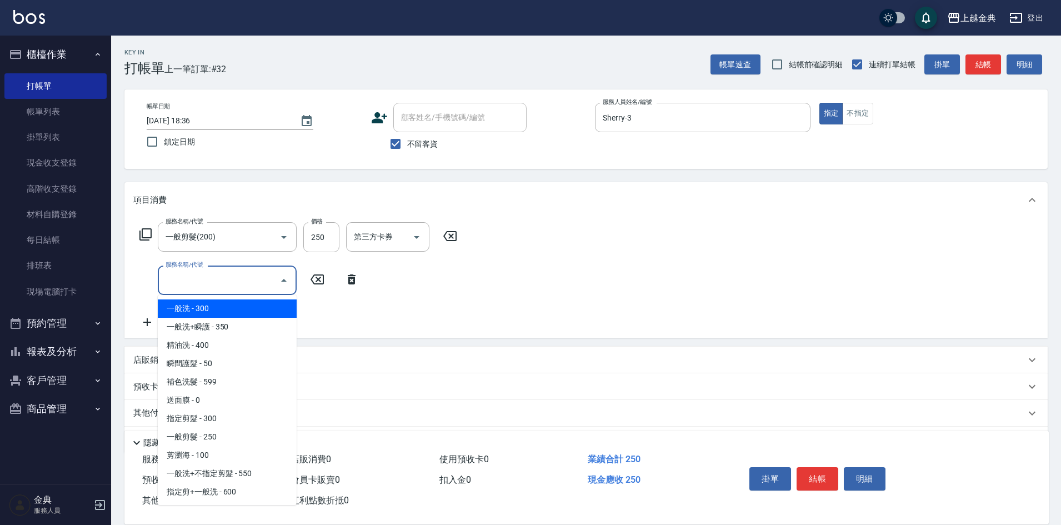
click at [172, 274] on input "服務名稱/代號" at bounding box center [219, 280] width 112 height 19
click at [294, 233] on div "一般剪髮(200) 服務名稱/代號" at bounding box center [227, 236] width 139 height 29
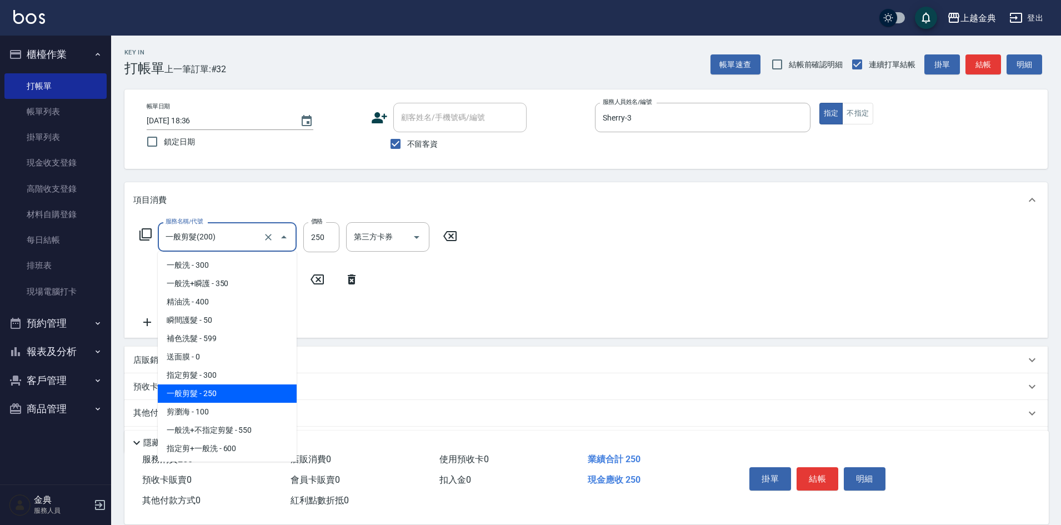
click at [284, 233] on icon "Close" at bounding box center [283, 237] width 13 height 13
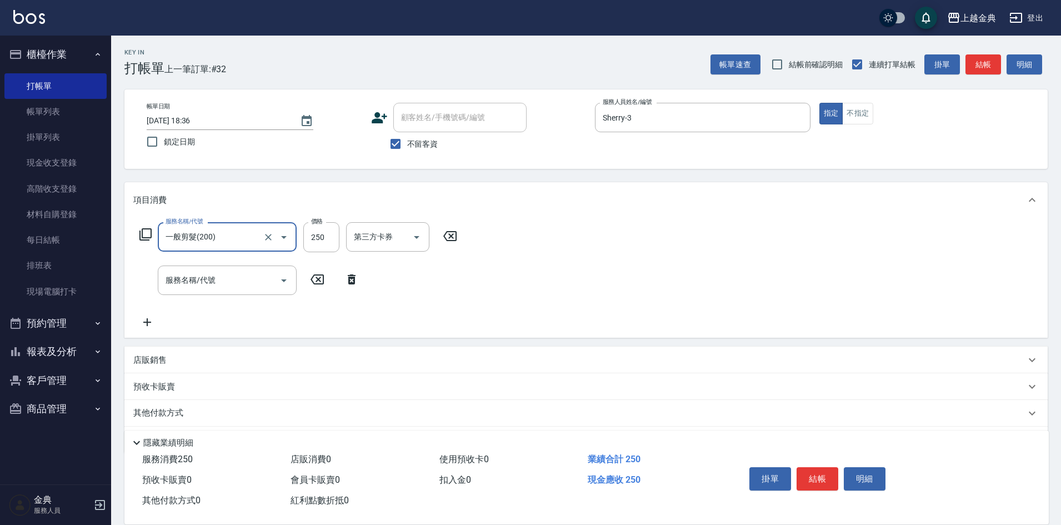
click at [284, 233] on icon "Open" at bounding box center [283, 237] width 13 height 13
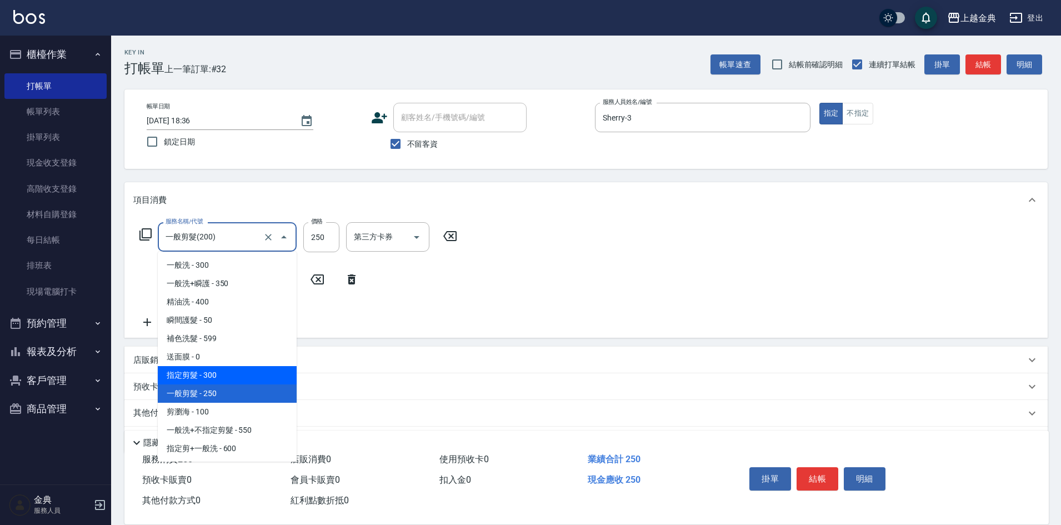
click at [259, 373] on span "指定剪髮 - 300" at bounding box center [227, 375] width 139 height 18
type input "指定剪髮(199)"
type input "300"
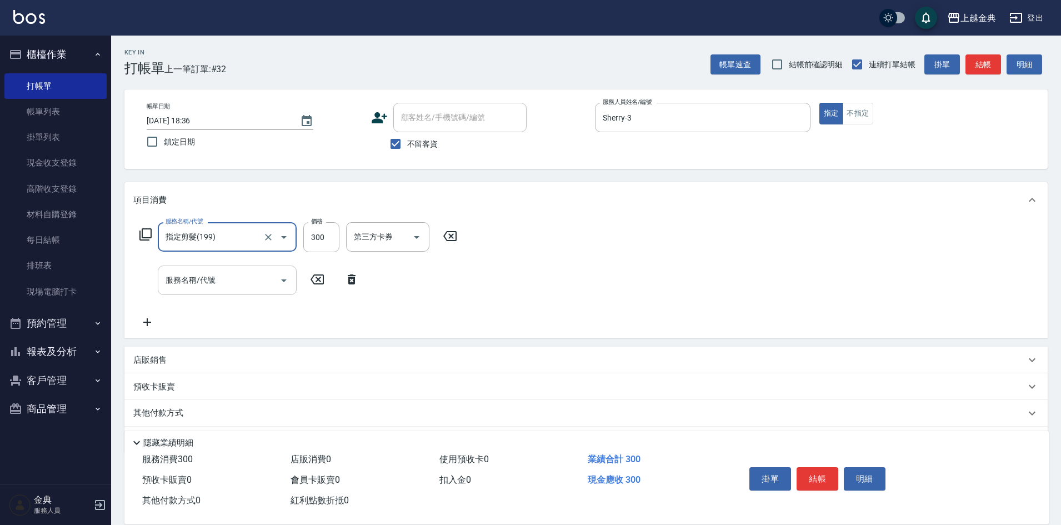
click at [246, 294] on div "服務名稱/代號" at bounding box center [227, 280] width 139 height 29
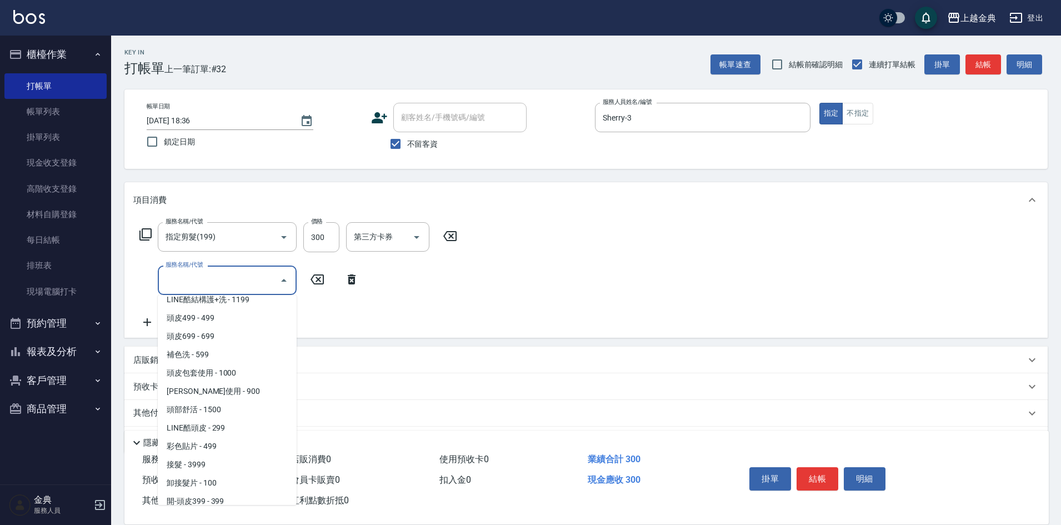
scroll to position [778, 0]
click at [246, 336] on span "頭皮499 - 499" at bounding box center [227, 337] width 139 height 18
type input "頭皮499(601)"
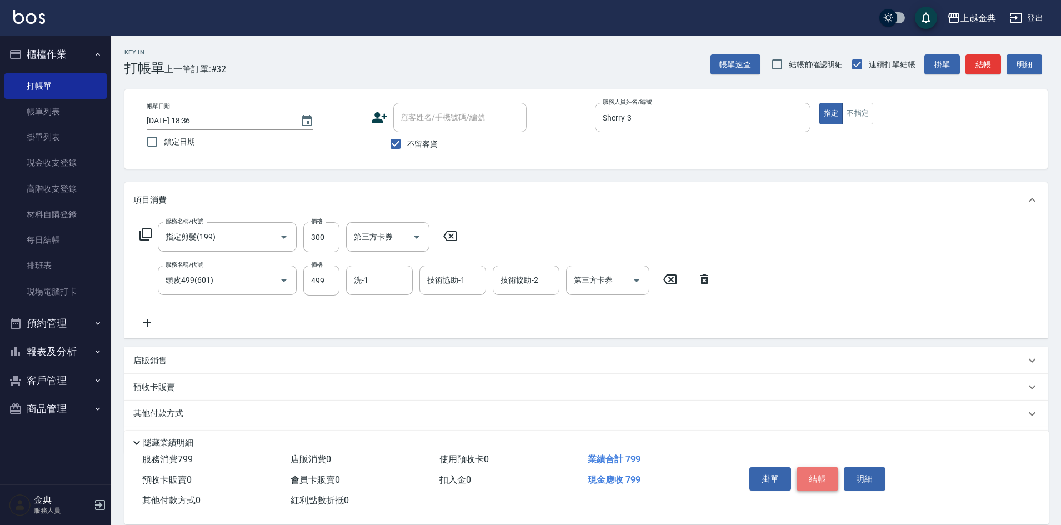
click at [823, 472] on button "結帳" at bounding box center [818, 478] width 42 height 23
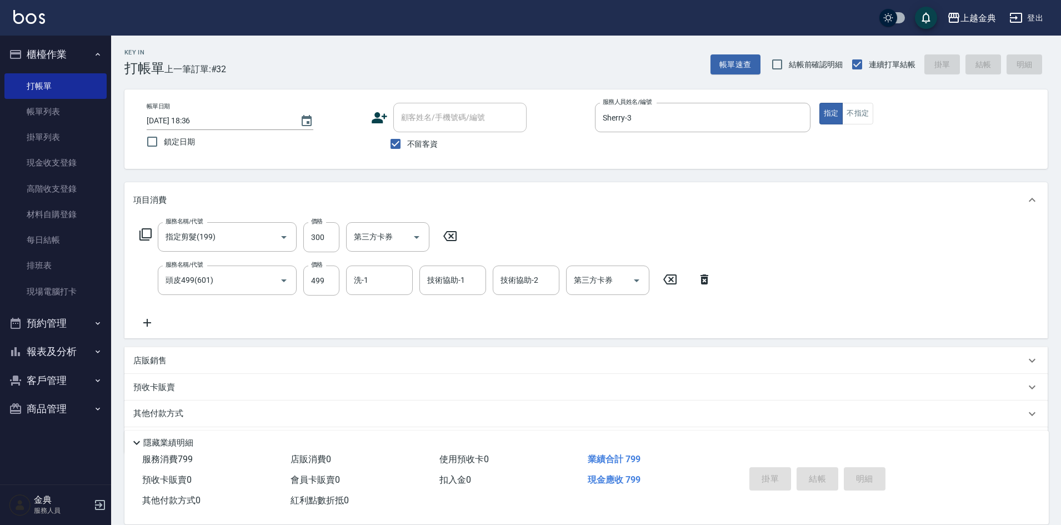
type input "[DATE] 18:37"
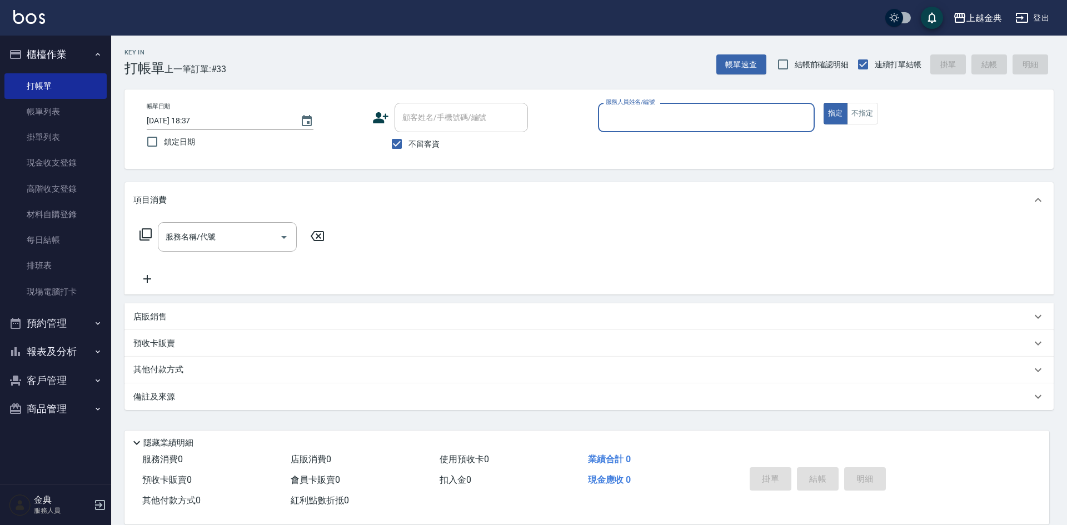
click at [632, 115] on input "服務人員姓名/編號" at bounding box center [706, 117] width 207 height 19
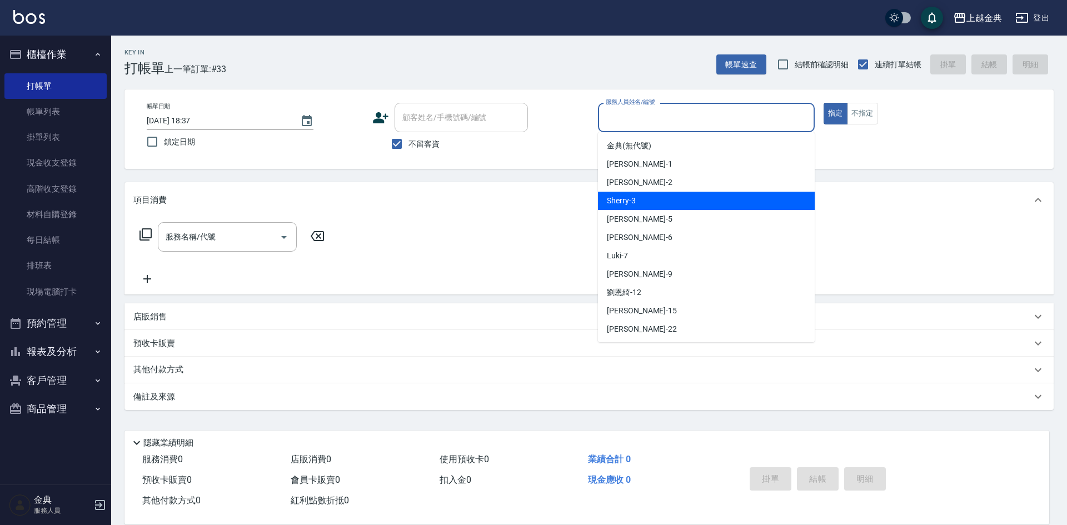
click at [642, 198] on div "Sherry -3" at bounding box center [706, 201] width 217 height 18
type input "Sherry-3"
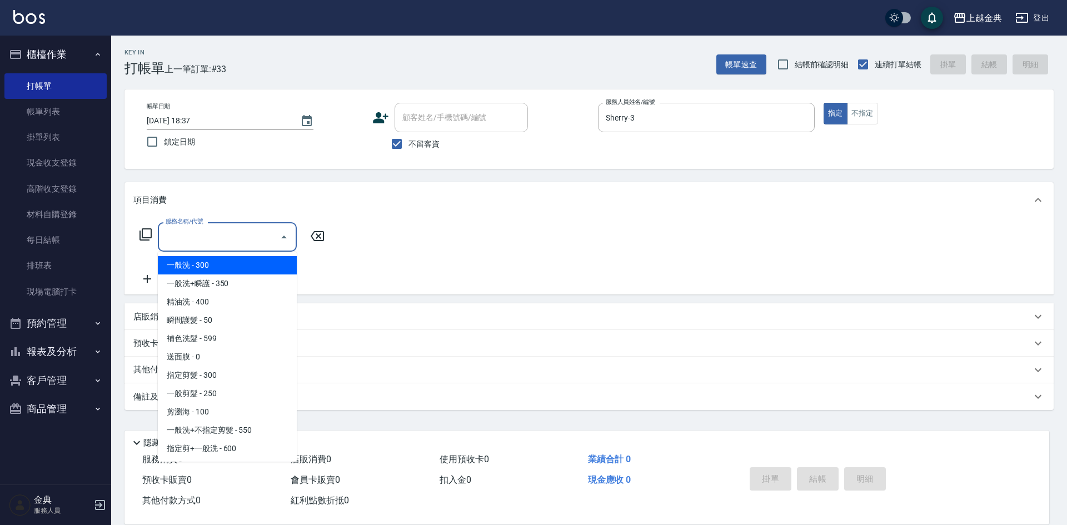
click at [224, 235] on input "服務名稱/代號" at bounding box center [219, 236] width 112 height 19
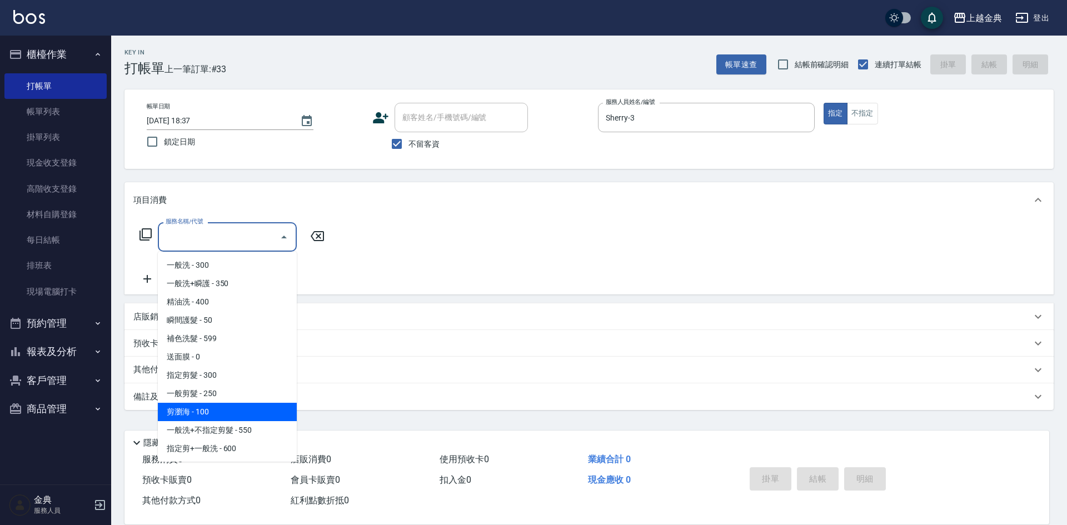
click at [216, 410] on span "剪瀏海 - 100" at bounding box center [227, 412] width 139 height 18
type input "剪瀏海(202)"
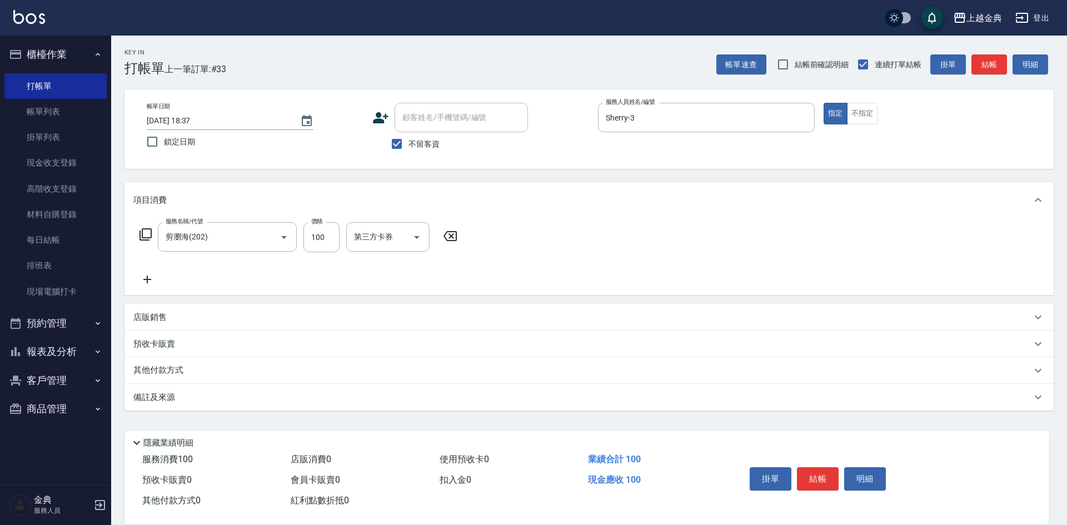
click at [154, 281] on icon at bounding box center [147, 279] width 28 height 13
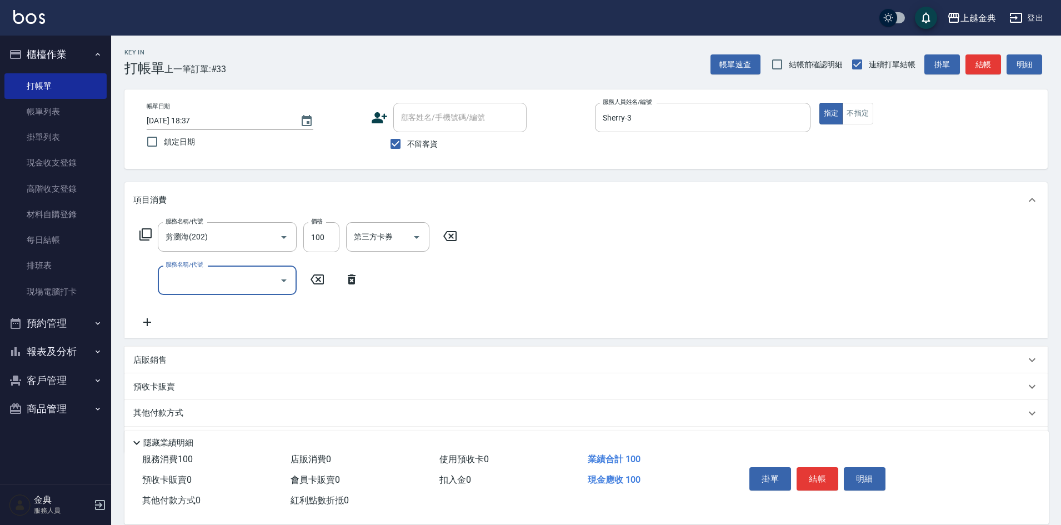
click at [204, 282] on input "服務名稱/代號" at bounding box center [219, 280] width 112 height 19
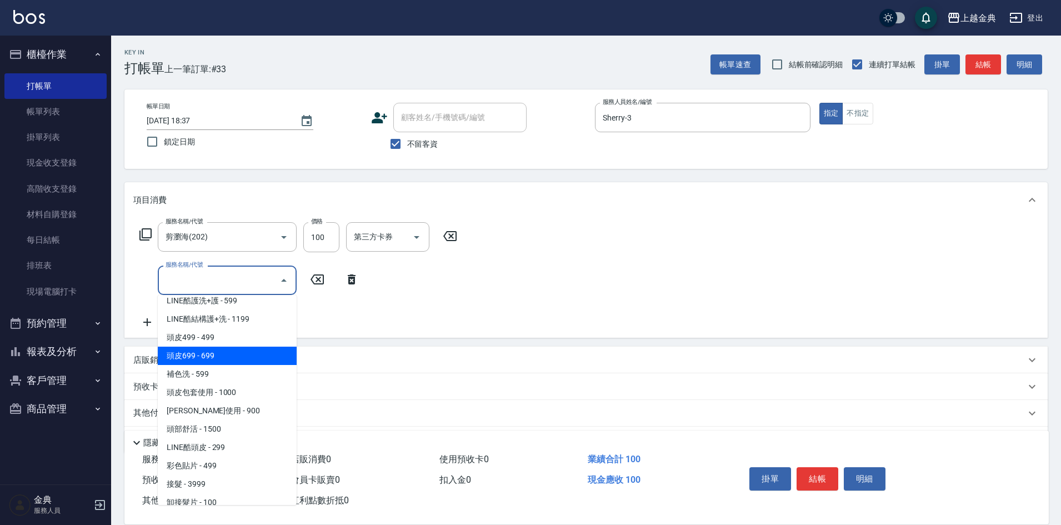
click at [237, 355] on span "頭皮699 - 699" at bounding box center [227, 356] width 139 height 18
type input "頭皮699(602)"
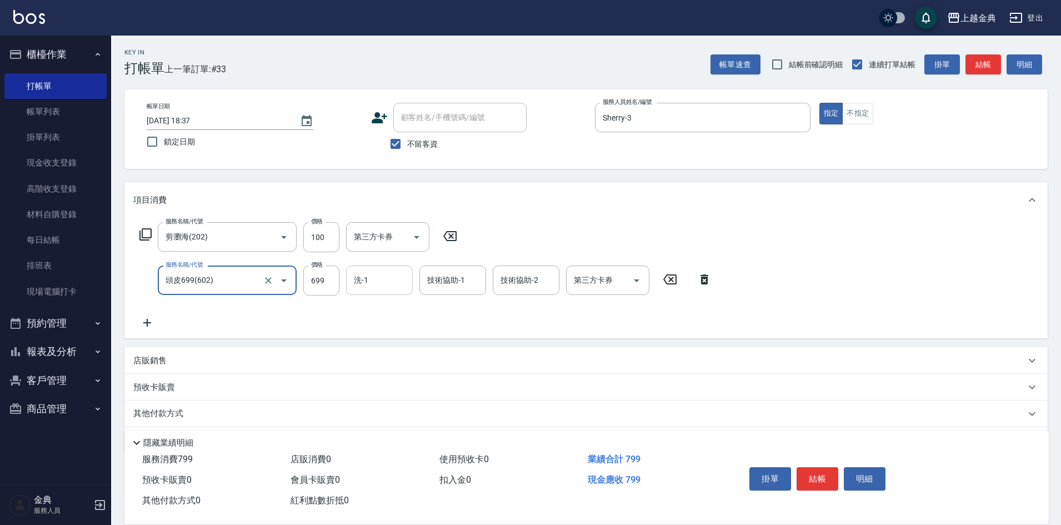
click at [386, 283] on input "洗-1" at bounding box center [379, 280] width 57 height 19
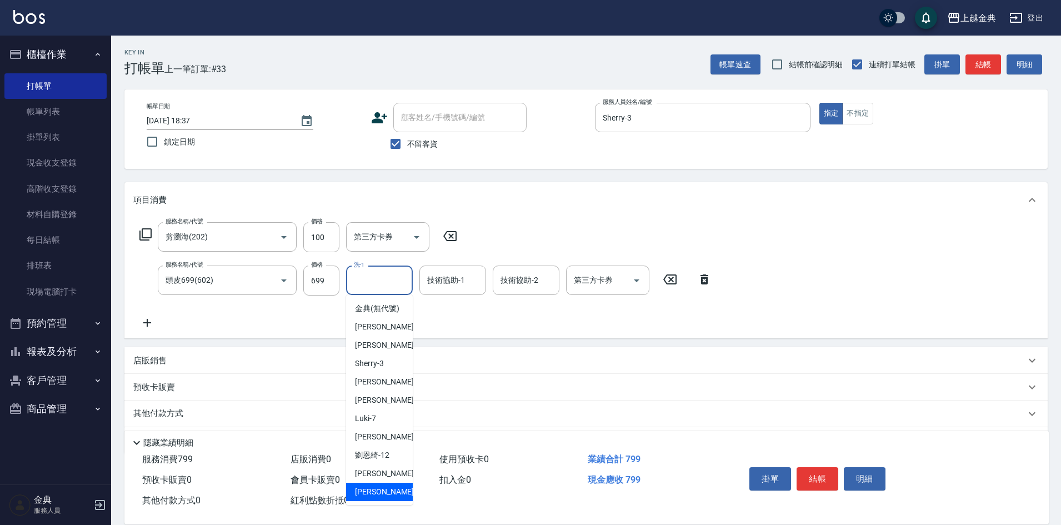
click at [397, 501] on div "[PERSON_NAME] -22" at bounding box center [379, 492] width 67 height 18
type input "[PERSON_NAME]-22"
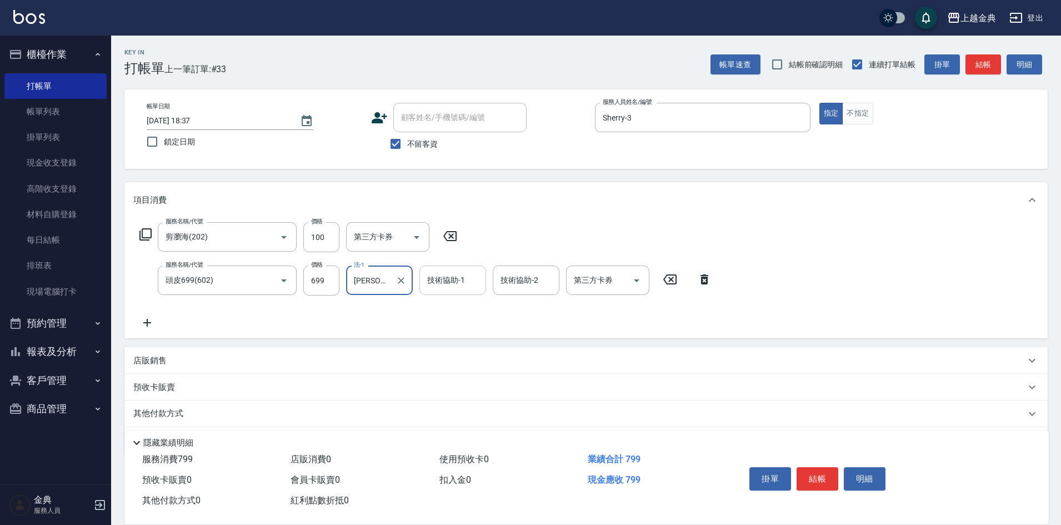
click at [447, 276] on div "技術協助-1 技術協助-1" at bounding box center [452, 280] width 67 height 29
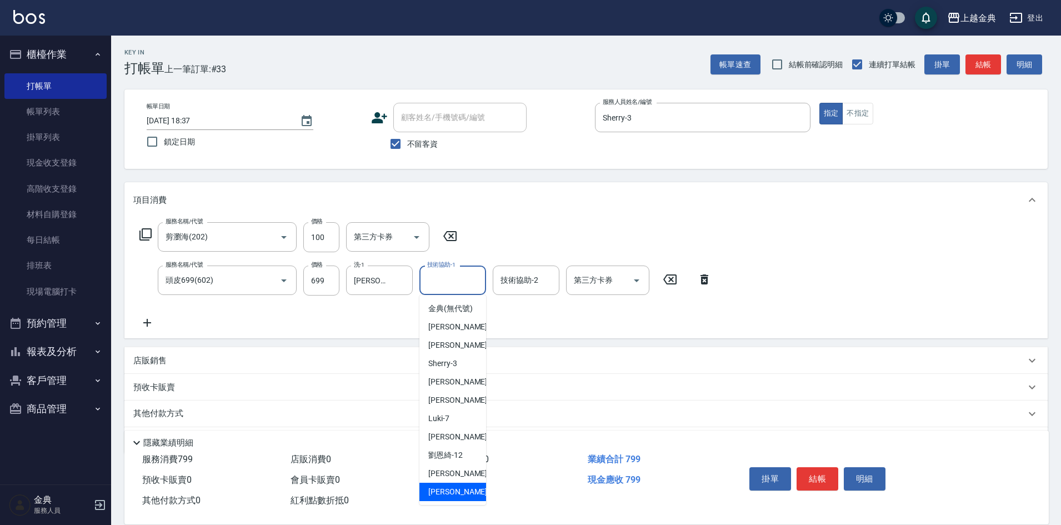
click at [464, 499] on div "[PERSON_NAME] -22" at bounding box center [452, 492] width 67 height 18
type input "[PERSON_NAME]-22"
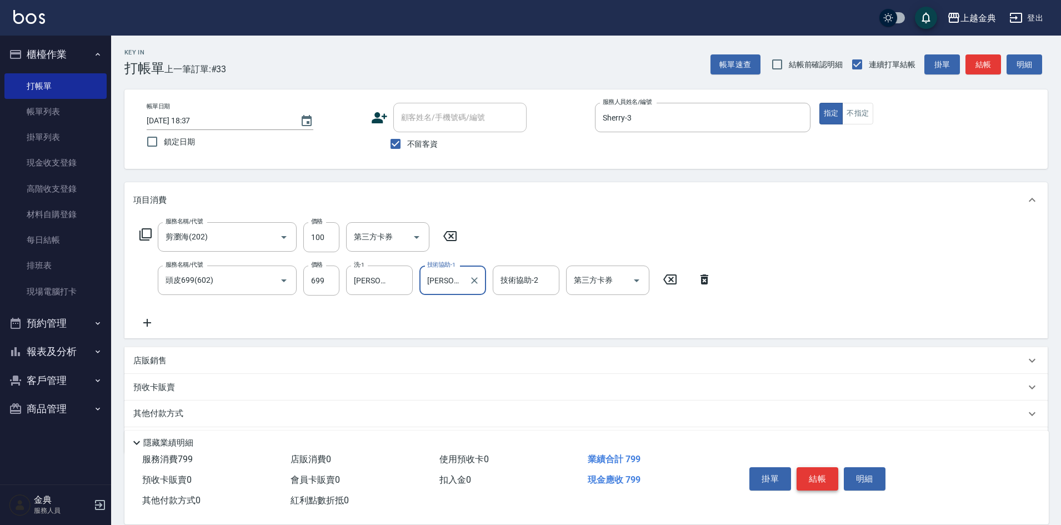
click at [810, 467] on button "結帳" at bounding box center [818, 478] width 42 height 23
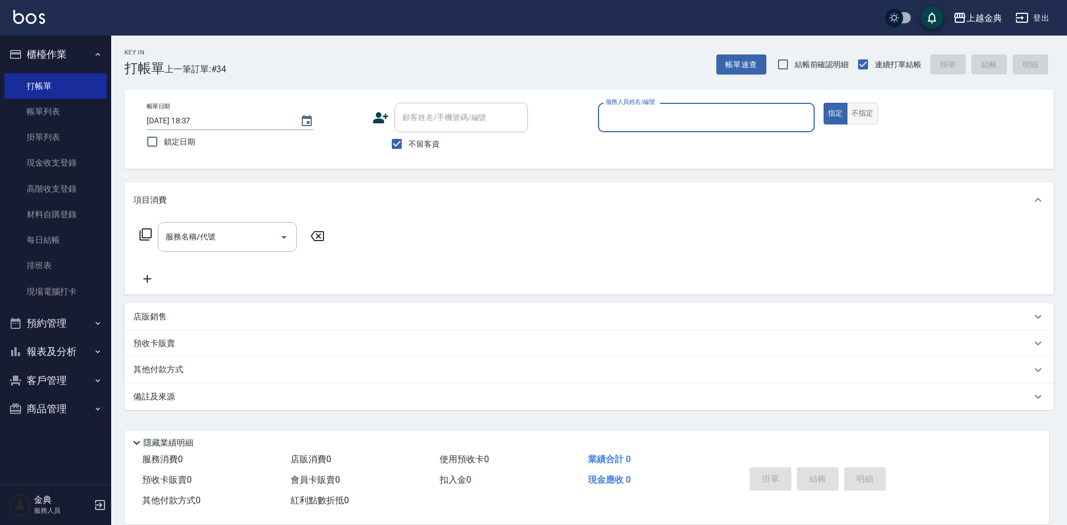
click at [871, 120] on button "不指定" at bounding box center [862, 114] width 31 height 22
click at [754, 113] on input "服務人員姓名/編號" at bounding box center [706, 117] width 207 height 19
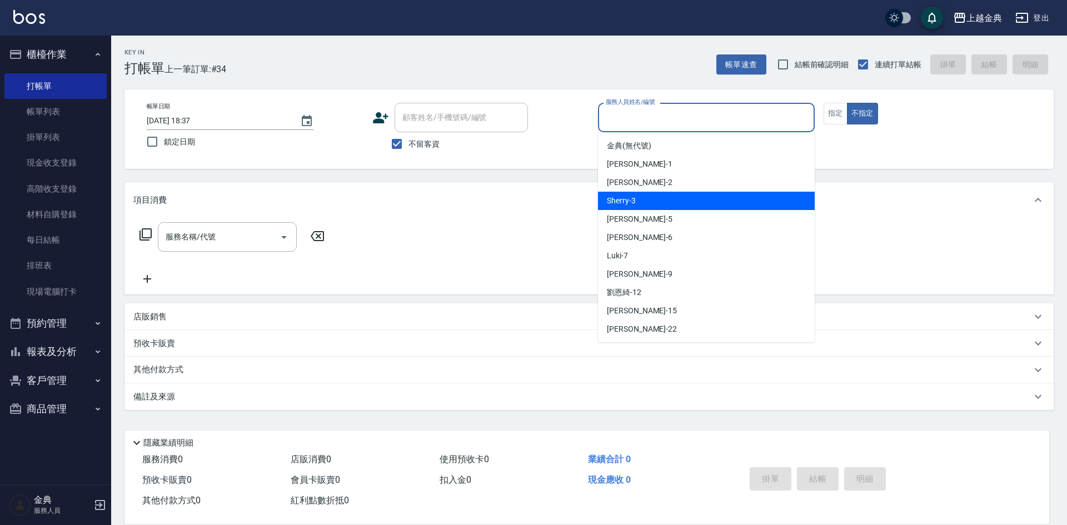
click at [636, 197] on div "Sherry -3" at bounding box center [706, 201] width 217 height 18
type input "Sherry-3"
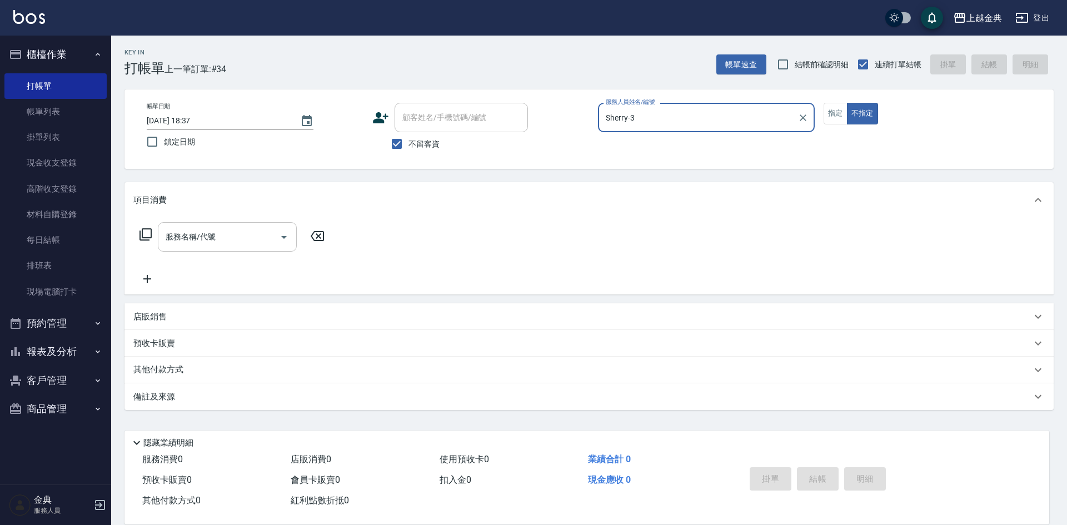
click at [267, 247] on input "服務名稱/代號" at bounding box center [219, 236] width 112 height 19
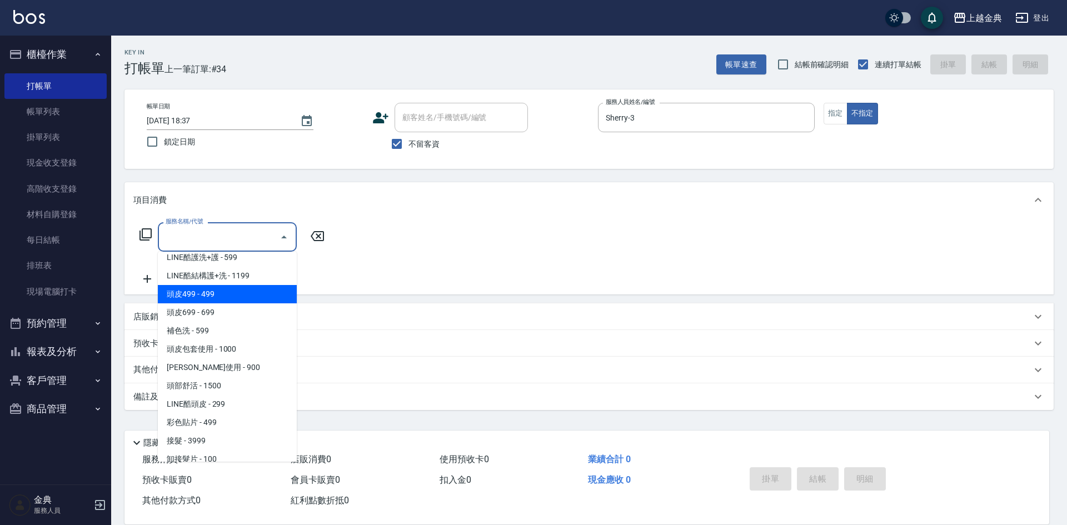
click at [223, 299] on span "頭皮499 - 499" at bounding box center [227, 294] width 139 height 18
type input "頭皮499(601)"
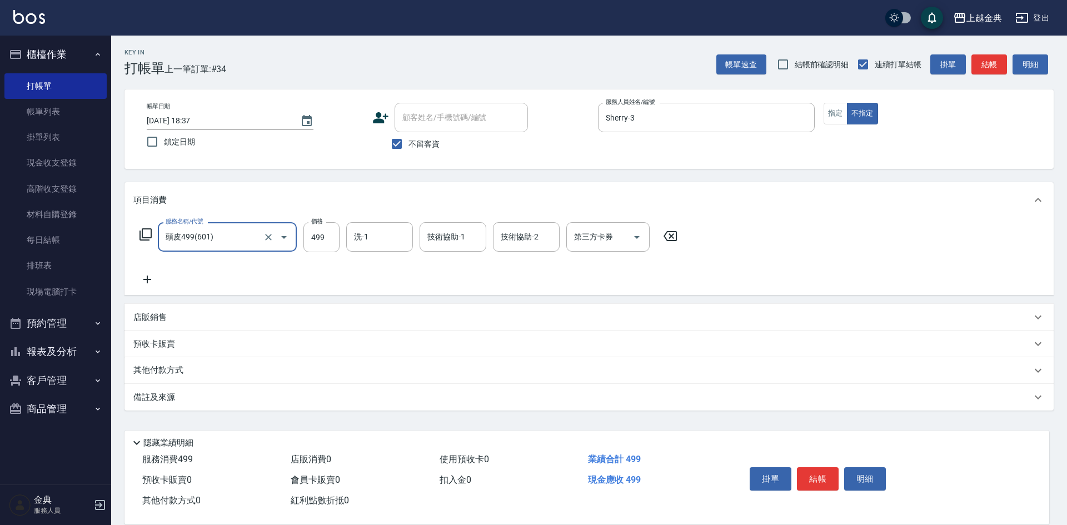
click at [142, 276] on icon at bounding box center [147, 279] width 28 height 13
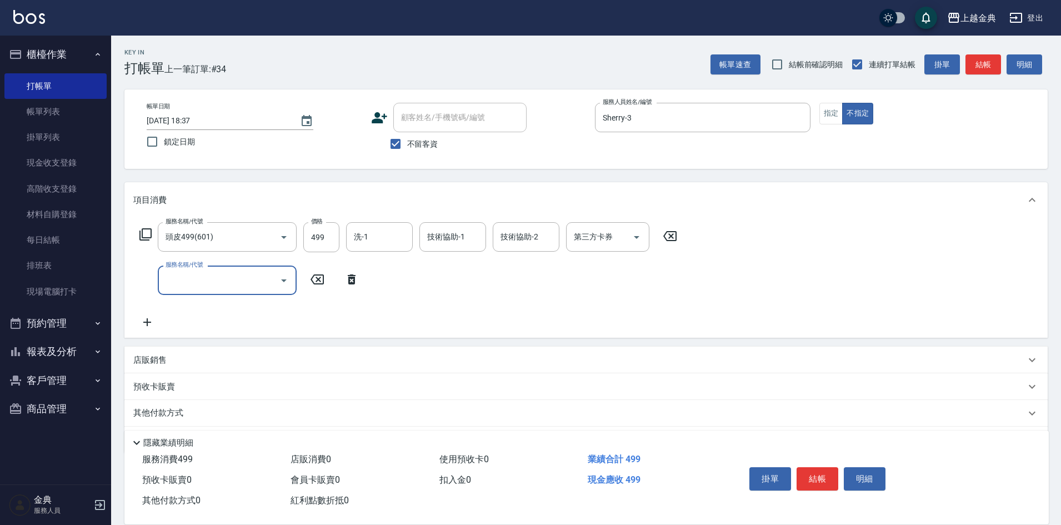
click at [177, 274] on input "服務名稱/代號" at bounding box center [219, 280] width 112 height 19
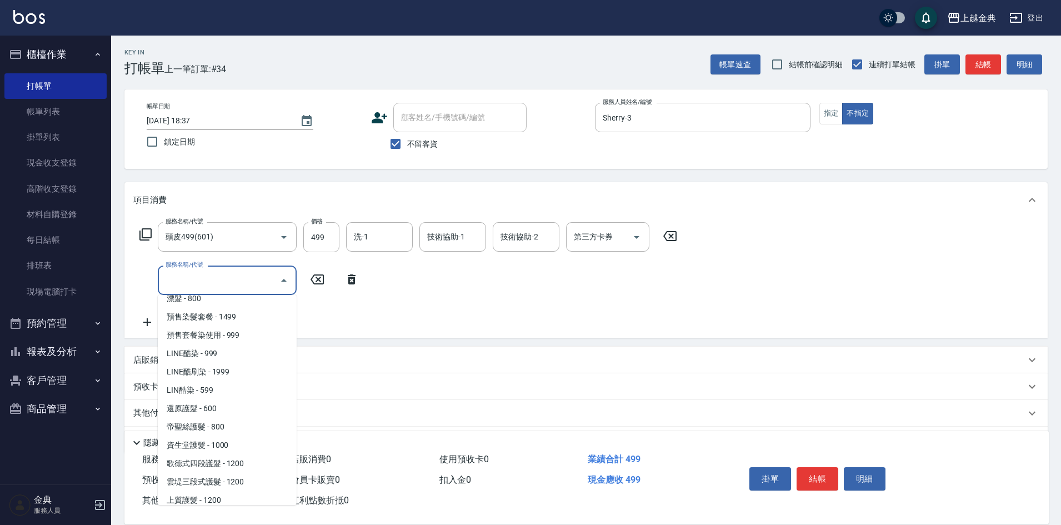
scroll to position [500, 0]
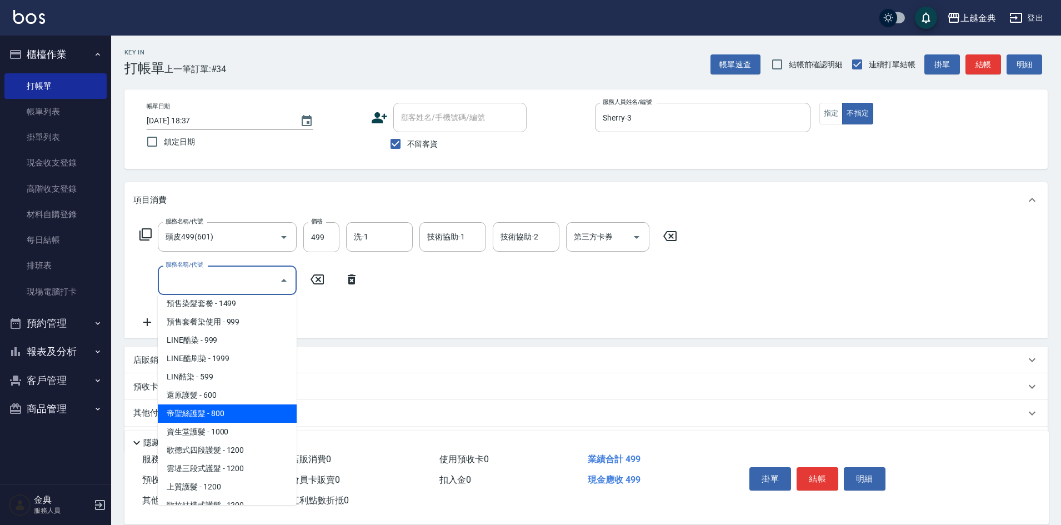
click at [219, 411] on span "帝聖絲護髮 - 800" at bounding box center [227, 413] width 139 height 18
type input "帝聖絲護髮(502)"
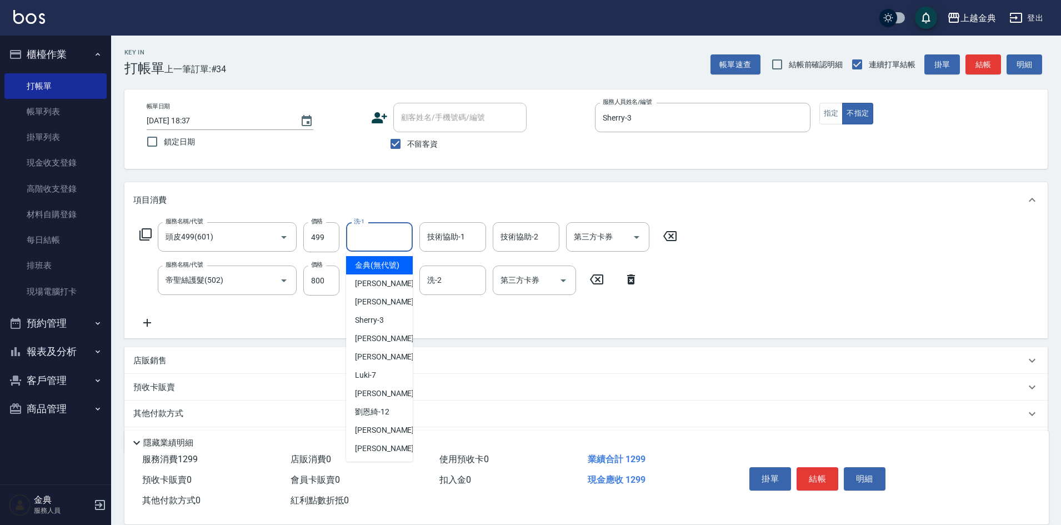
click at [363, 229] on div "洗-1 洗-1" at bounding box center [379, 236] width 67 height 29
click at [381, 436] on span "[PERSON_NAME] -15" at bounding box center [390, 430] width 70 height 12
type input "[PERSON_NAME]-15"
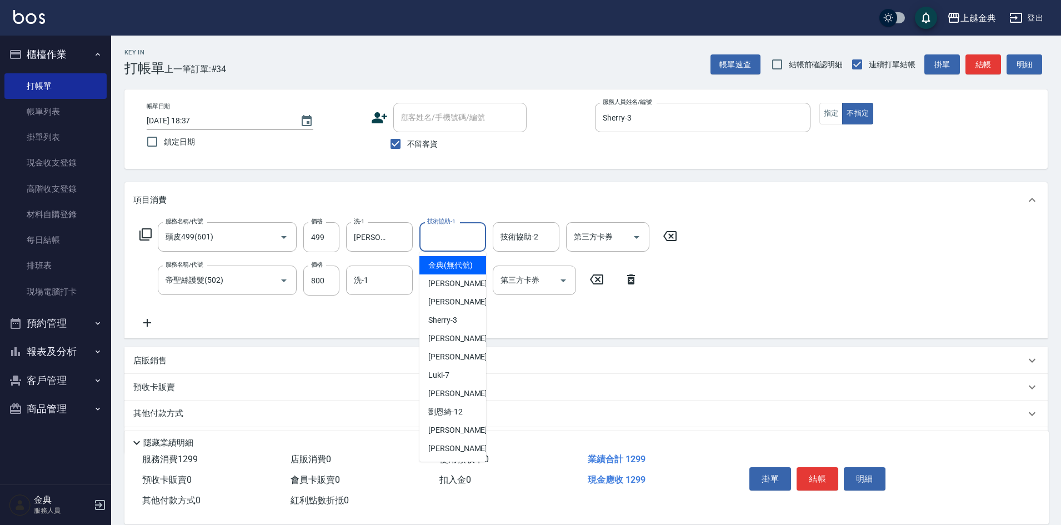
click at [436, 244] on input "技術協助-1" at bounding box center [452, 236] width 57 height 19
click at [444, 436] on span "[PERSON_NAME] -15" at bounding box center [463, 430] width 70 height 12
type input "[PERSON_NAME]-15"
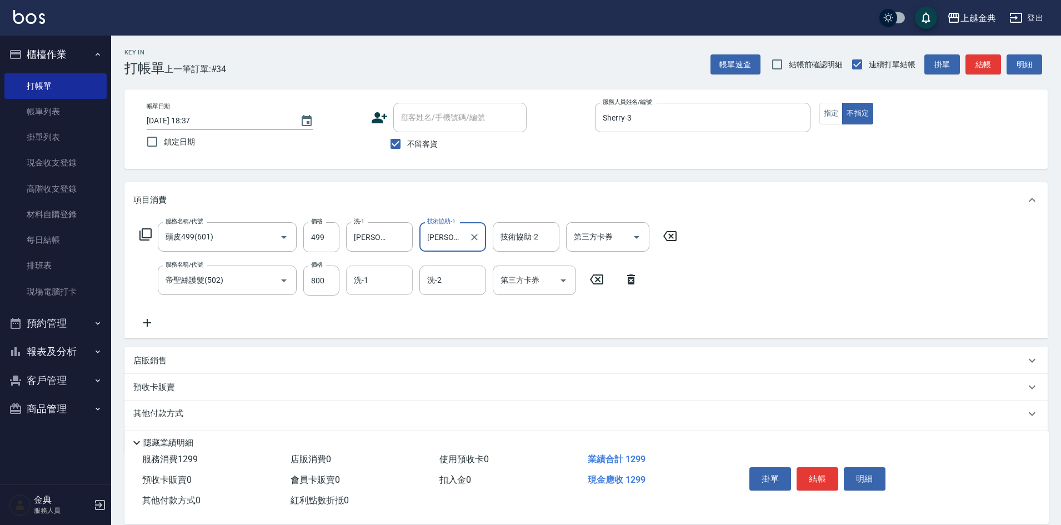
click at [396, 277] on input "洗-1" at bounding box center [379, 280] width 57 height 19
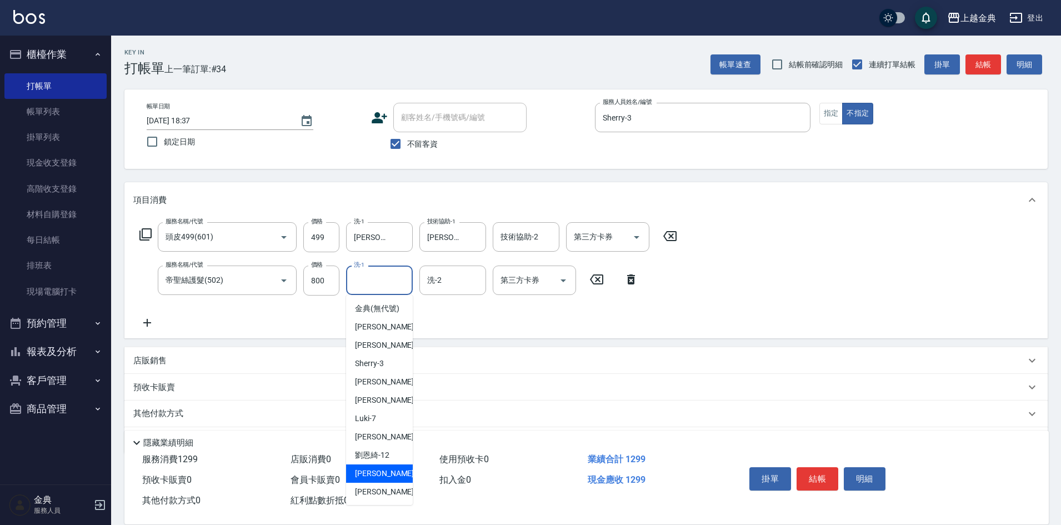
click at [376, 479] on span "[PERSON_NAME] -15" at bounding box center [390, 474] width 70 height 12
type input "[PERSON_NAME]-15"
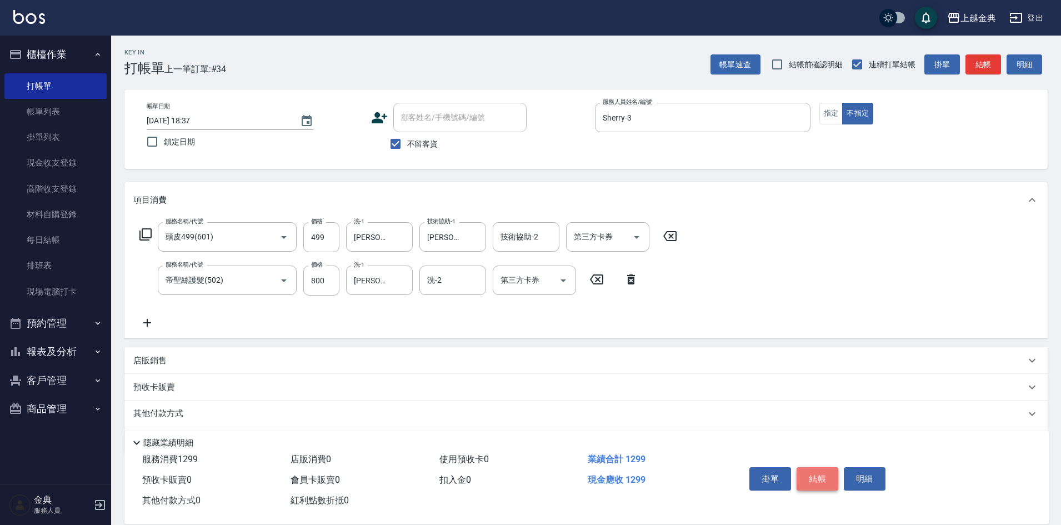
click at [824, 480] on button "結帳" at bounding box center [818, 478] width 42 height 23
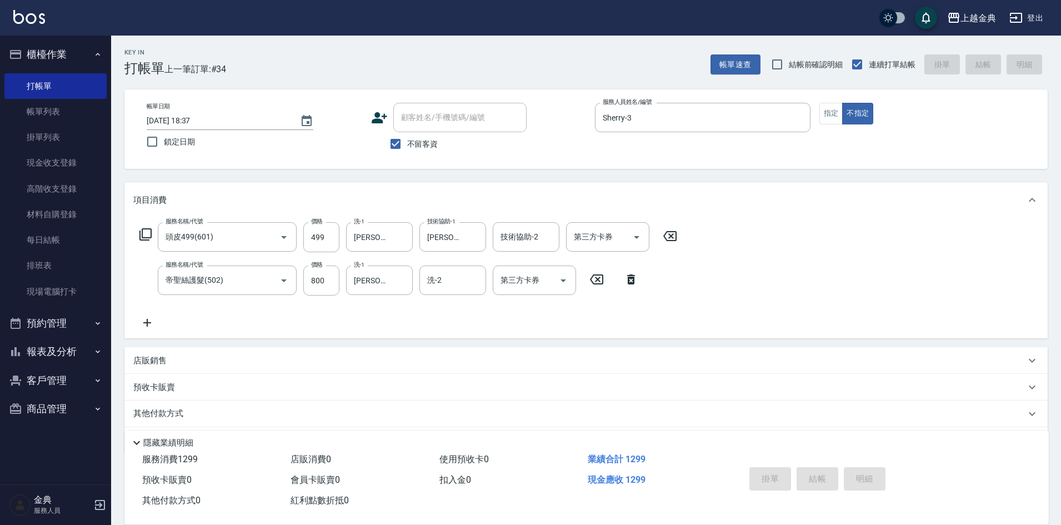
type input "[DATE] 18:46"
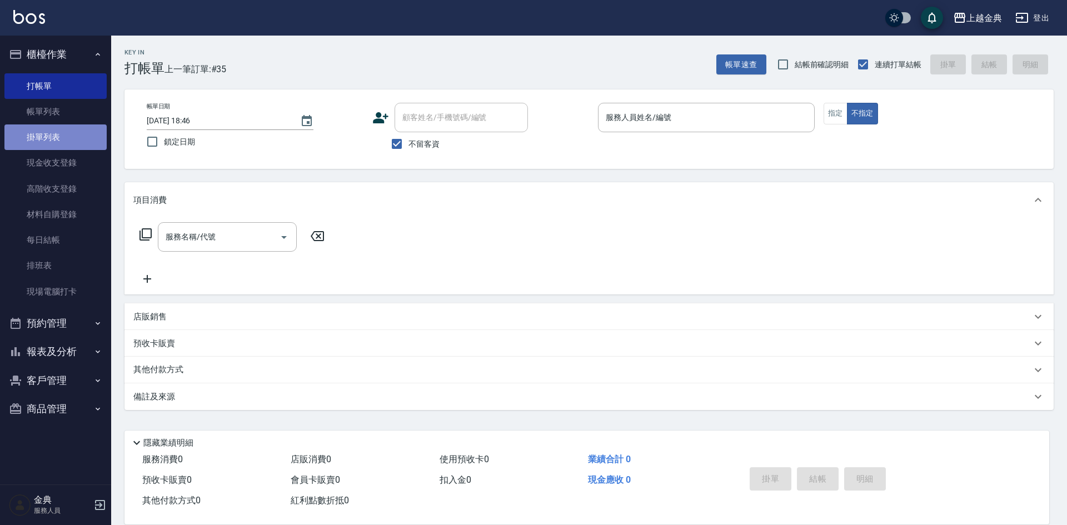
click at [63, 141] on link "掛單列表" at bounding box center [55, 137] width 102 height 26
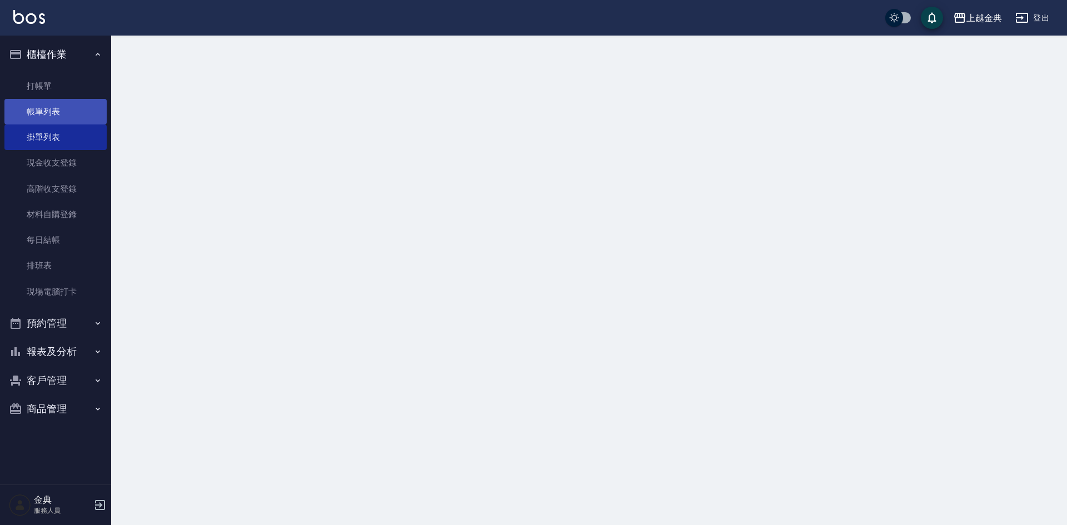
click at [59, 99] on link "帳單列表" at bounding box center [55, 112] width 102 height 26
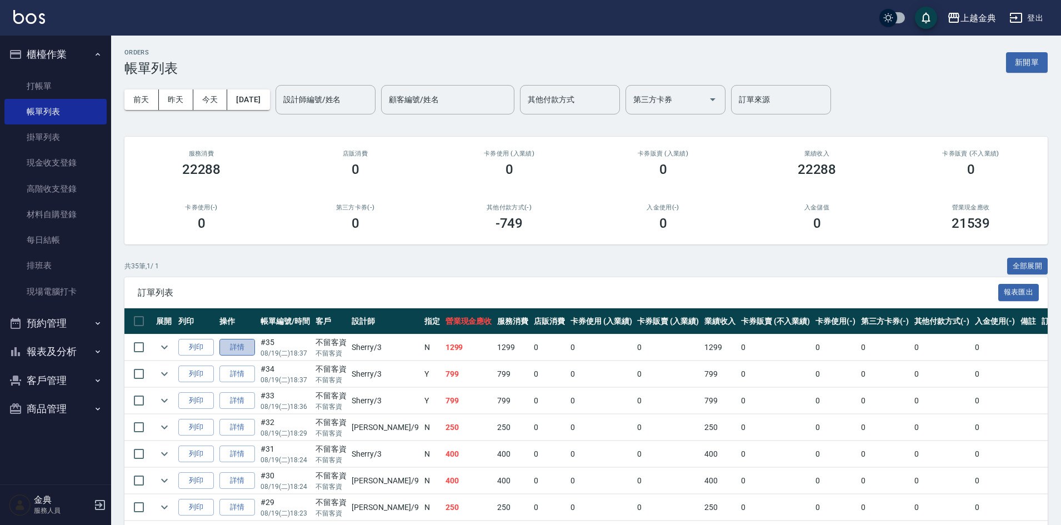
click at [241, 346] on link "詳情" at bounding box center [237, 347] width 36 height 17
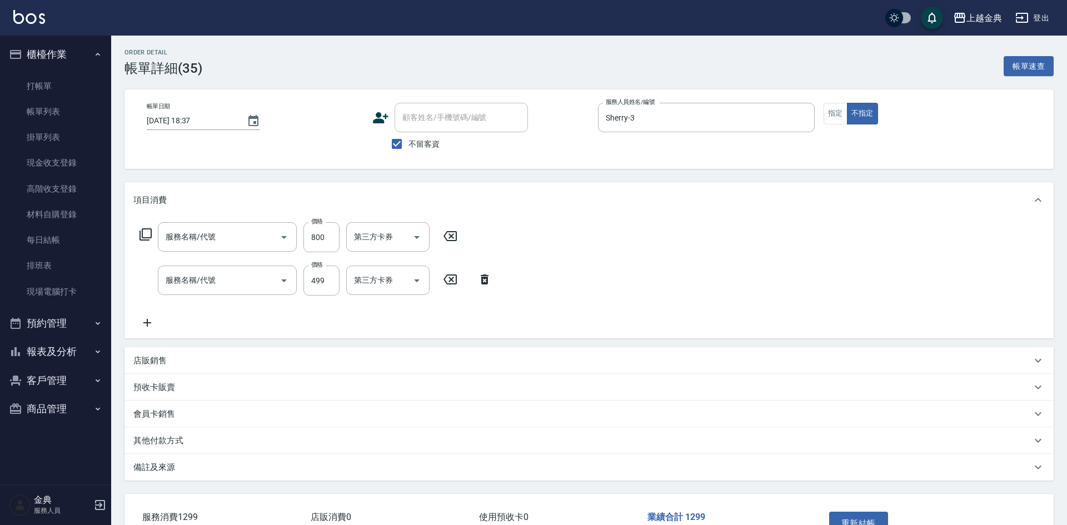
type input "[DATE] 18:37"
checkbox input "true"
type input "Sherry-3"
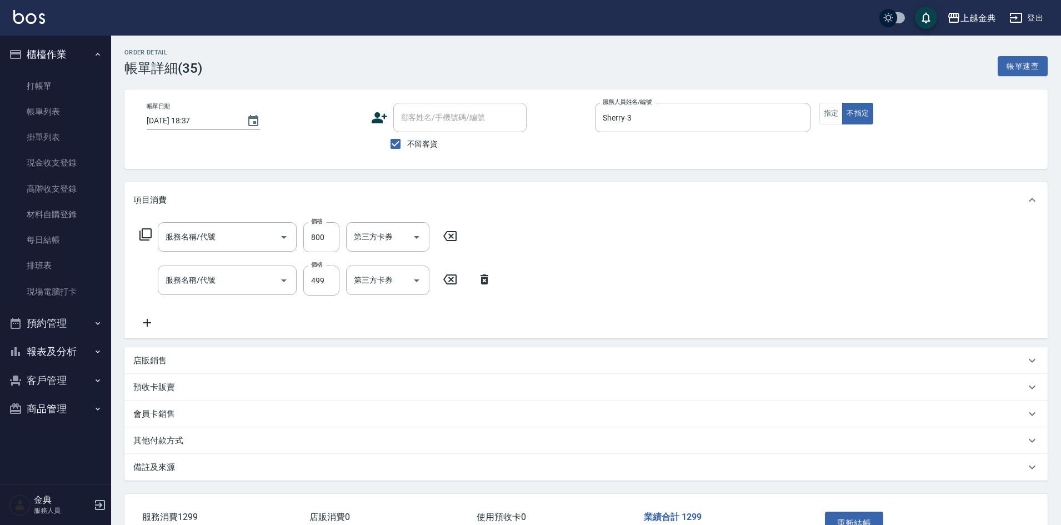
type input "帝聖絲護髮(502)"
type input "頭皮499(601)"
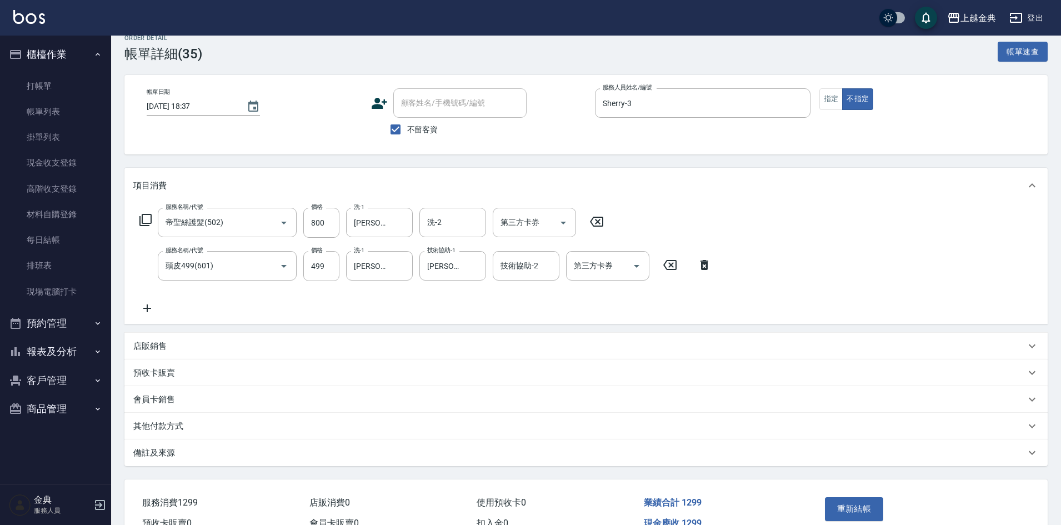
scroll to position [56, 0]
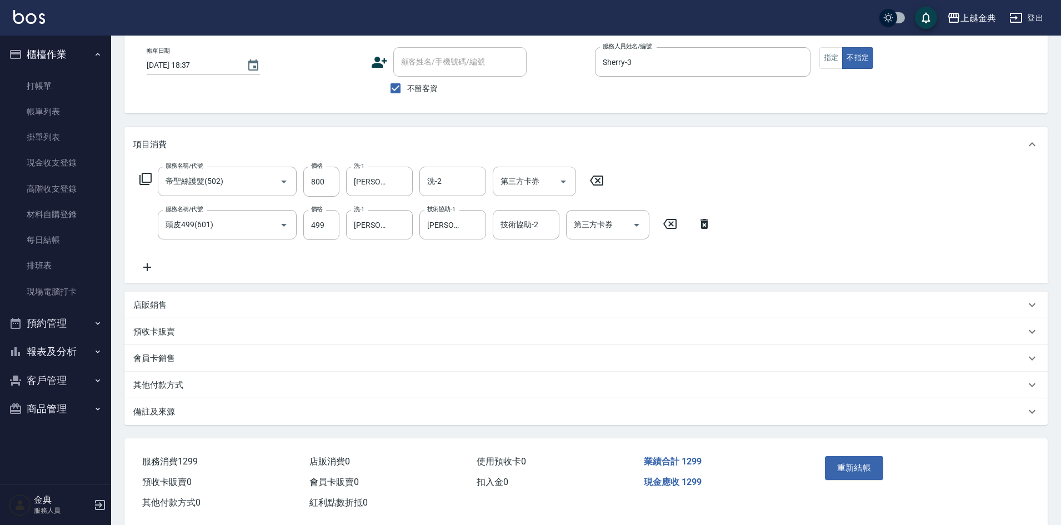
click at [161, 384] on p "其他付款方式" at bounding box center [158, 385] width 50 height 12
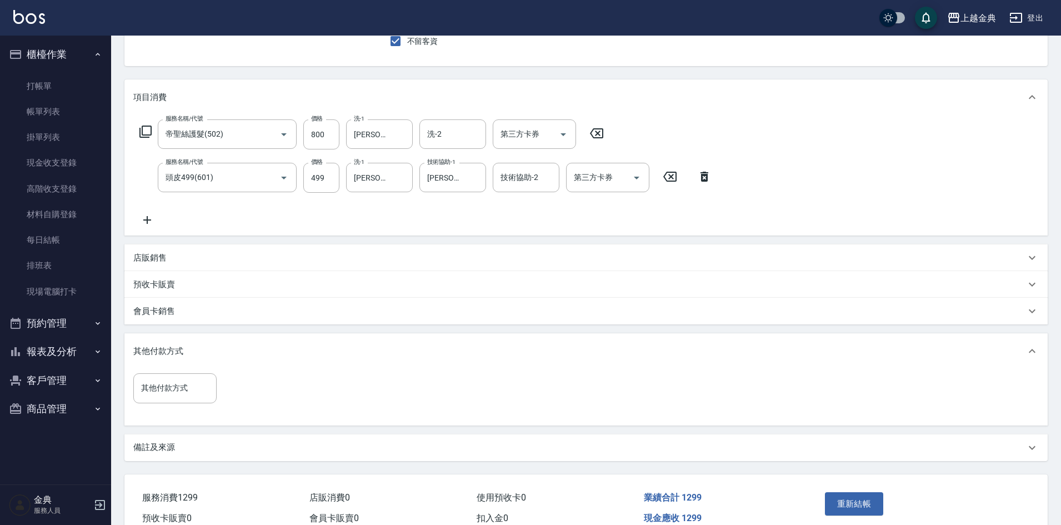
scroll to position [159, 0]
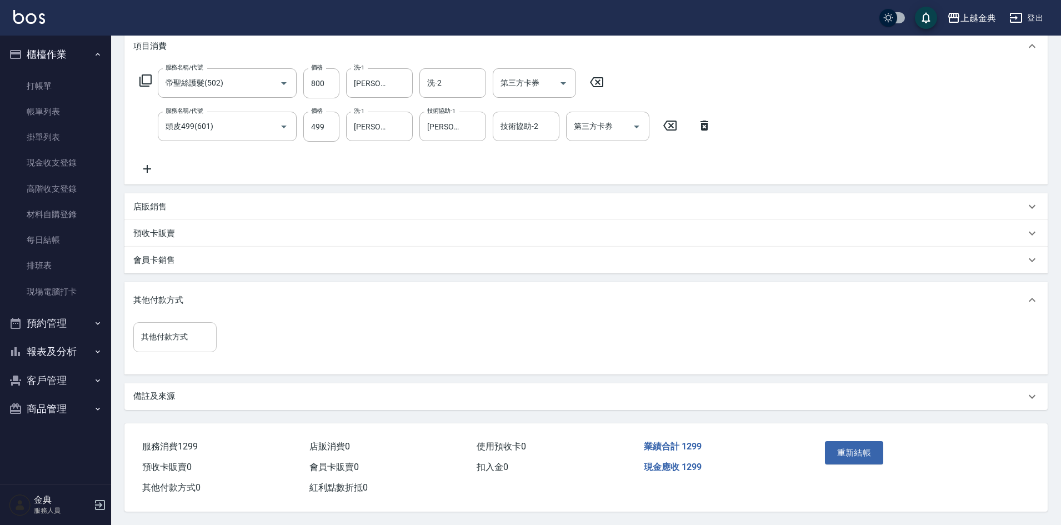
click at [165, 343] on div "其他付款方式" at bounding box center [174, 336] width 83 height 29
click at [171, 383] on span "信用卡" at bounding box center [174, 384] width 83 height 18
type input "信用卡"
click at [286, 340] on input "0" at bounding box center [264, 337] width 83 height 30
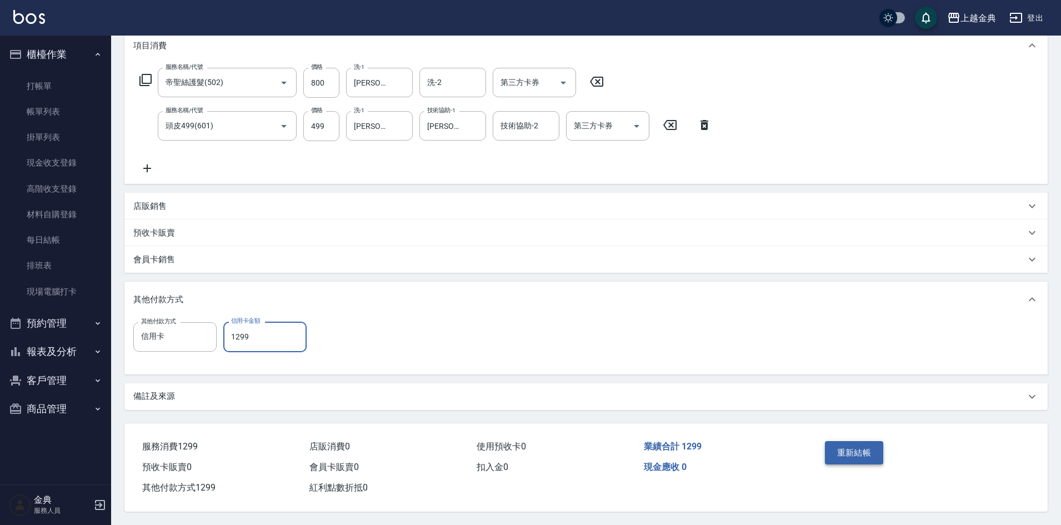
type input "1299"
click at [852, 453] on button "重新結帳" at bounding box center [854, 452] width 59 height 23
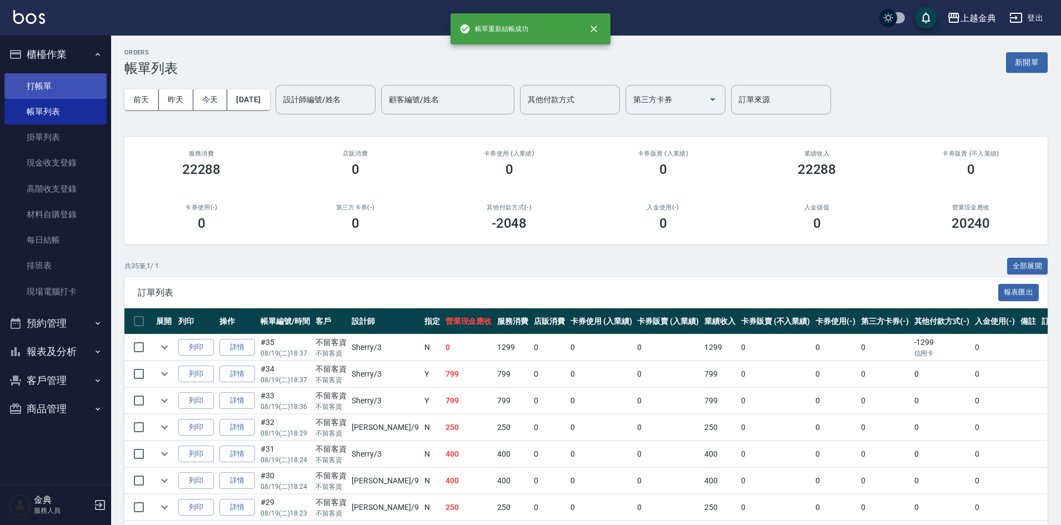
click at [33, 86] on link "打帳單" at bounding box center [55, 86] width 102 height 26
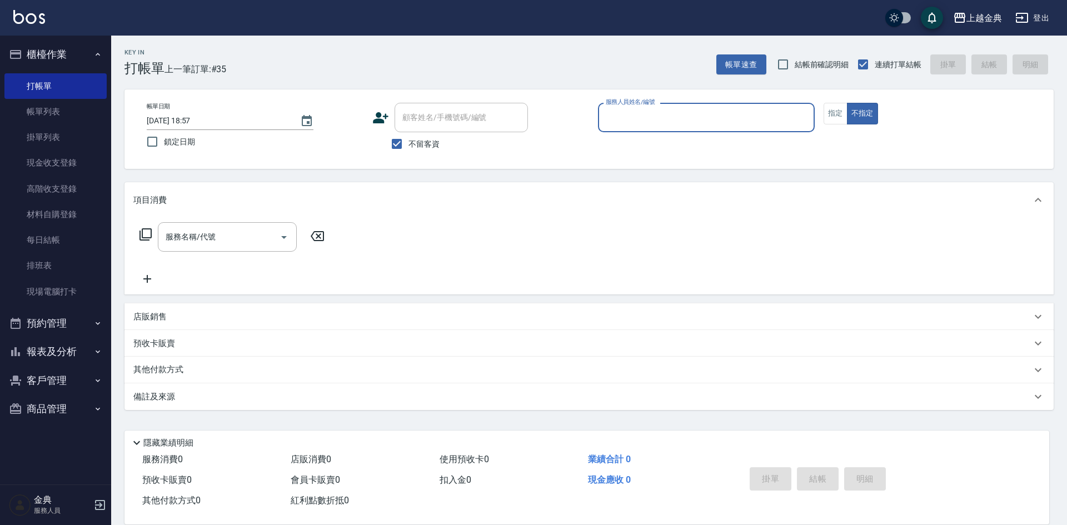
click at [772, 115] on input "服務人員姓名/編號" at bounding box center [706, 117] width 207 height 19
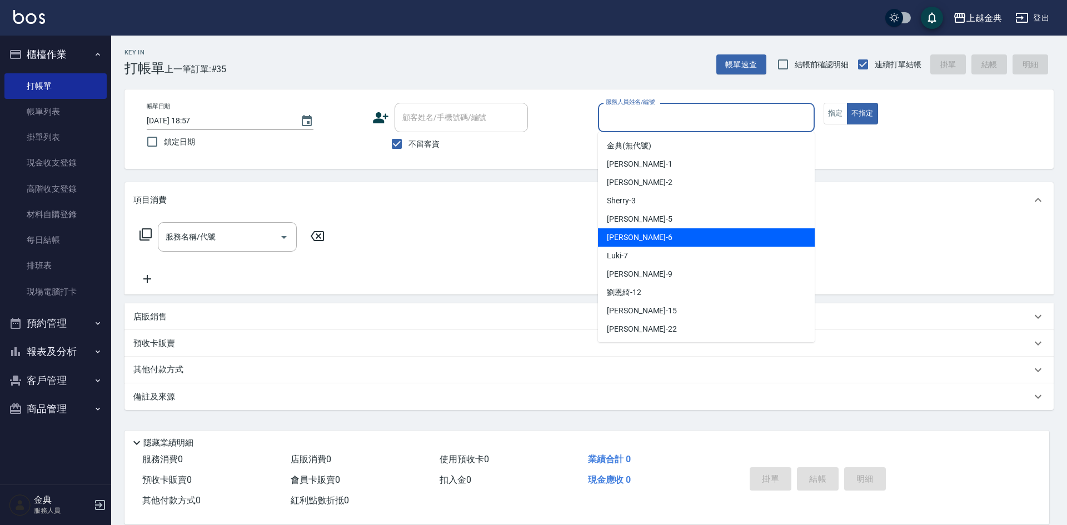
click at [694, 238] on div "[PERSON_NAME] -6" at bounding box center [706, 237] width 217 height 18
type input "[PERSON_NAME]-6"
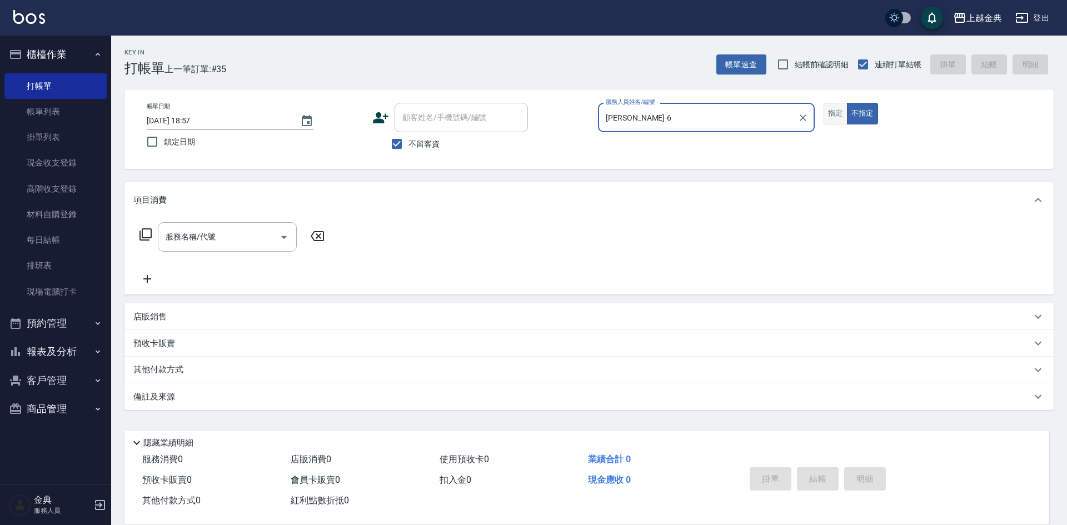
click at [846, 109] on button "指定" at bounding box center [835, 114] width 24 height 22
click at [184, 234] on div "服務名稱/代號 服務名稱/代號" at bounding box center [227, 236] width 139 height 29
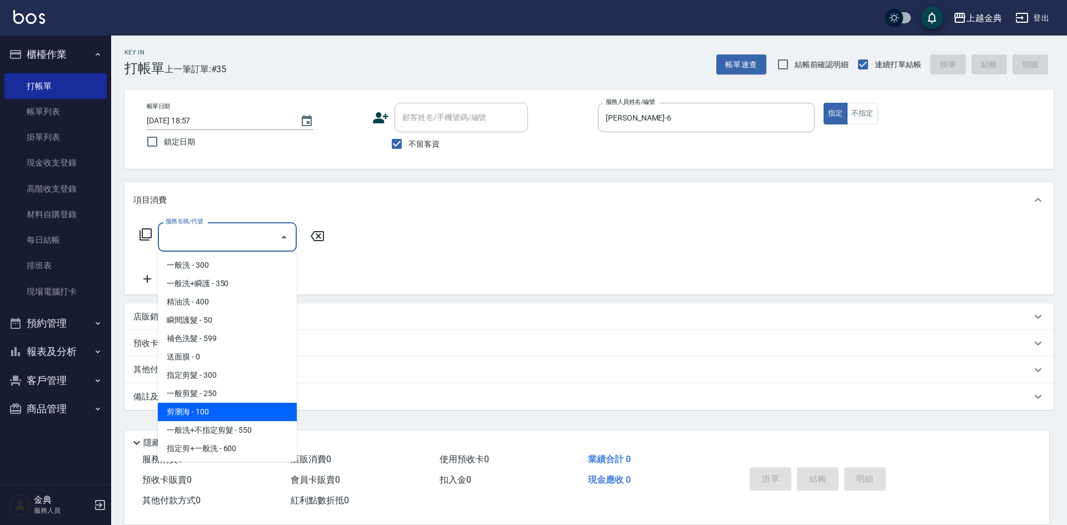
click at [221, 417] on span "剪瀏海 - 100" at bounding box center [227, 412] width 139 height 18
type input "剪瀏海(202)"
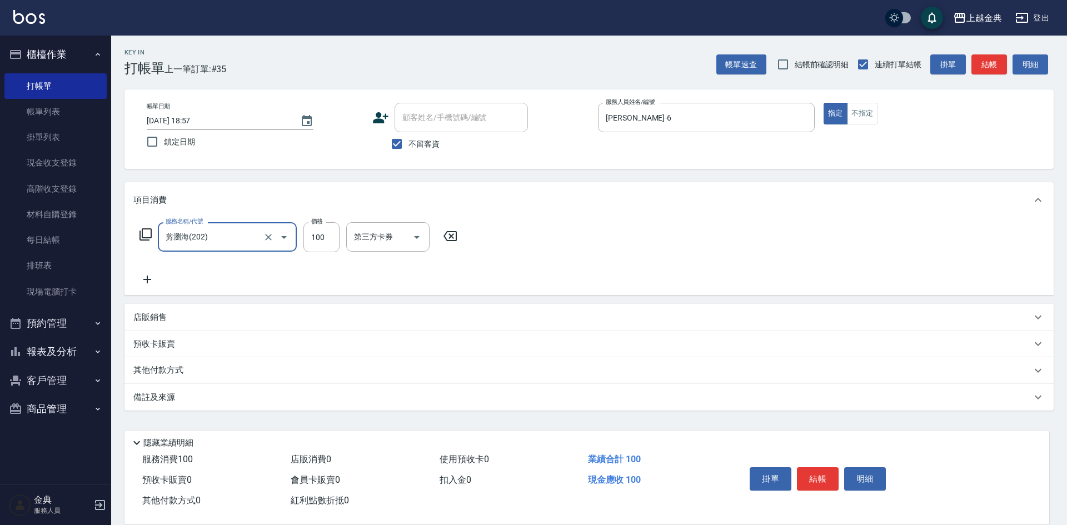
click at [142, 277] on icon at bounding box center [147, 279] width 28 height 13
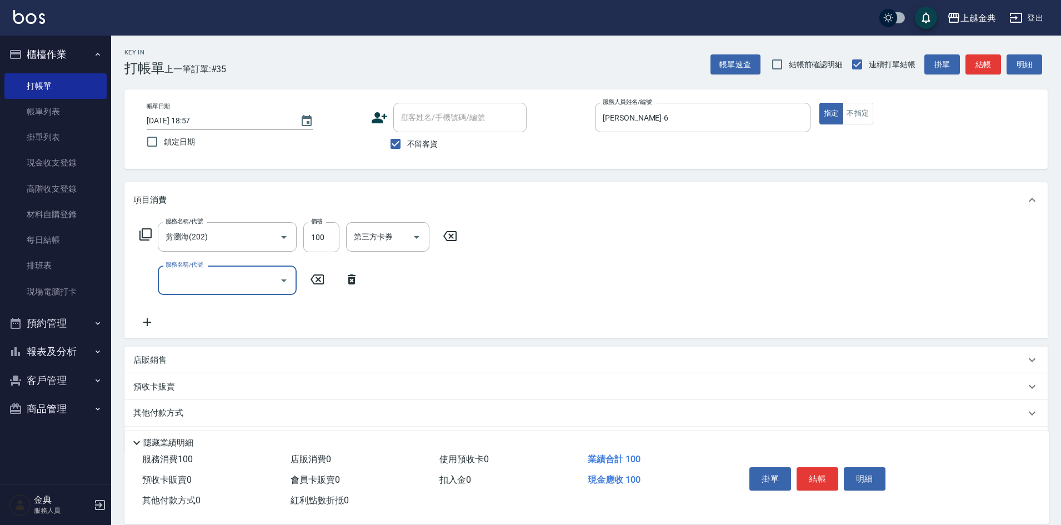
click at [182, 278] on input "服務名稱/代號" at bounding box center [219, 280] width 112 height 19
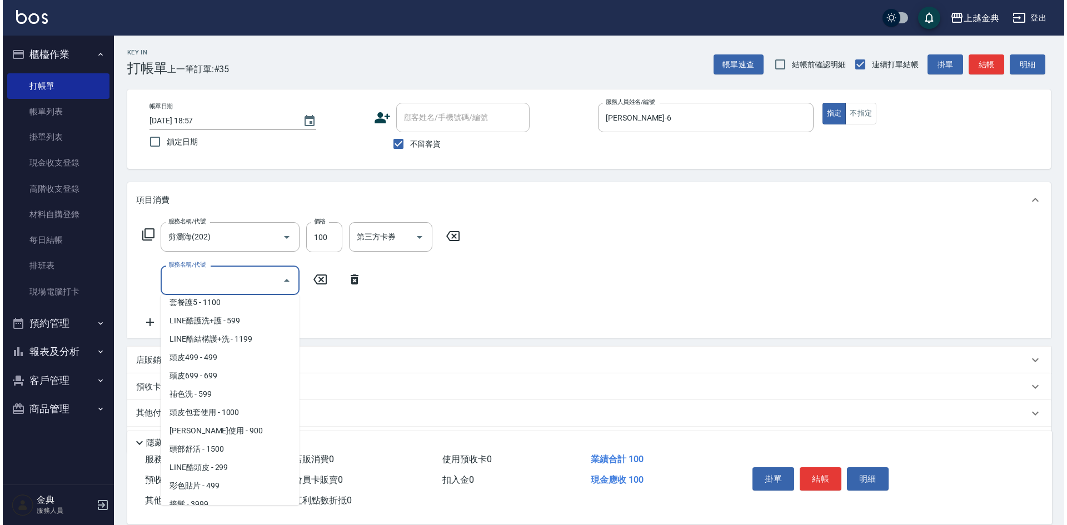
scroll to position [778, 0]
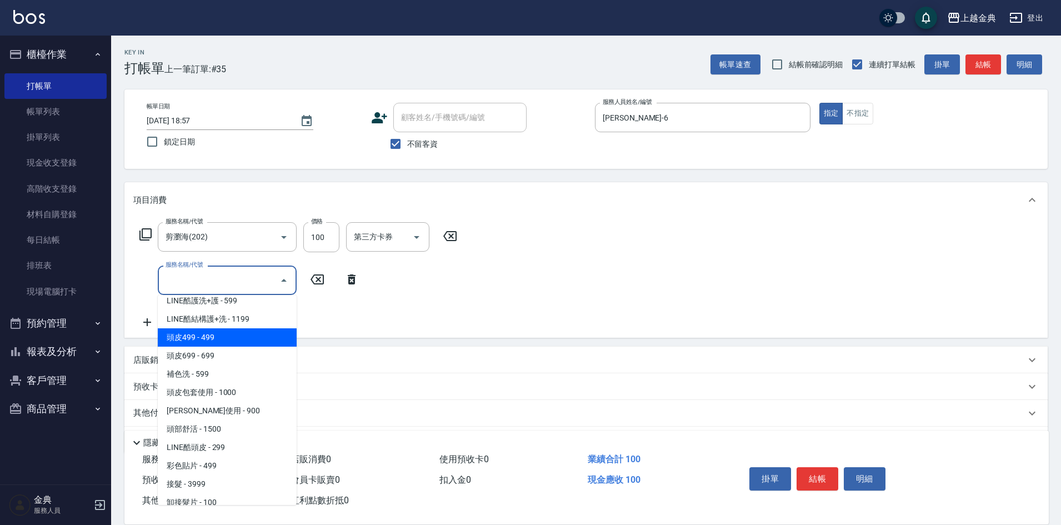
click at [220, 342] on span "頭皮499 - 499" at bounding box center [227, 337] width 139 height 18
type input "頭皮499(601)"
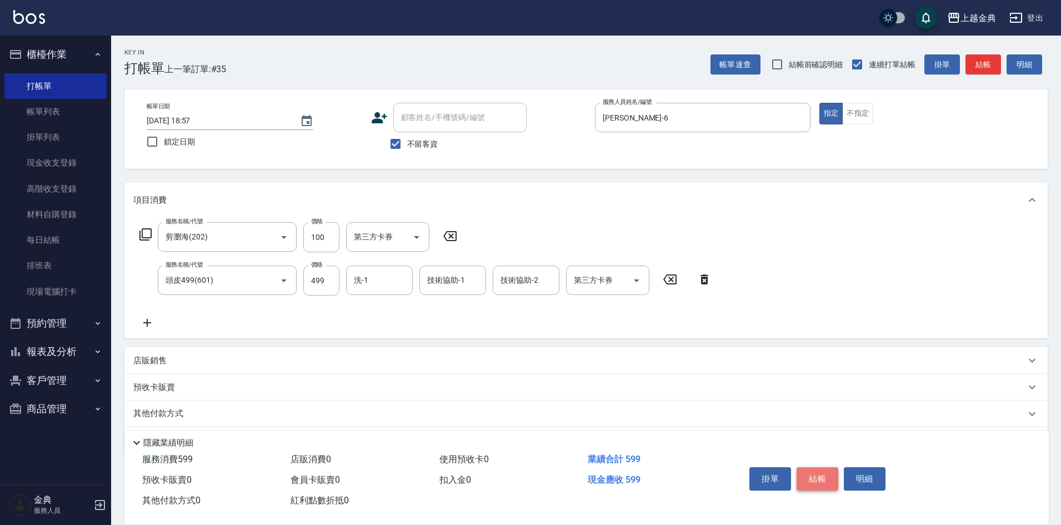
click at [816, 474] on button "結帳" at bounding box center [818, 478] width 42 height 23
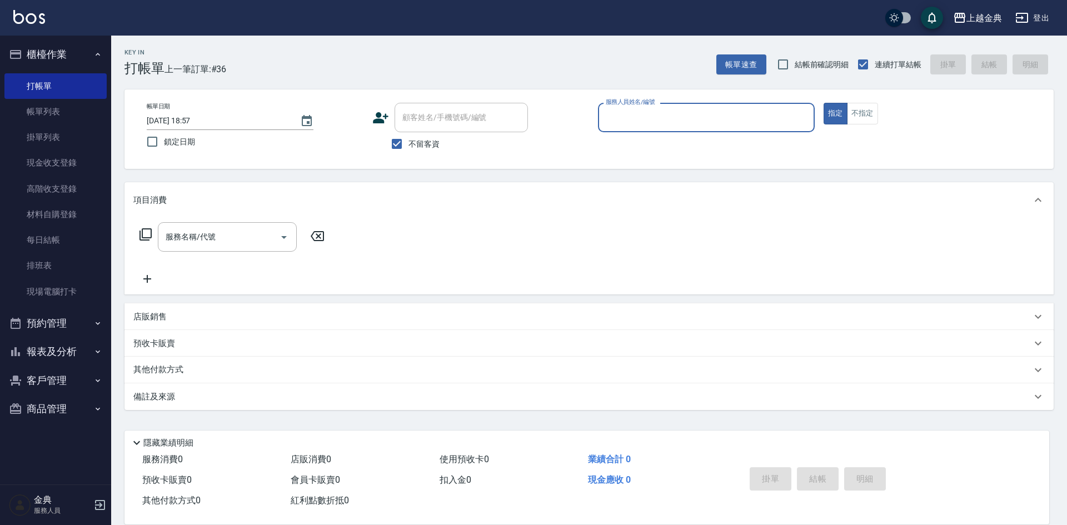
click at [71, 350] on button "報表及分析" at bounding box center [55, 351] width 102 height 29
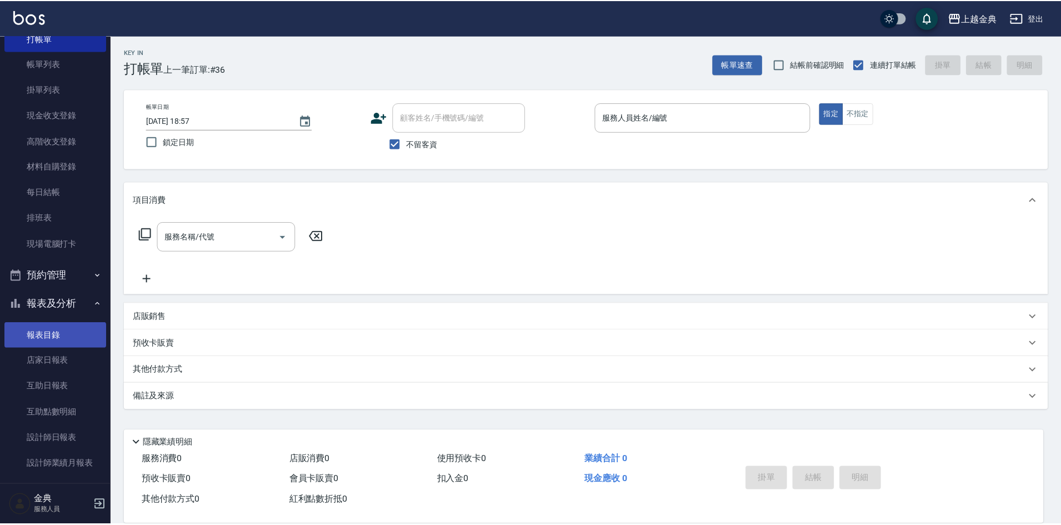
scroll to position [111, 0]
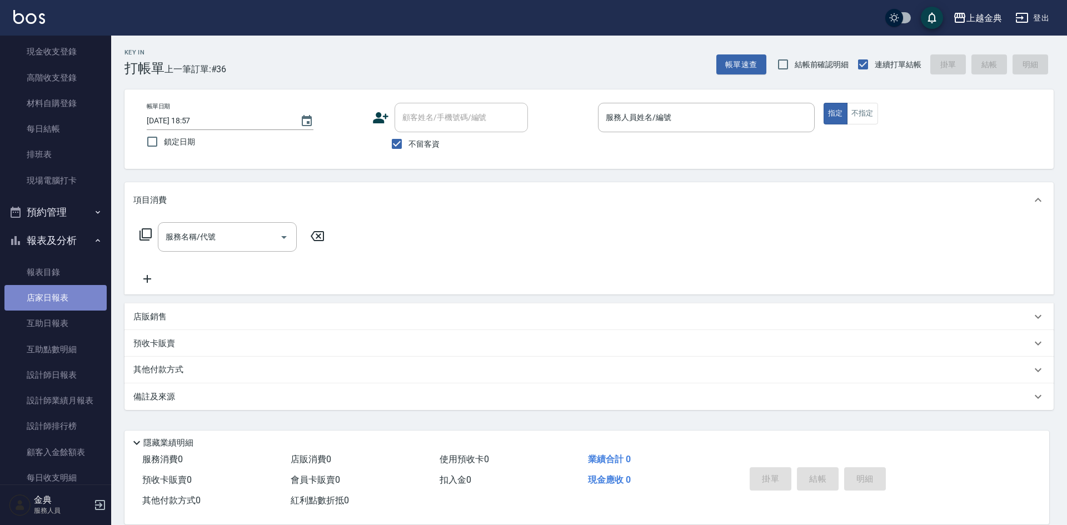
click at [66, 296] on link "店家日報表" at bounding box center [55, 298] width 102 height 26
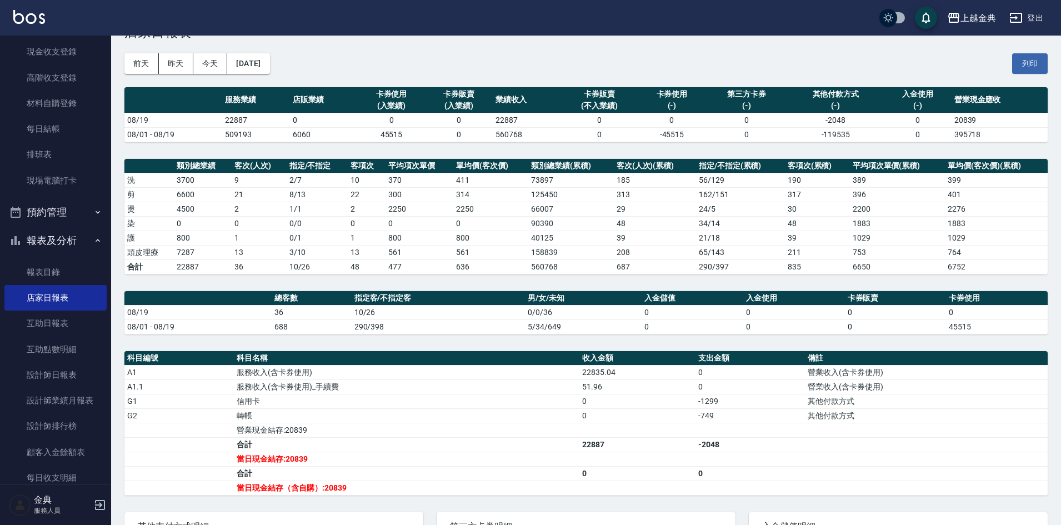
scroll to position [56, 0]
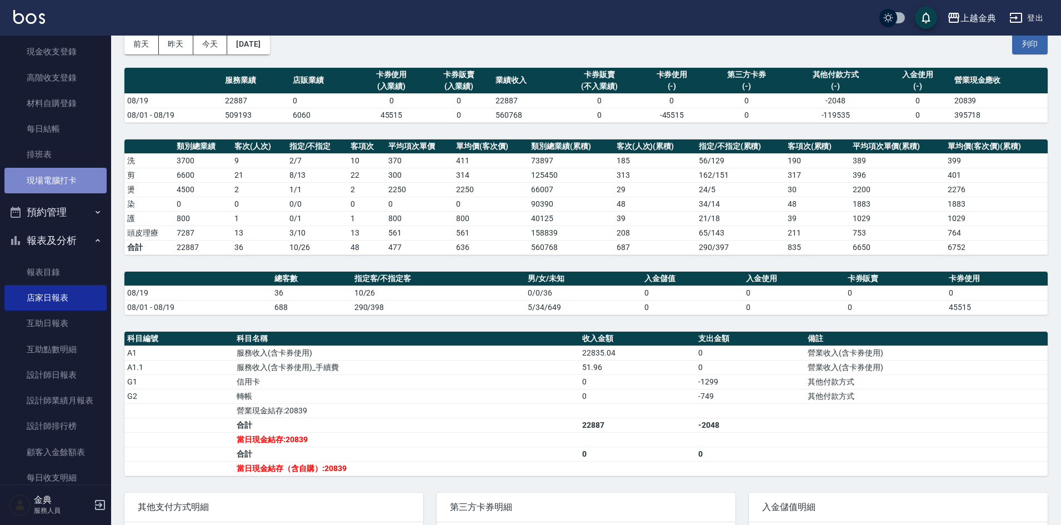
click at [58, 175] on link "現場電腦打卡" at bounding box center [55, 181] width 102 height 26
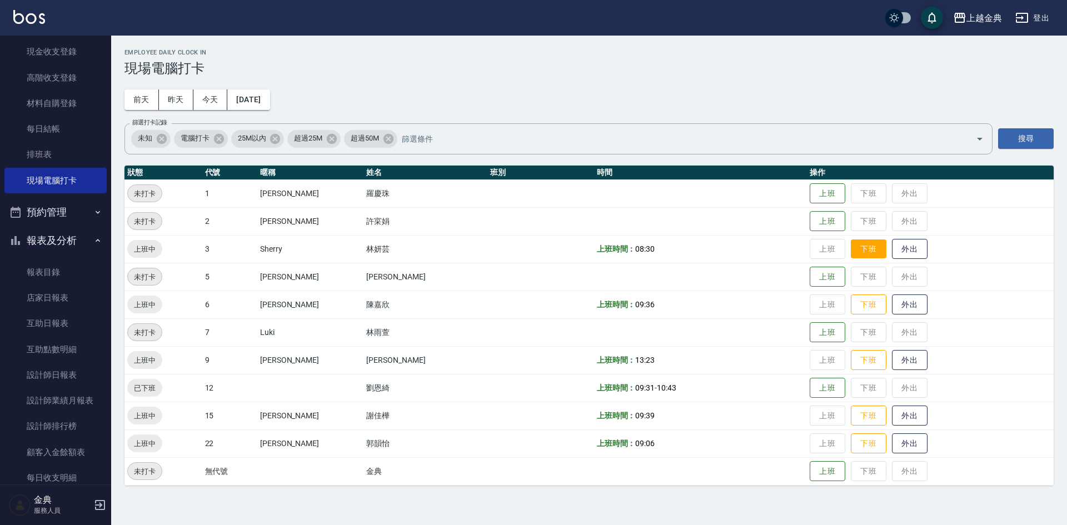
click at [859, 252] on button "下班" at bounding box center [869, 248] width 36 height 19
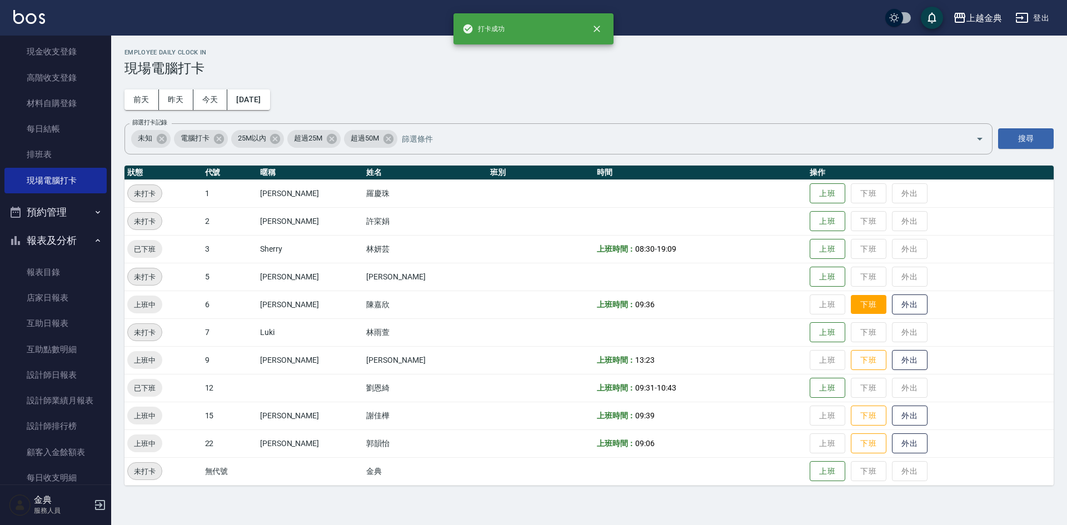
click at [853, 301] on button "下班" at bounding box center [869, 304] width 36 height 19
click at [858, 358] on button "下班" at bounding box center [869, 360] width 36 height 19
click at [855, 414] on button "下班" at bounding box center [869, 415] width 36 height 19
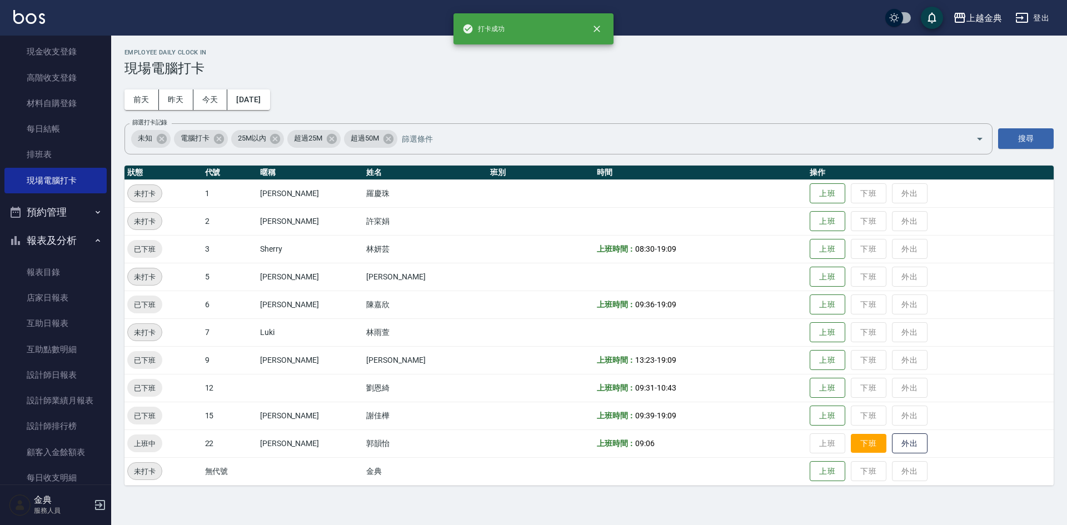
click at [855, 446] on button "下班" at bounding box center [869, 443] width 36 height 19
